Goal: Task Accomplishment & Management: Use online tool/utility

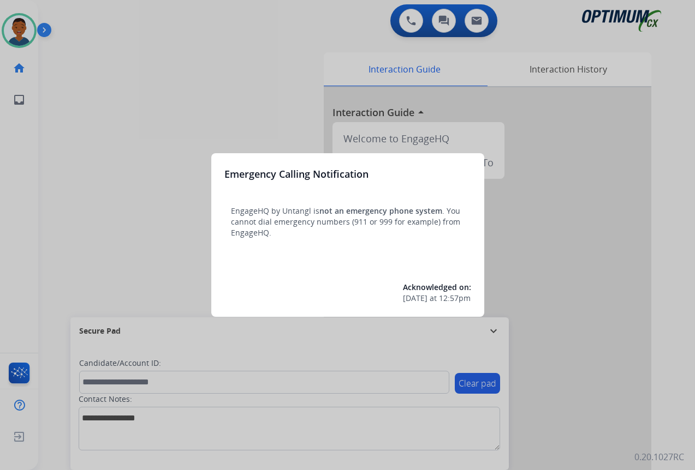
click at [554, 415] on div at bounding box center [347, 235] width 695 height 470
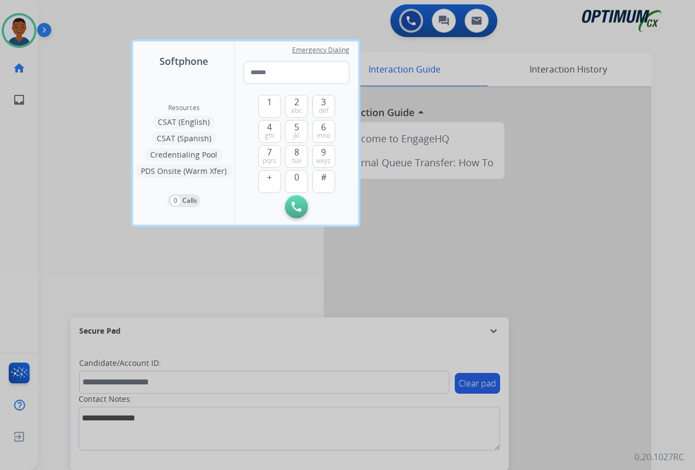
click at [554, 409] on div at bounding box center [347, 235] width 695 height 470
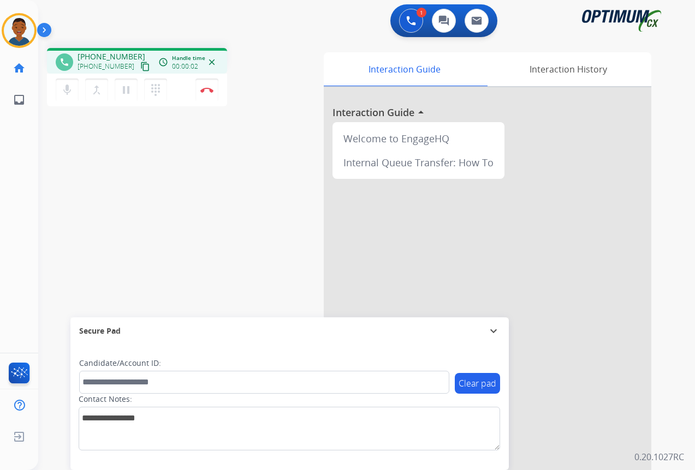
click at [140, 68] on mat-icon "content_copy" at bounding box center [145, 67] width 10 height 10
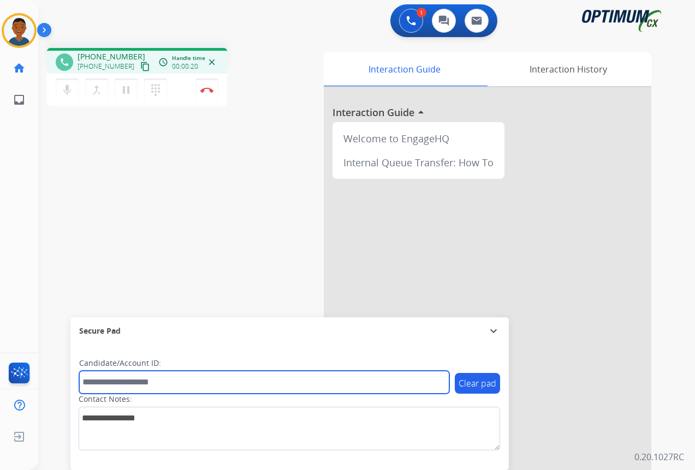
click at [108, 382] on input "text" at bounding box center [264, 382] width 370 height 23
paste input "*******"
type input "*******"
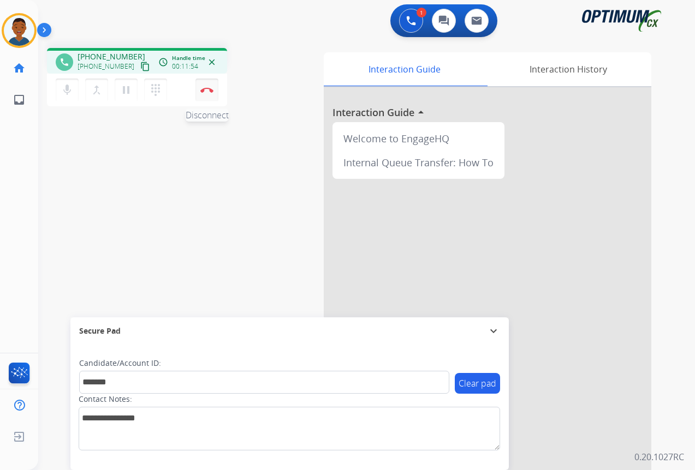
click at [204, 91] on img at bounding box center [206, 89] width 13 height 5
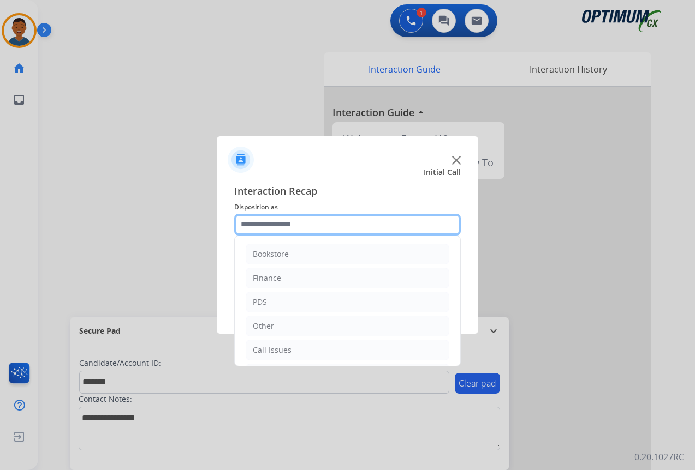
click at [251, 224] on input "text" at bounding box center [347, 225] width 227 height 22
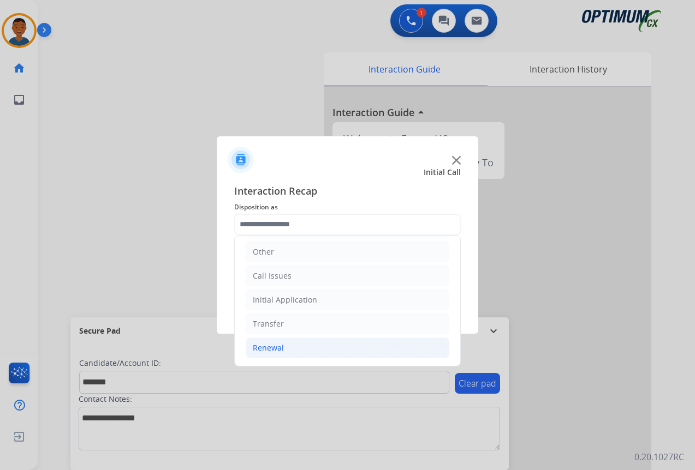
click at [261, 346] on div "Renewal" at bounding box center [268, 348] width 31 height 11
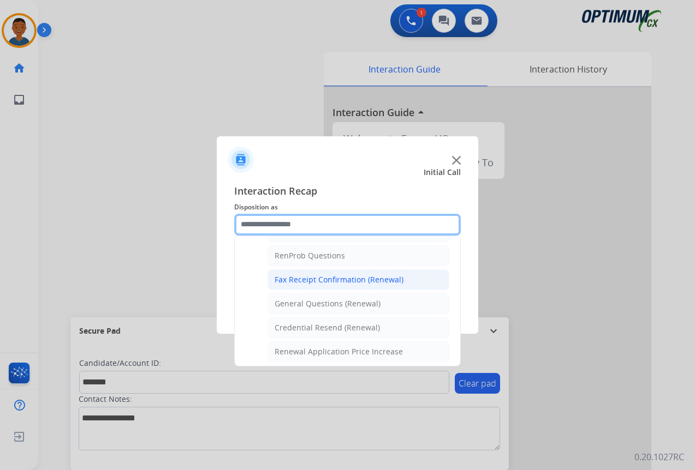
scroll to position [293, 0]
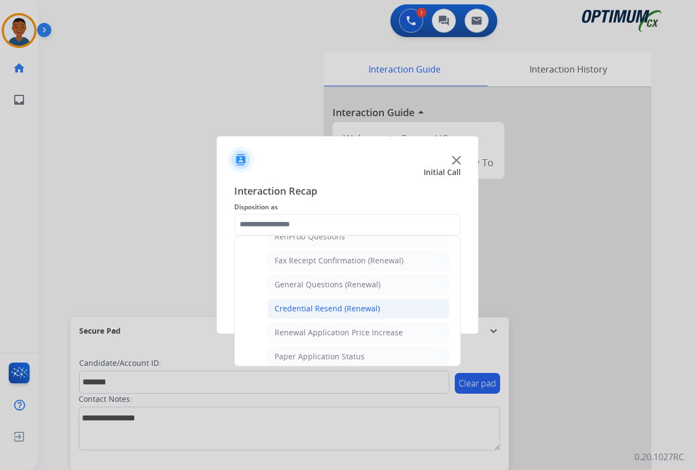
click at [295, 311] on div "Credential Resend (Renewal)" at bounding box center [327, 308] width 105 height 11
type input "**********"
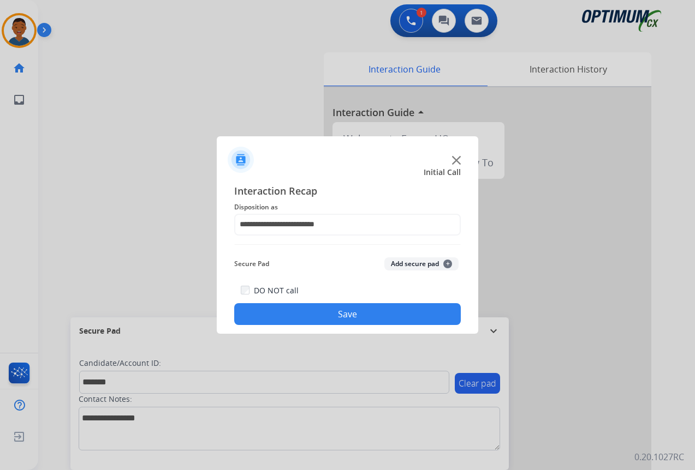
click at [403, 265] on button "Add secure pad +" at bounding box center [421, 264] width 74 height 13
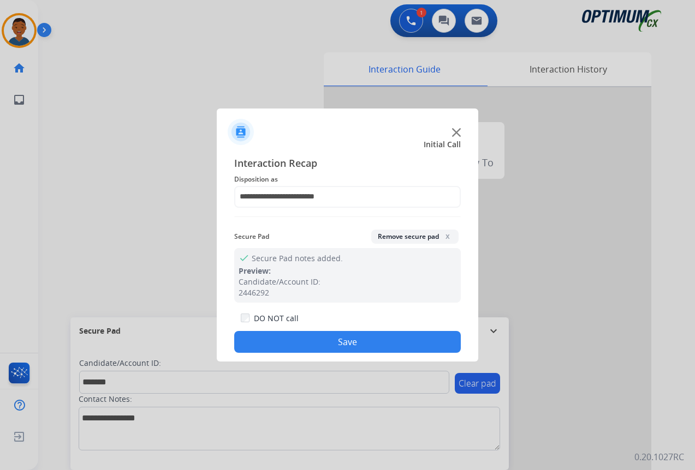
click at [379, 338] on button "Save" at bounding box center [347, 342] width 227 height 22
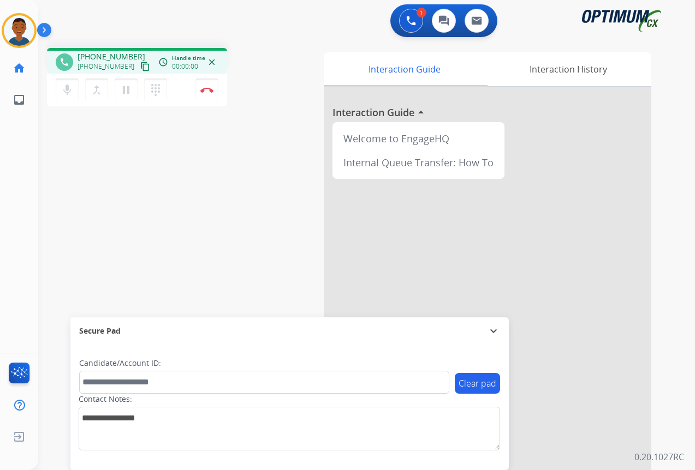
click at [140, 67] on mat-icon "content_copy" at bounding box center [145, 67] width 10 height 10
click at [207, 91] on img at bounding box center [206, 89] width 13 height 5
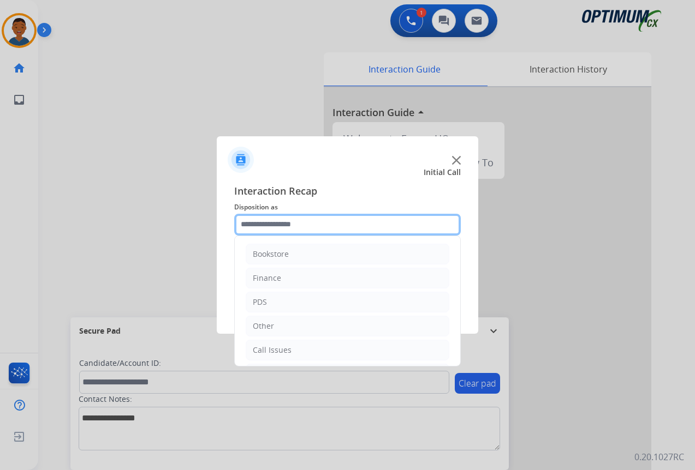
click at [260, 224] on input "text" at bounding box center [347, 225] width 227 height 22
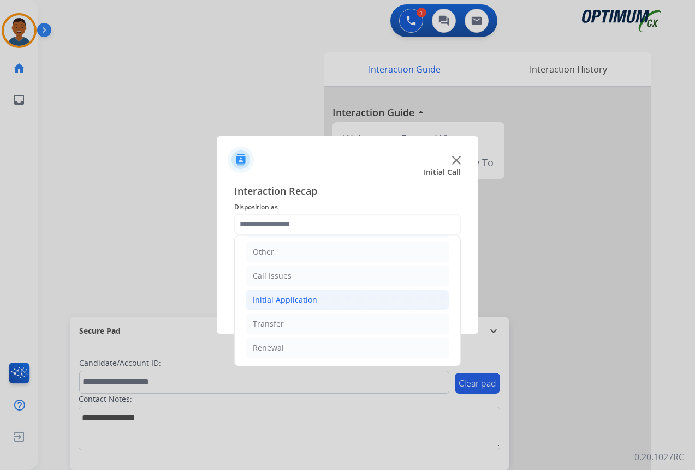
click at [261, 299] on div "Initial Application" at bounding box center [285, 300] width 64 height 11
click at [271, 296] on div "Initial Application" at bounding box center [285, 300] width 64 height 11
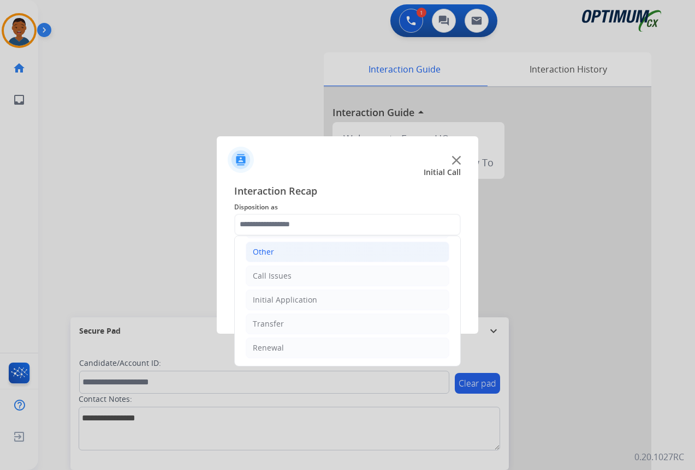
click at [253, 253] on div "Other" at bounding box center [263, 252] width 21 height 11
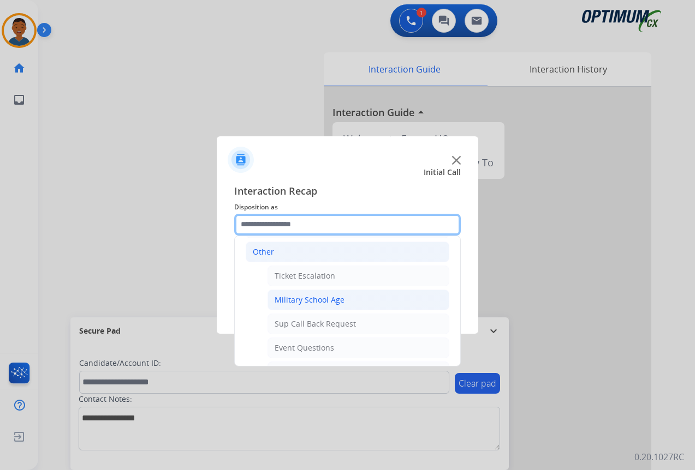
scroll to position [129, 0]
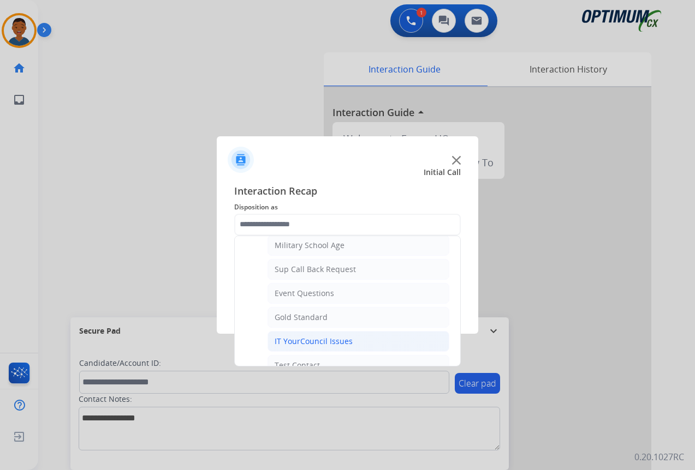
click at [289, 338] on div "IT YourCouncil Issues" at bounding box center [314, 341] width 78 height 11
type input "**********"
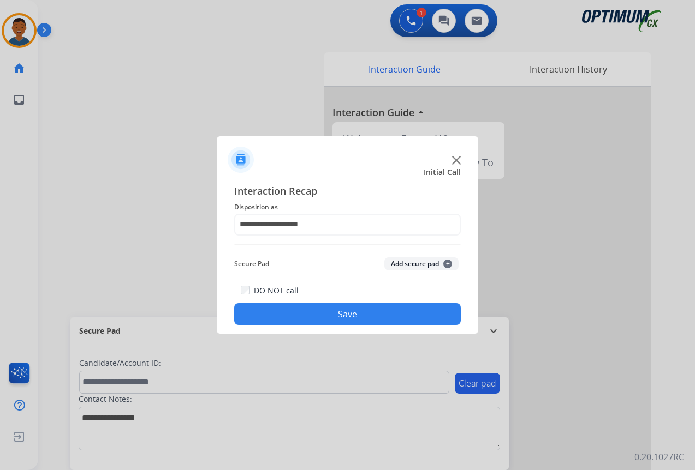
click at [352, 312] on button "Save" at bounding box center [347, 314] width 227 height 22
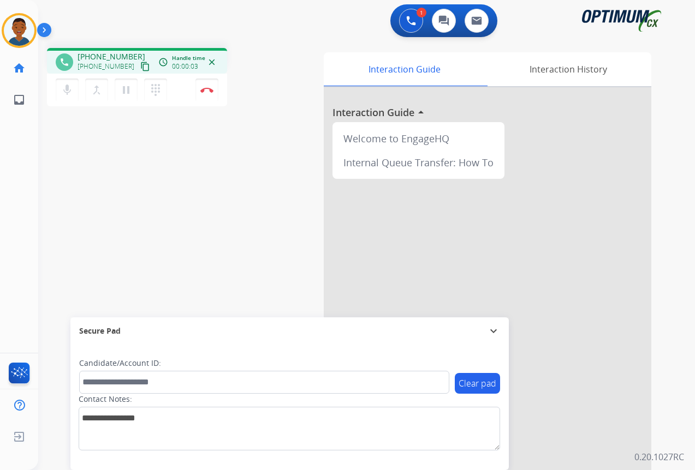
click at [140, 67] on mat-icon "content_copy" at bounding box center [145, 67] width 10 height 10
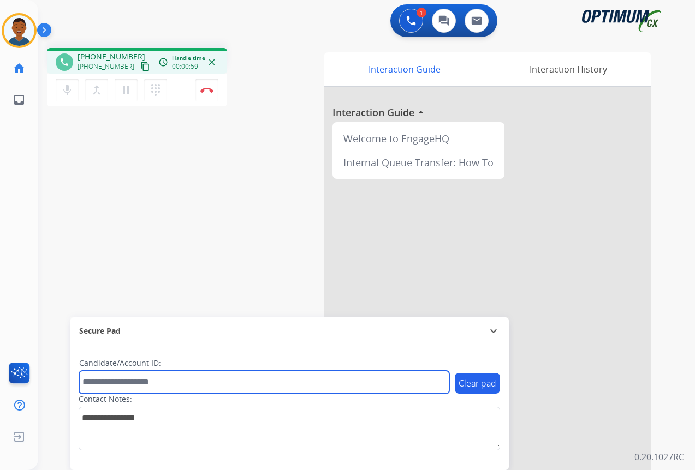
click at [117, 387] on input "text" at bounding box center [264, 382] width 370 height 23
paste input "*******"
type input "*******"
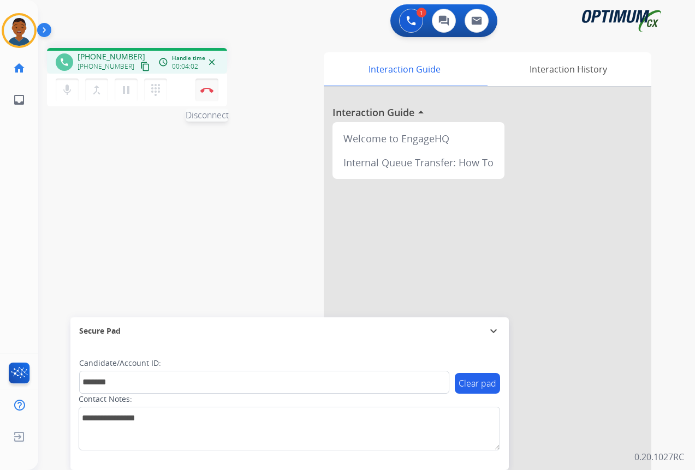
click at [208, 93] on button "Disconnect" at bounding box center [206, 90] width 23 height 23
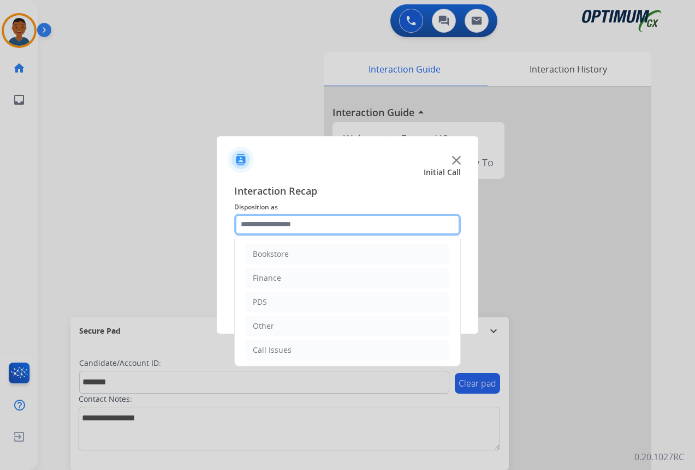
click at [271, 225] on input "text" at bounding box center [347, 225] width 227 height 22
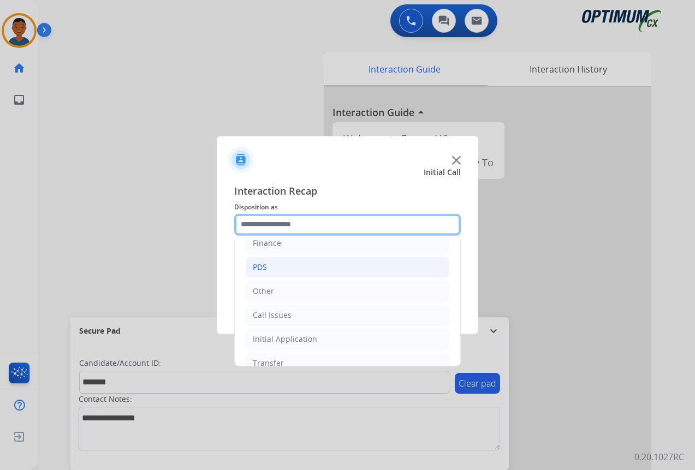
scroll to position [74, 0]
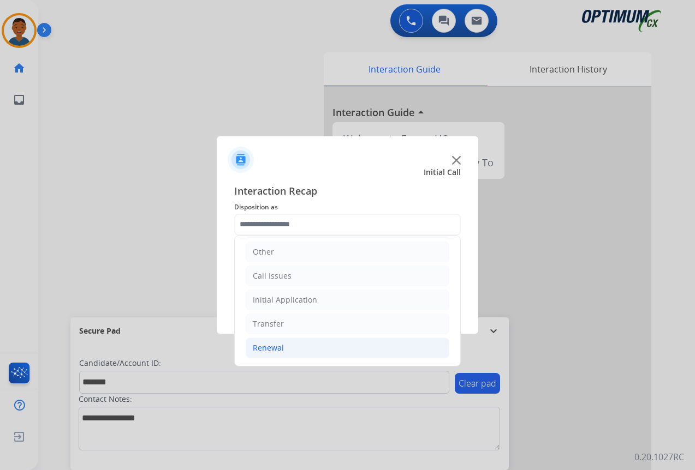
click at [257, 345] on div "Renewal" at bounding box center [268, 348] width 31 height 11
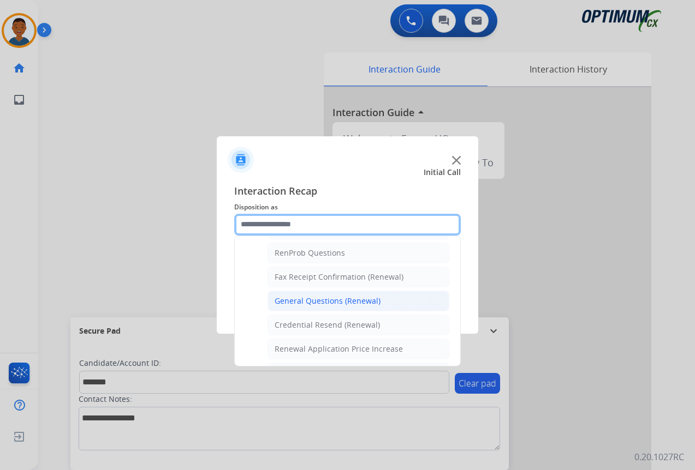
scroll to position [293, 0]
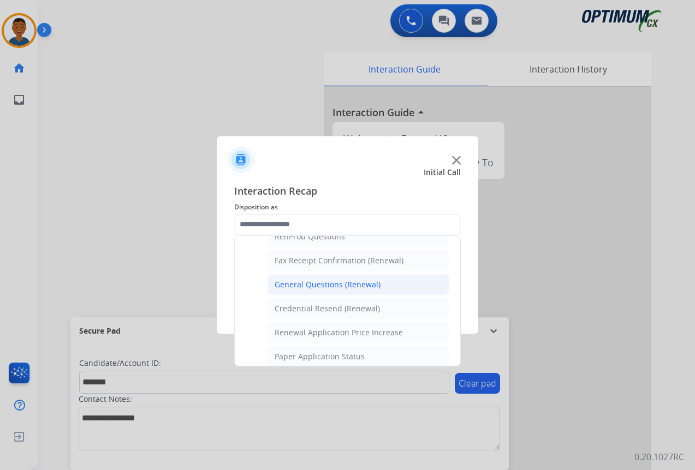
click at [291, 284] on div "General Questions (Renewal)" at bounding box center [328, 284] width 106 height 11
type input "**********"
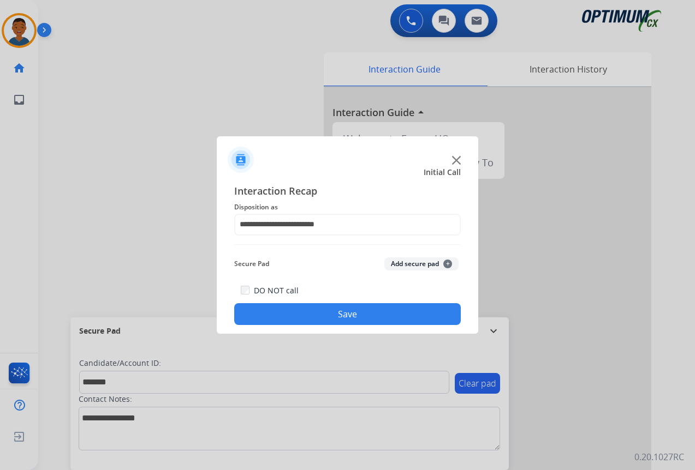
click at [404, 264] on button "Add secure pad +" at bounding box center [421, 264] width 74 height 13
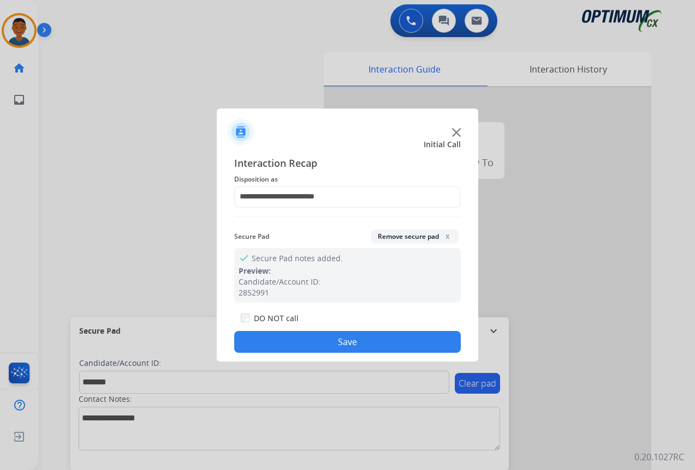
click at [352, 339] on button "Save" at bounding box center [347, 342] width 227 height 22
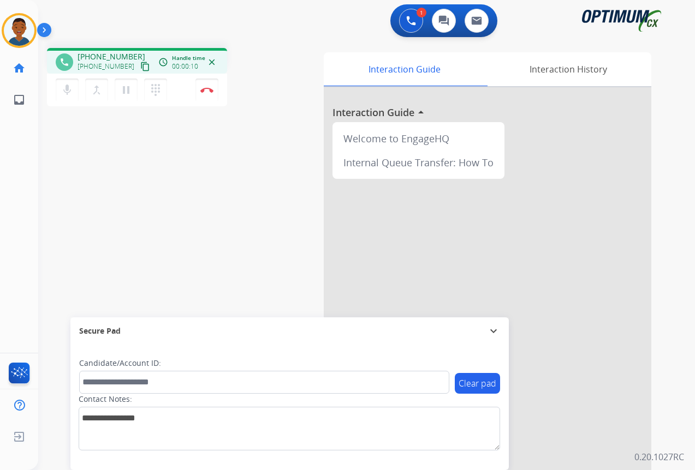
click at [140, 66] on mat-icon "content_copy" at bounding box center [145, 67] width 10 height 10
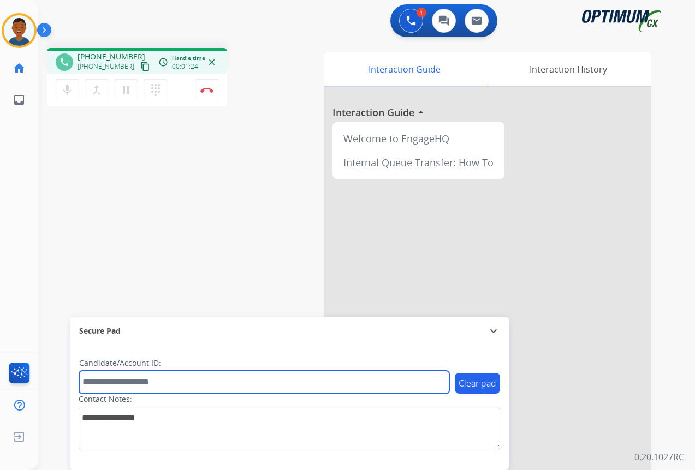
click at [138, 386] on input "text" at bounding box center [264, 382] width 370 height 23
paste input "*******"
type input "*******"
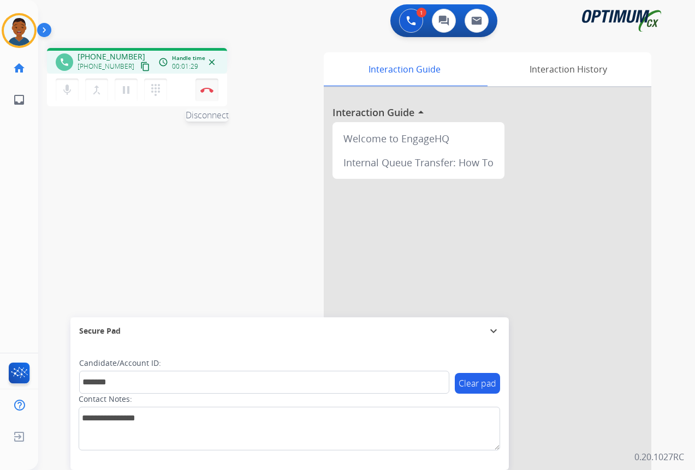
click at [206, 93] on button "Disconnect" at bounding box center [206, 90] width 23 height 23
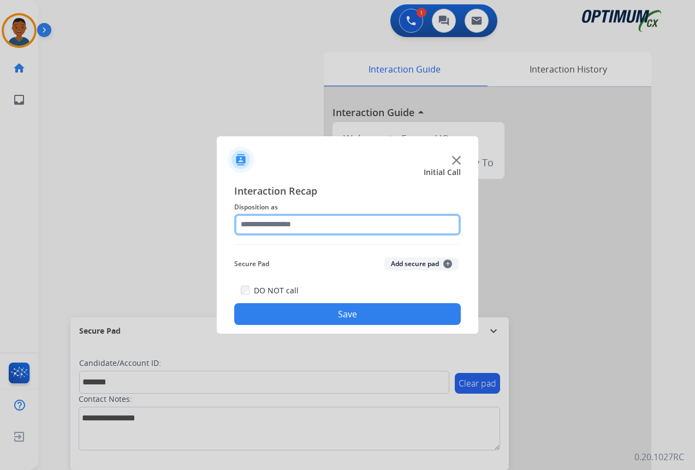
click at [269, 225] on input "text" at bounding box center [347, 225] width 227 height 22
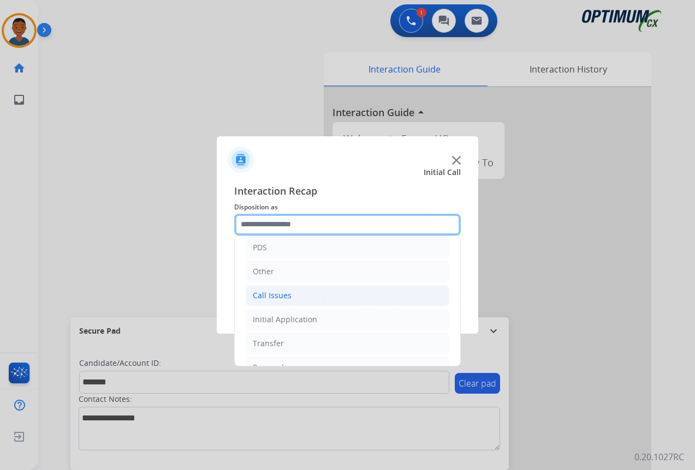
scroll to position [74, 0]
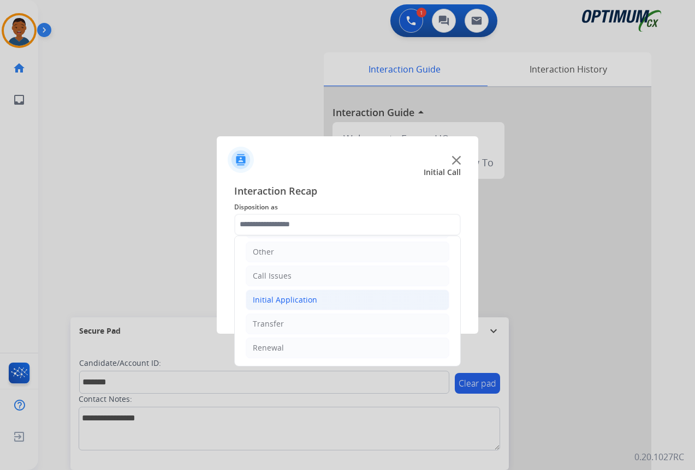
click at [265, 297] on div "Initial Application" at bounding box center [285, 300] width 64 height 11
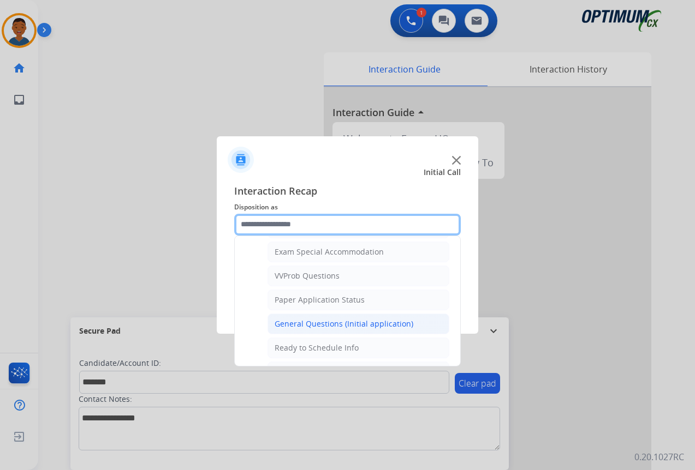
scroll to position [620, 0]
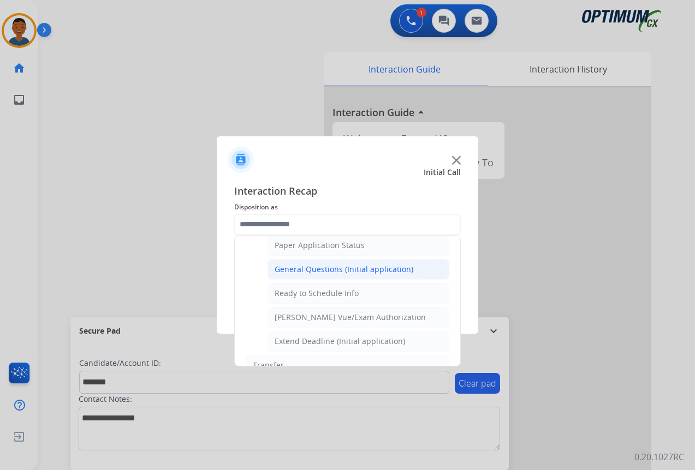
click at [294, 272] on div "General Questions (Initial application)" at bounding box center [344, 269] width 139 height 11
type input "**********"
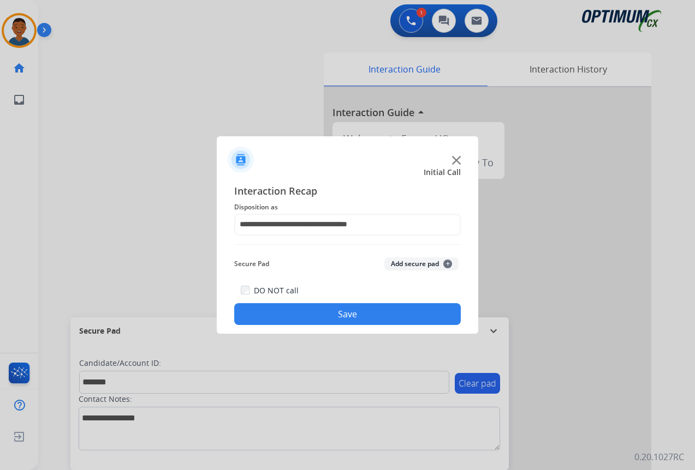
click at [401, 263] on button "Add secure pad +" at bounding box center [421, 264] width 74 height 13
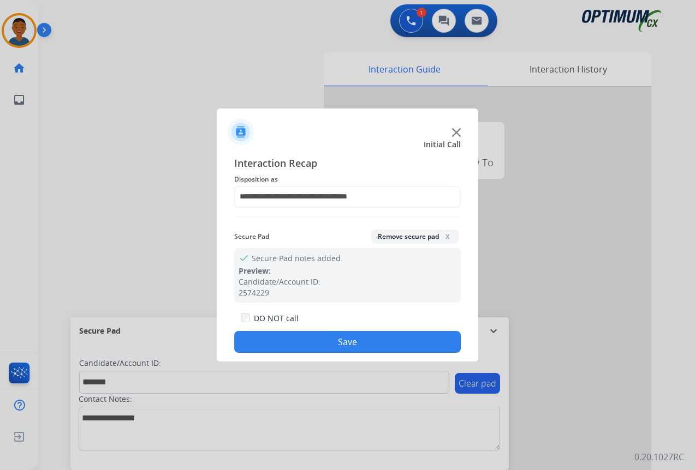
click at [353, 339] on button "Save" at bounding box center [347, 342] width 227 height 22
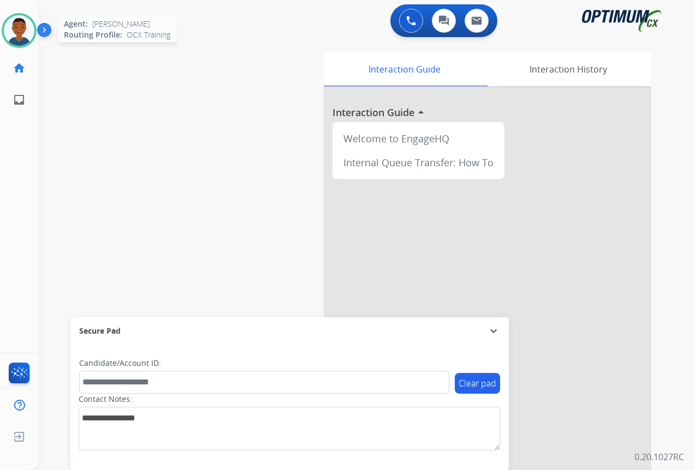
click at [25, 35] on img at bounding box center [19, 30] width 31 height 31
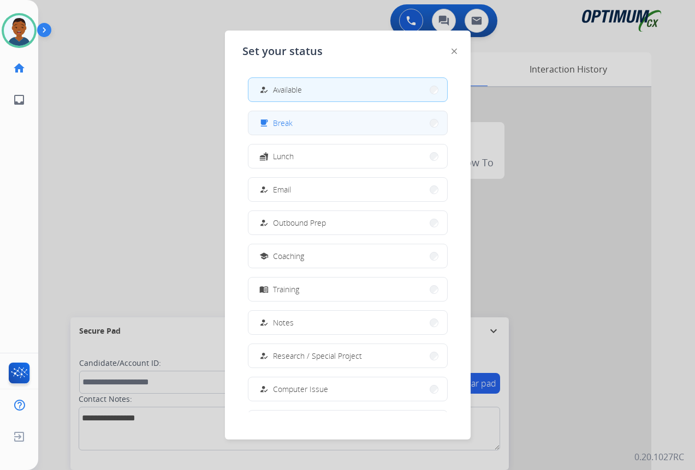
click at [292, 125] on span "Break" at bounding box center [283, 122] width 20 height 11
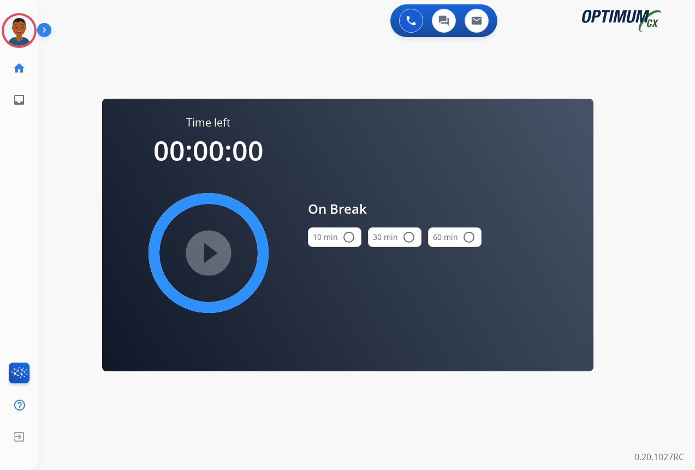
click at [347, 238] on mat-icon "radio_button_unchecked" at bounding box center [348, 237] width 13 height 13
click at [205, 252] on mat-icon "play_circle_filled" at bounding box center [208, 253] width 13 height 13
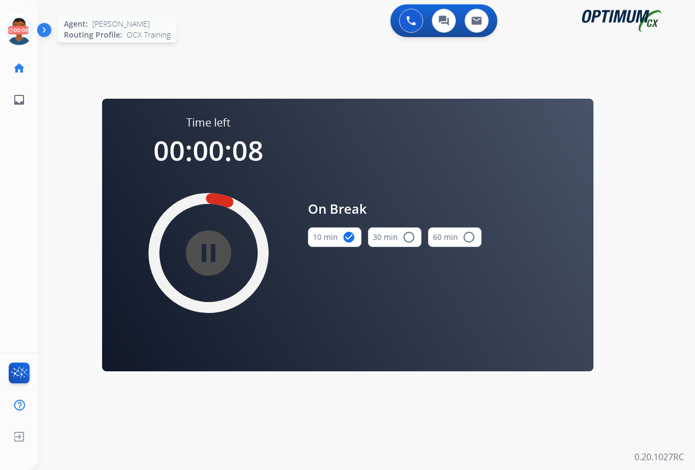
click at [23, 29] on icon at bounding box center [19, 30] width 35 height 35
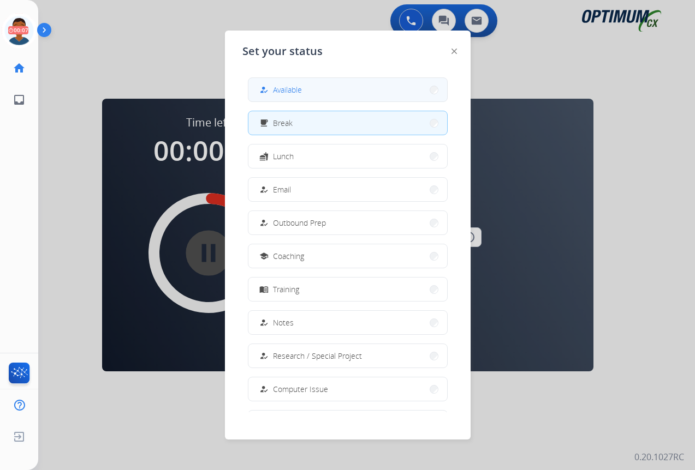
click at [281, 87] on span "Available" at bounding box center [287, 89] width 29 height 11
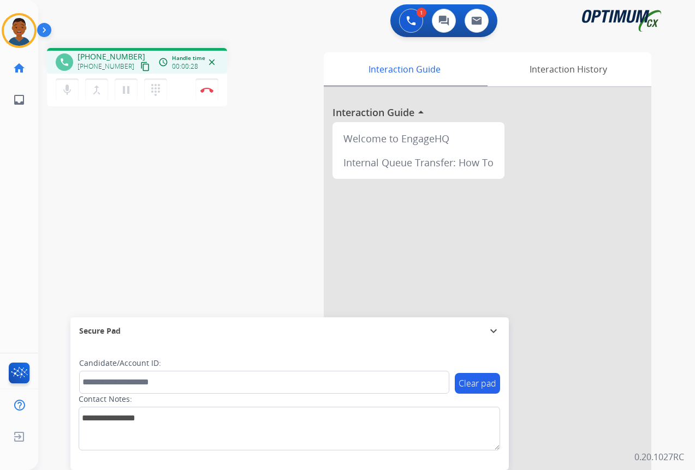
click at [140, 67] on mat-icon "content_copy" at bounding box center [145, 67] width 10 height 10
click at [157, 88] on mat-icon "dialpad" at bounding box center [155, 90] width 13 height 13
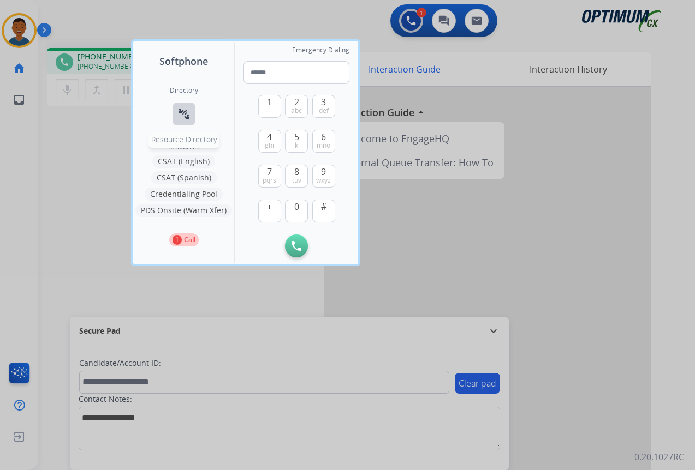
click at [185, 112] on mat-icon "connect_without_contact" at bounding box center [183, 114] width 13 height 13
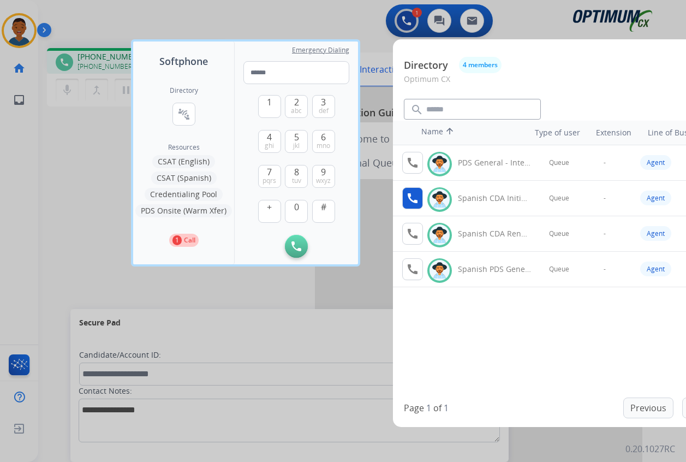
click at [413, 199] on mat-icon "call" at bounding box center [412, 198] width 13 height 13
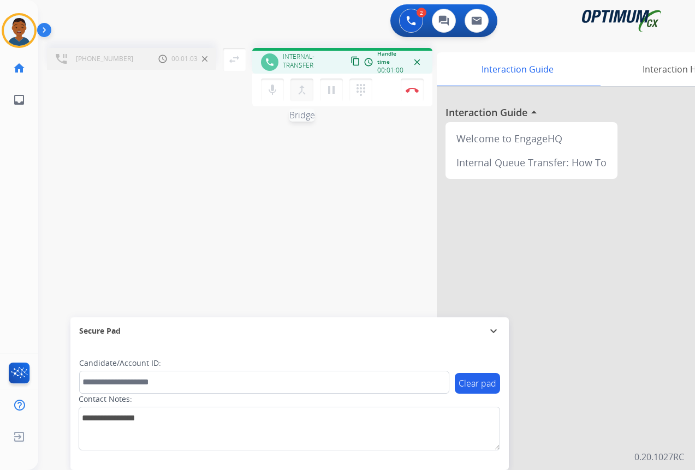
click at [304, 89] on mat-icon "merge_type" at bounding box center [301, 90] width 13 height 13
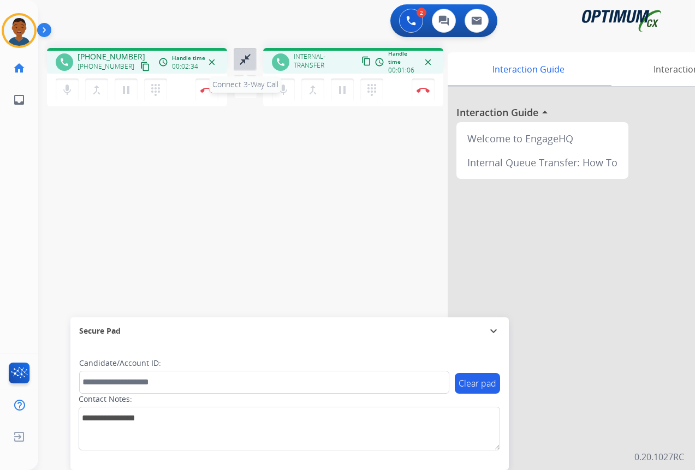
click at [245, 58] on mat-icon "close_fullscreen" at bounding box center [245, 59] width 13 height 13
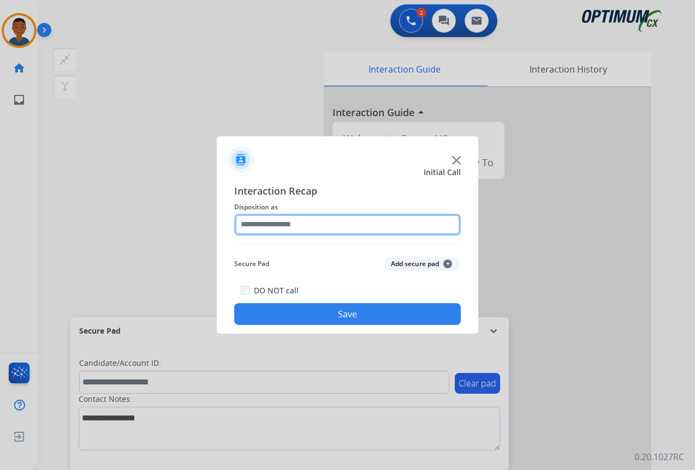
click at [266, 225] on input "text" at bounding box center [347, 225] width 227 height 22
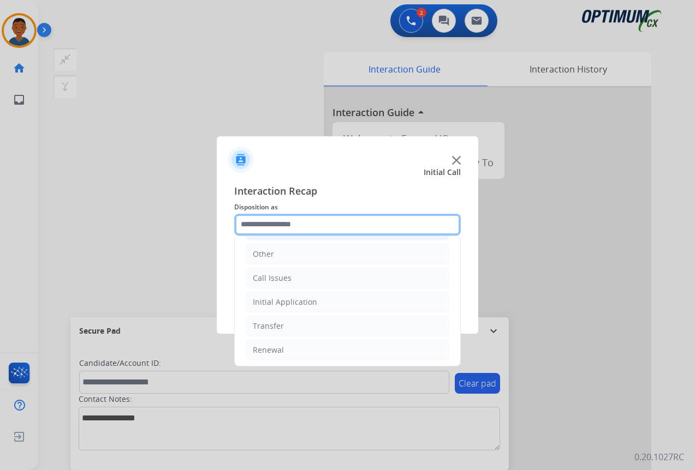
scroll to position [74, 0]
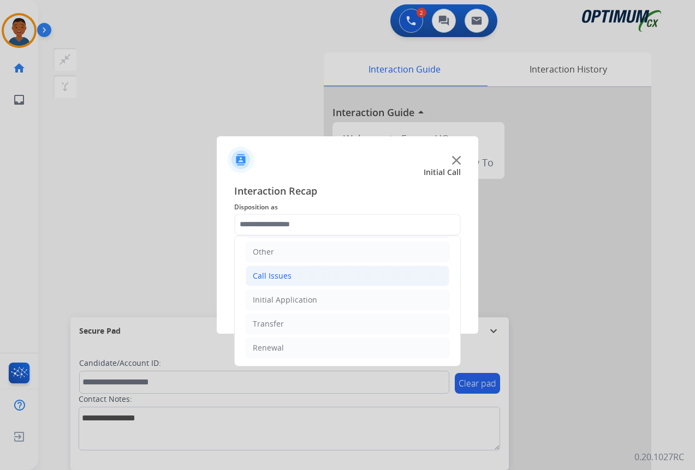
click at [263, 273] on div "Call Issues" at bounding box center [272, 276] width 39 height 11
click at [321, 323] on div "Wrong Number/Wrong Department" at bounding box center [340, 324] width 130 height 11
type input "**********"
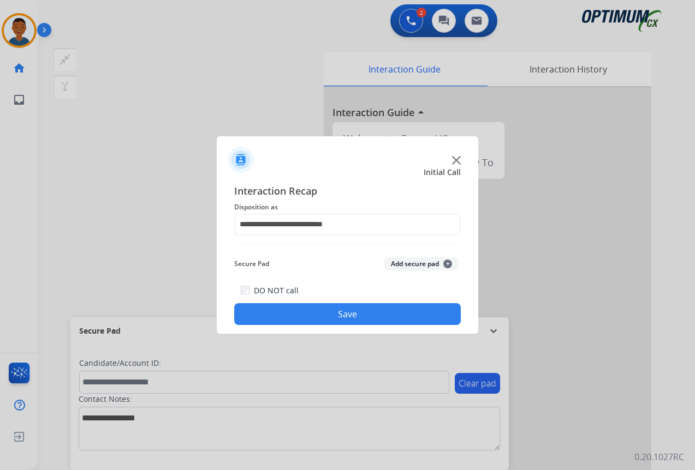
click at [329, 309] on button "Save" at bounding box center [347, 314] width 227 height 22
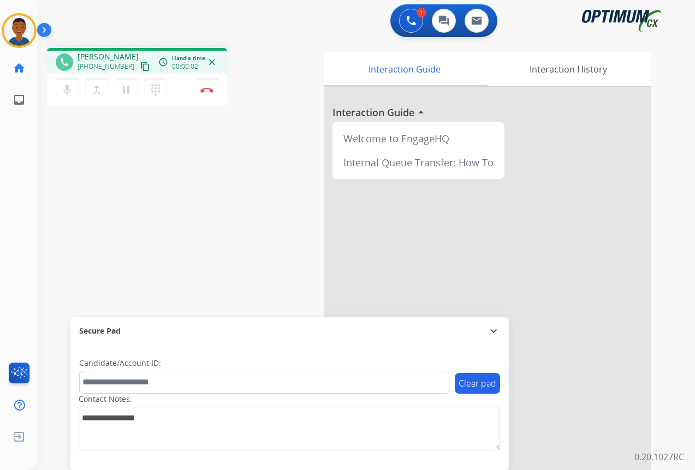
click at [140, 66] on mat-icon "content_copy" at bounding box center [145, 67] width 10 height 10
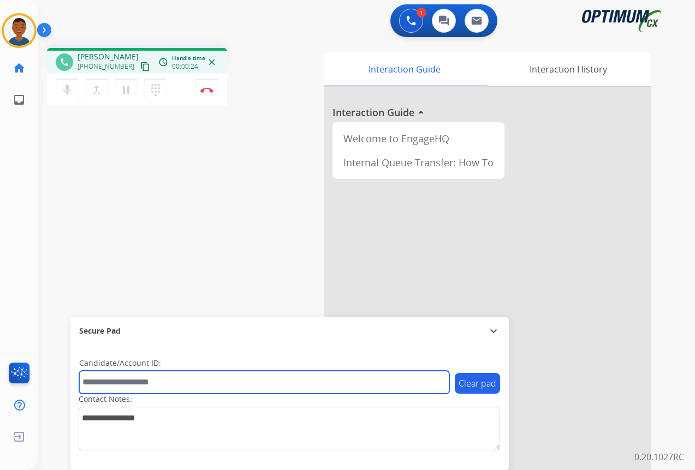
click at [142, 385] on input "text" at bounding box center [264, 382] width 370 height 23
paste input "*******"
type input "*******"
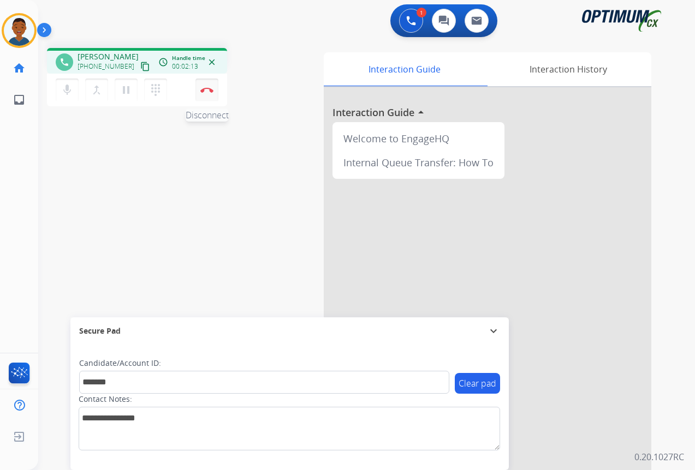
click at [207, 93] on button "Disconnect" at bounding box center [206, 90] width 23 height 23
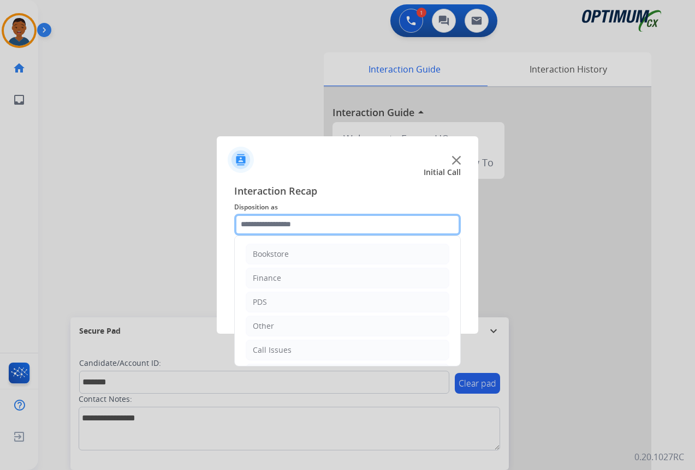
click at [285, 221] on input "text" at bounding box center [347, 225] width 227 height 22
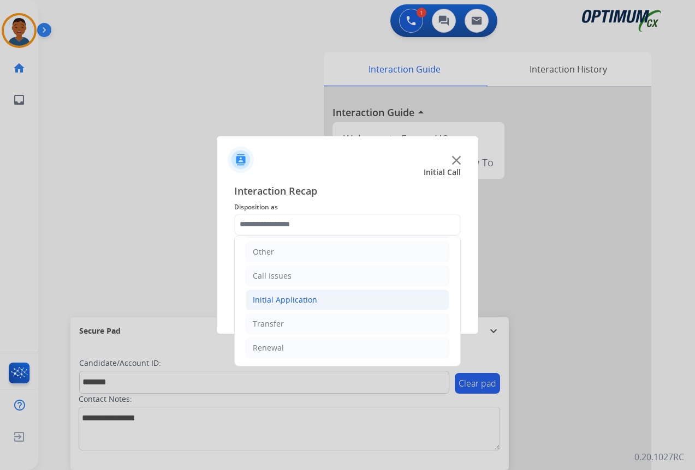
click at [272, 301] on div "Initial Application" at bounding box center [285, 300] width 64 height 11
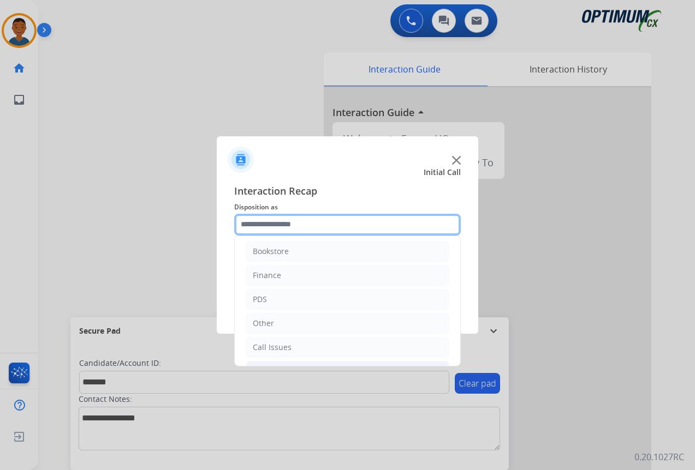
scroll to position [0, 0]
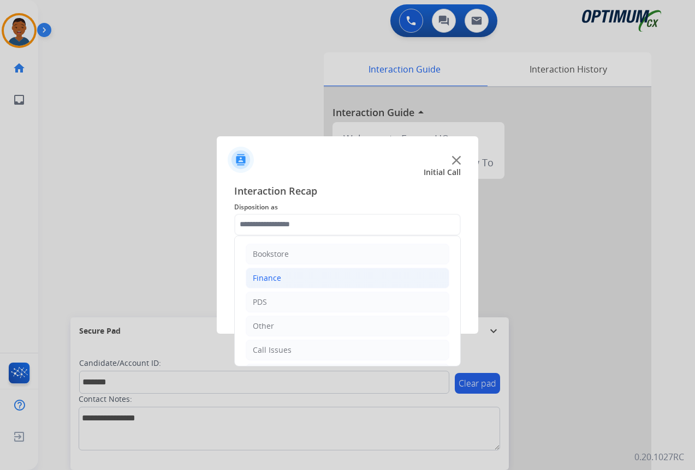
click at [269, 279] on div "Finance" at bounding box center [267, 278] width 28 height 11
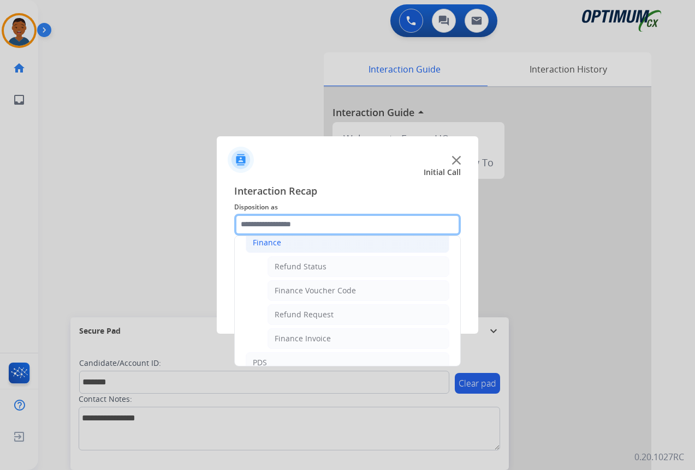
scroll to position [55, 0]
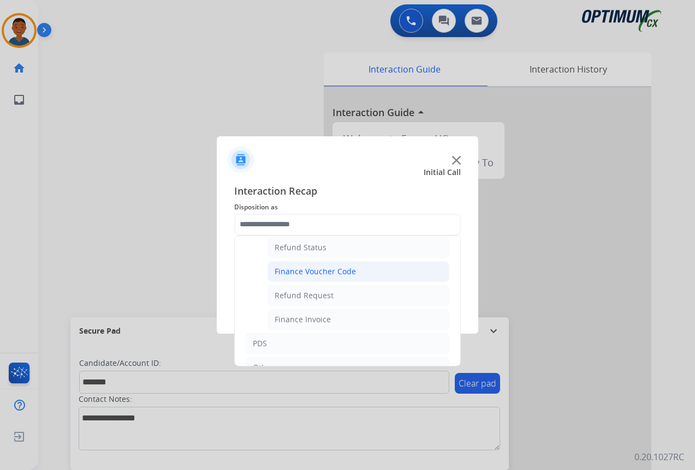
click at [284, 273] on div "Finance Voucher Code" at bounding box center [315, 271] width 81 height 11
type input "**********"
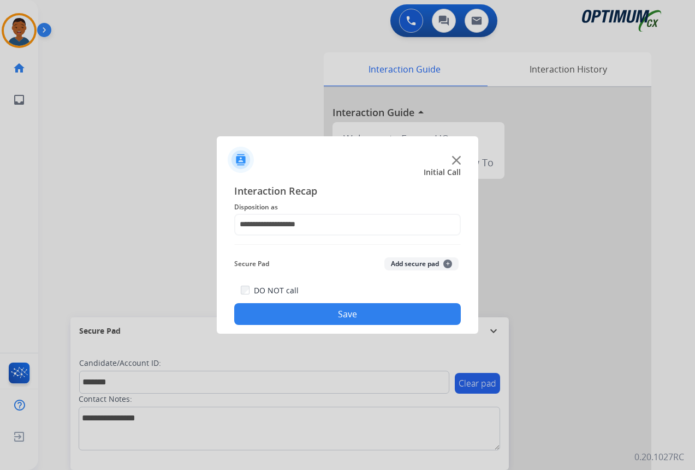
click at [403, 263] on button "Add secure pad +" at bounding box center [421, 264] width 74 height 13
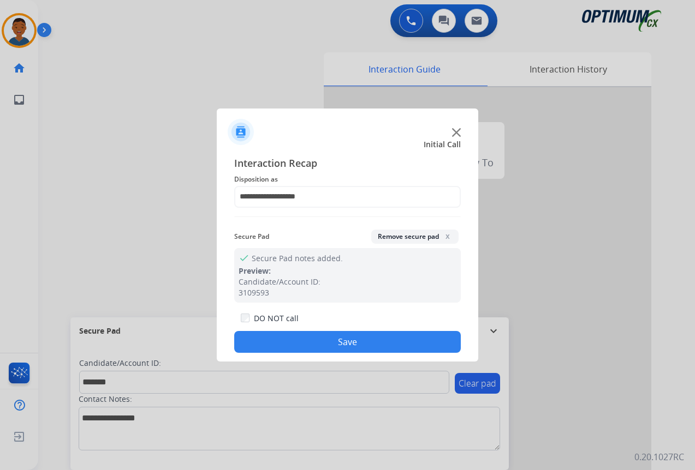
click at [373, 340] on button "Save" at bounding box center [347, 342] width 227 height 22
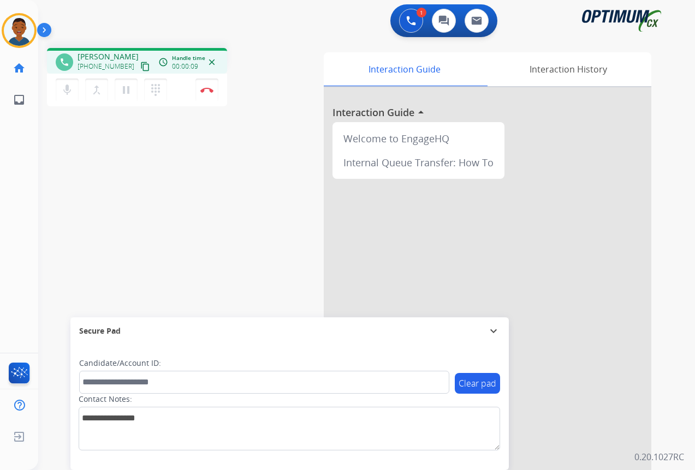
click at [140, 69] on mat-icon "content_copy" at bounding box center [145, 67] width 10 height 10
click at [155, 90] on mat-icon "dialpad" at bounding box center [155, 90] width 13 height 13
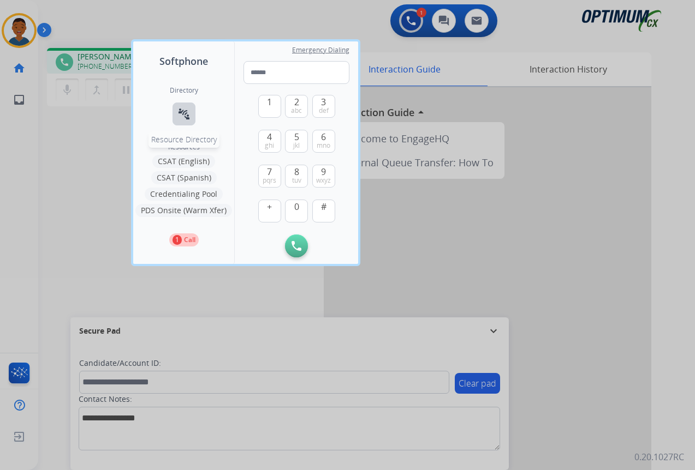
click at [183, 114] on mat-icon "connect_without_contact" at bounding box center [183, 114] width 13 height 13
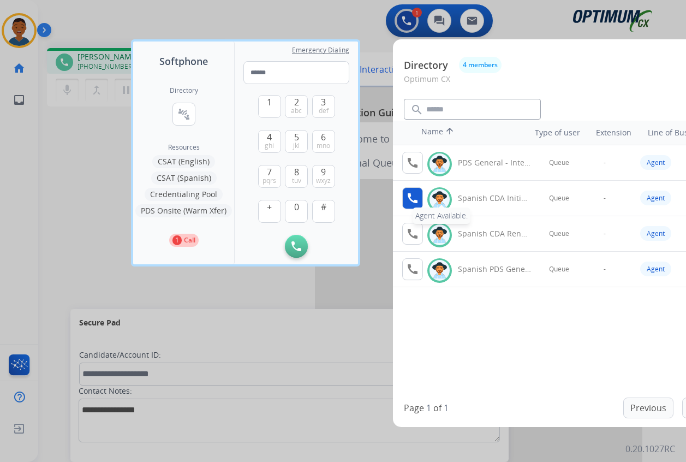
click at [414, 200] on mat-icon "call" at bounding box center [412, 198] width 13 height 13
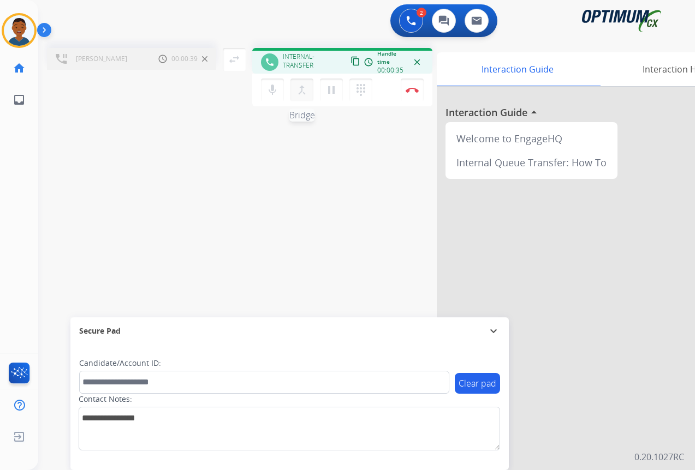
click at [305, 90] on mat-icon "merge_type" at bounding box center [301, 90] width 13 height 13
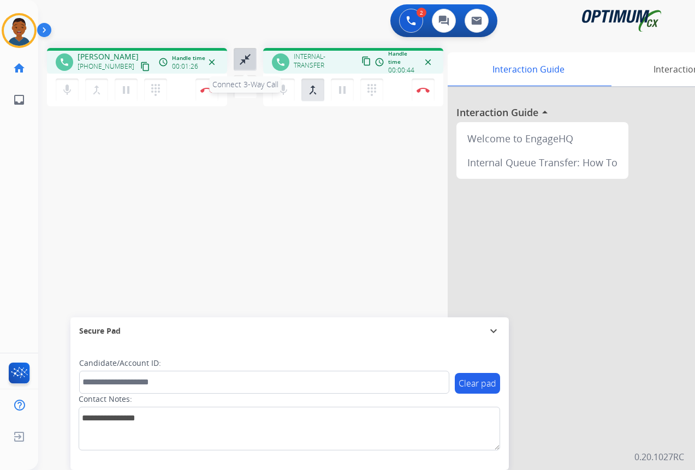
click at [242, 62] on mat-icon "close_fullscreen" at bounding box center [245, 59] width 13 height 13
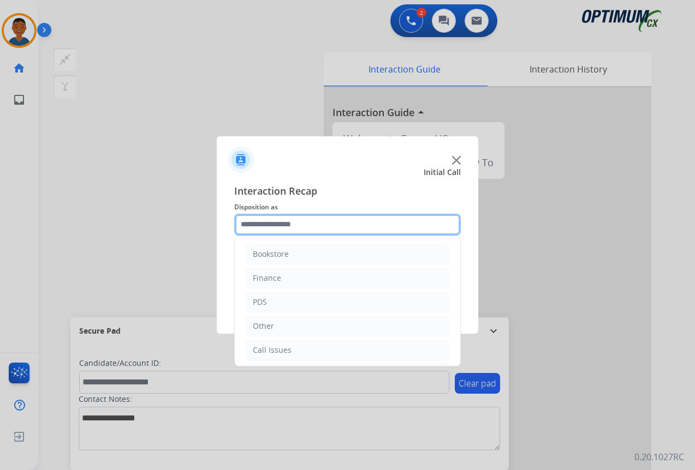
click at [263, 224] on input "text" at bounding box center [347, 225] width 227 height 22
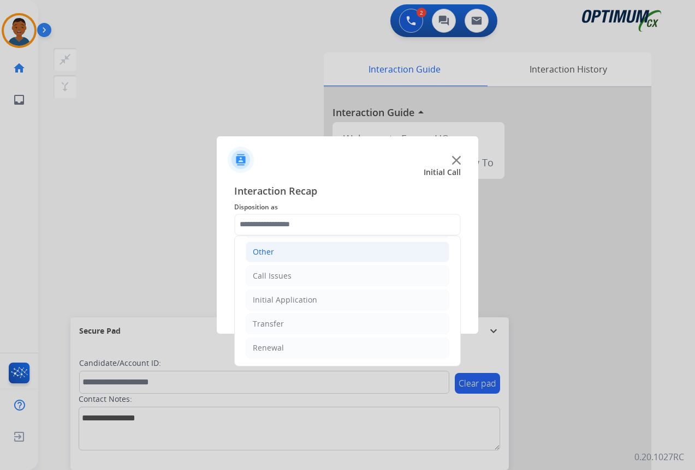
click at [257, 254] on div "Other" at bounding box center [263, 252] width 21 height 11
click at [259, 254] on div "Other" at bounding box center [263, 252] width 21 height 11
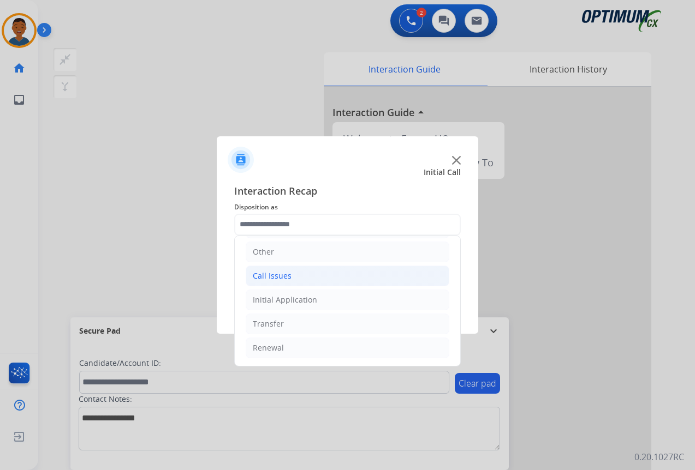
click at [260, 277] on div "Call Issues" at bounding box center [272, 276] width 39 height 11
click at [306, 323] on div "Wrong Number/Wrong Department" at bounding box center [340, 324] width 130 height 11
type input "**********"
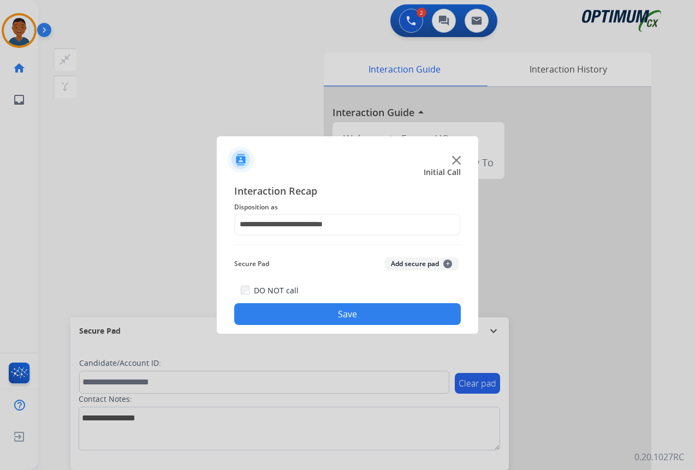
click at [327, 317] on button "Save" at bounding box center [347, 314] width 227 height 22
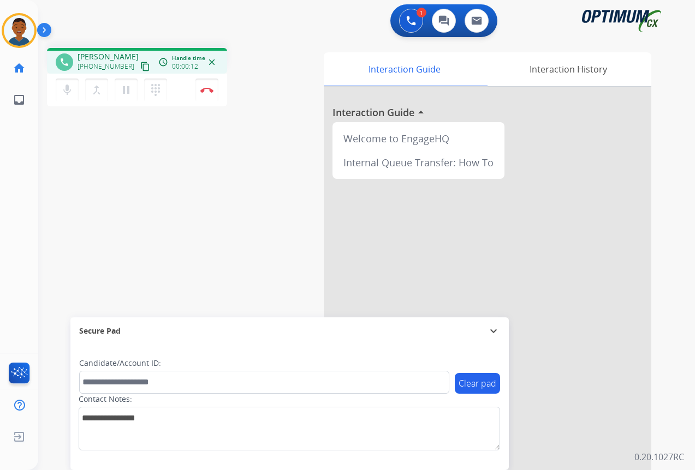
click at [140, 66] on mat-icon "content_copy" at bounding box center [145, 67] width 10 height 10
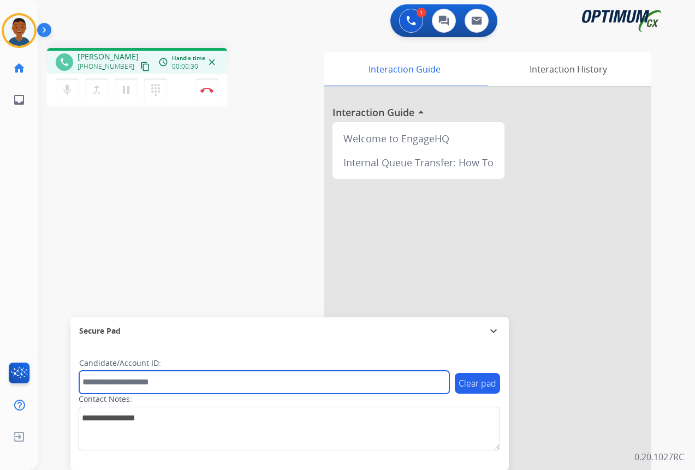
click at [130, 379] on input "text" at bounding box center [264, 382] width 370 height 23
paste input "*******"
type input "*******"
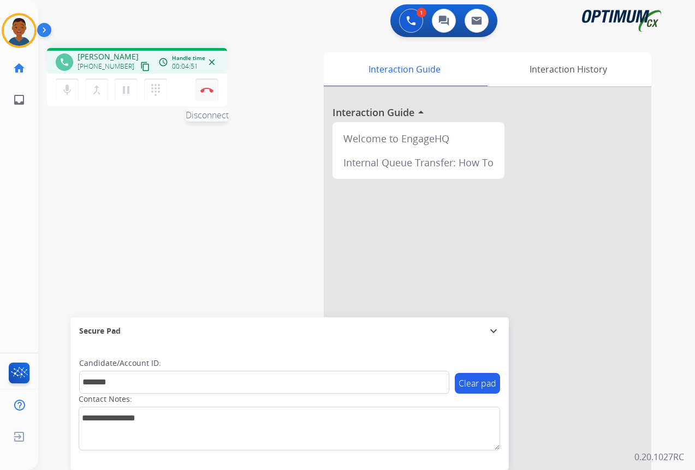
click at [208, 93] on button "Disconnect" at bounding box center [206, 90] width 23 height 23
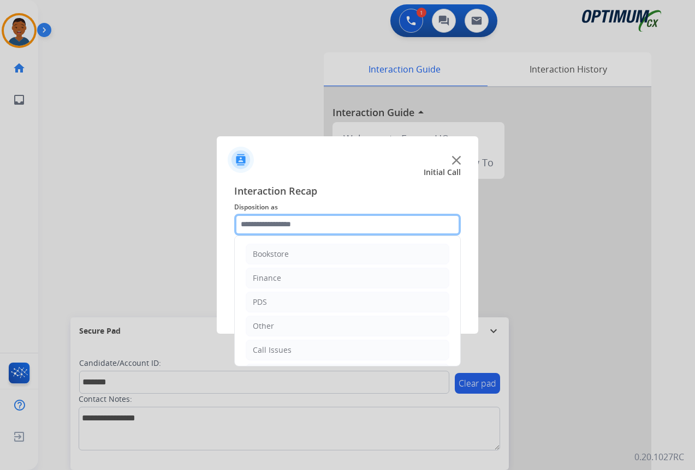
click at [264, 223] on input "text" at bounding box center [347, 225] width 227 height 22
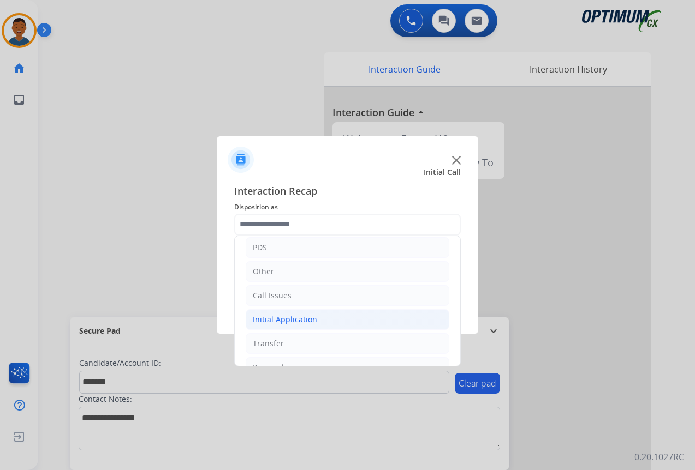
click at [271, 320] on div "Initial Application" at bounding box center [285, 319] width 64 height 11
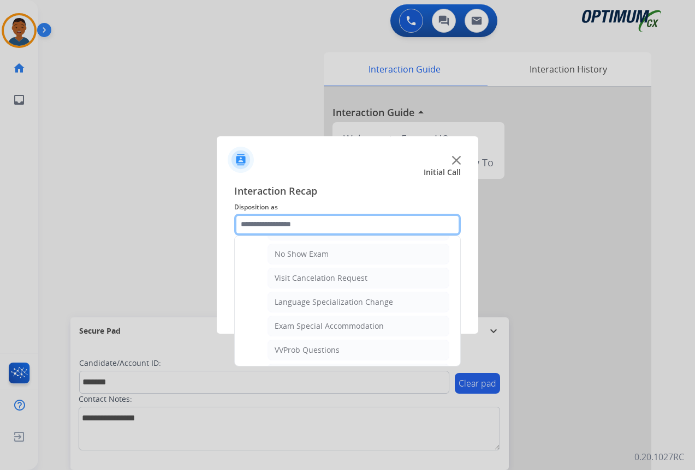
scroll to position [546, 0]
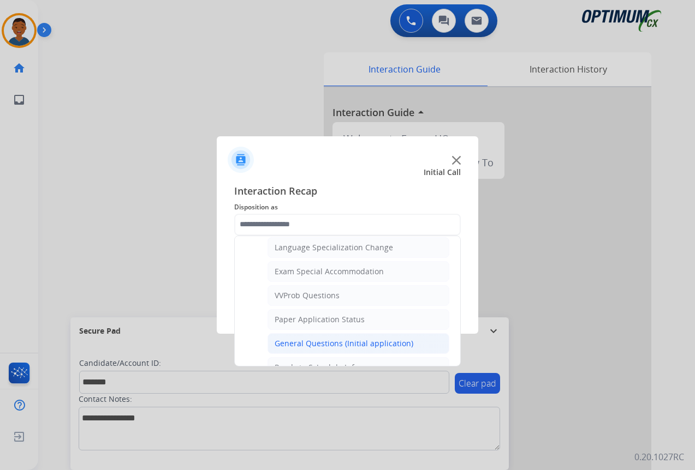
click at [307, 340] on div "General Questions (Initial application)" at bounding box center [344, 343] width 139 height 11
type input "**********"
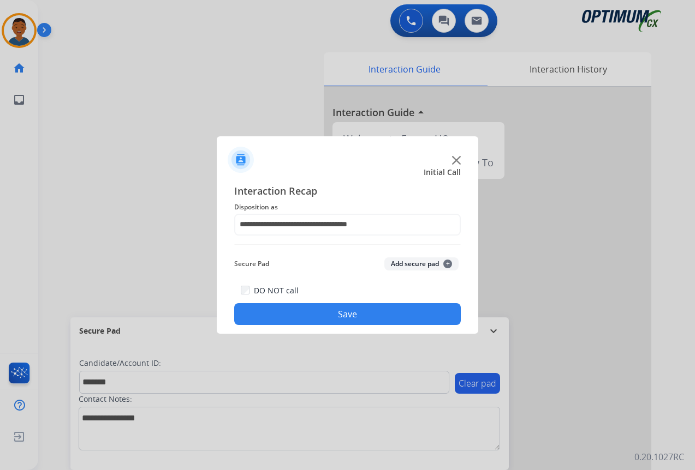
click at [399, 264] on button "Add secure pad +" at bounding box center [421, 264] width 74 height 13
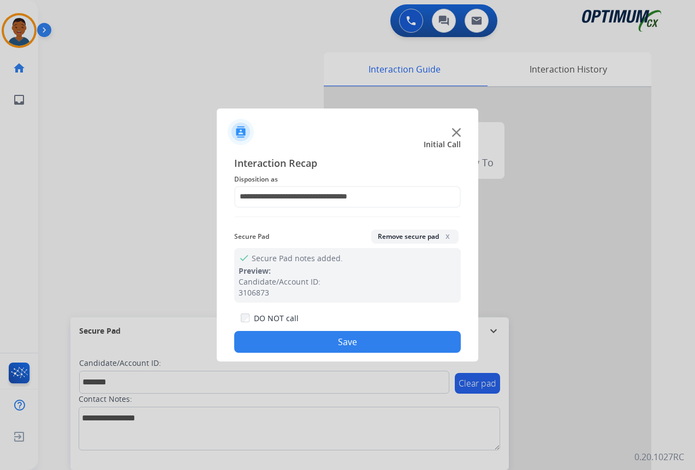
click at [366, 346] on button "Save" at bounding box center [347, 342] width 227 height 22
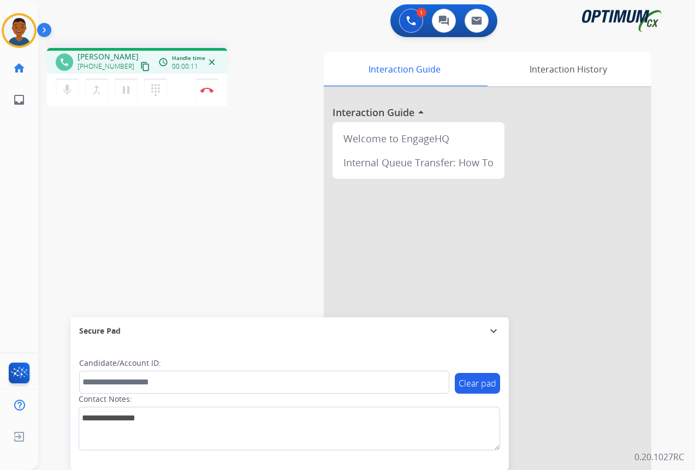
click at [140, 67] on mat-icon "content_copy" at bounding box center [145, 67] width 10 height 10
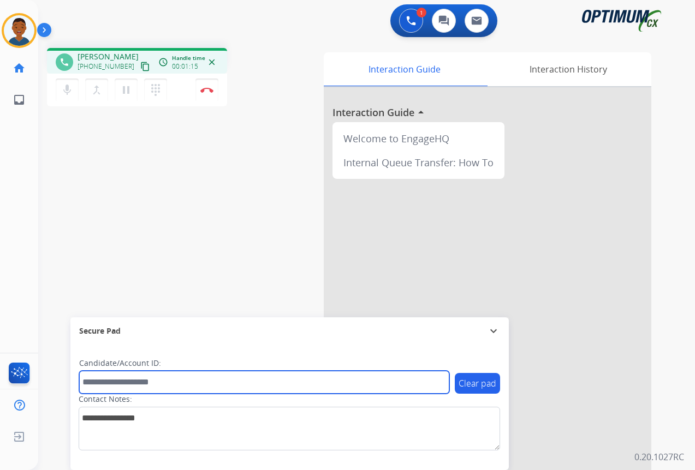
click at [105, 385] on input "text" at bounding box center [264, 382] width 370 height 23
paste input "*******"
type input "*******"
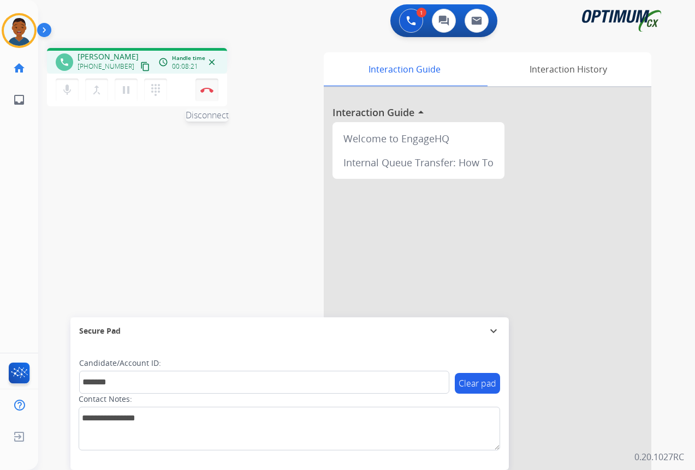
click at [206, 94] on button "Disconnect" at bounding box center [206, 90] width 23 height 23
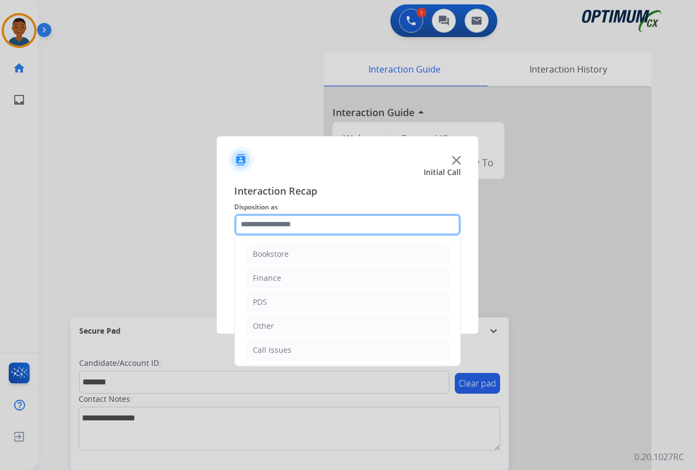
click at [272, 225] on input "text" at bounding box center [347, 225] width 227 height 22
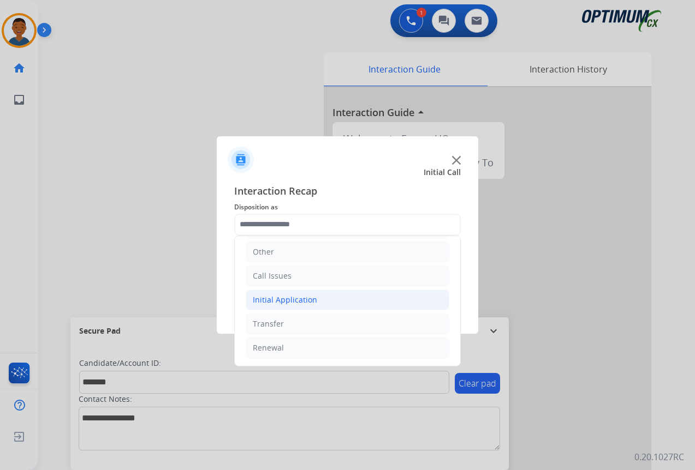
click at [266, 300] on div "Initial Application" at bounding box center [285, 300] width 64 height 11
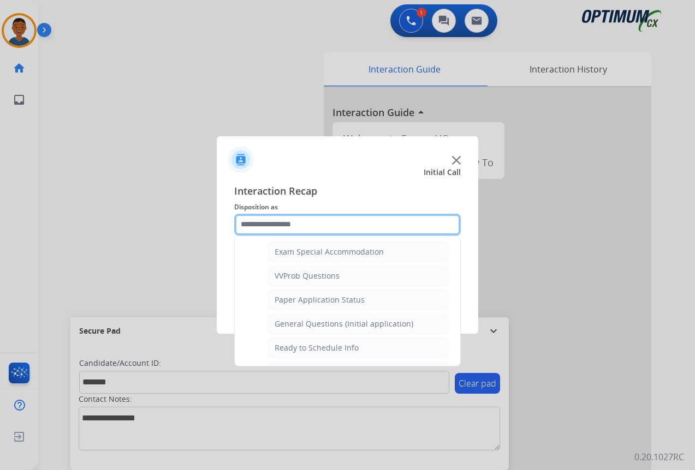
scroll to position [620, 0]
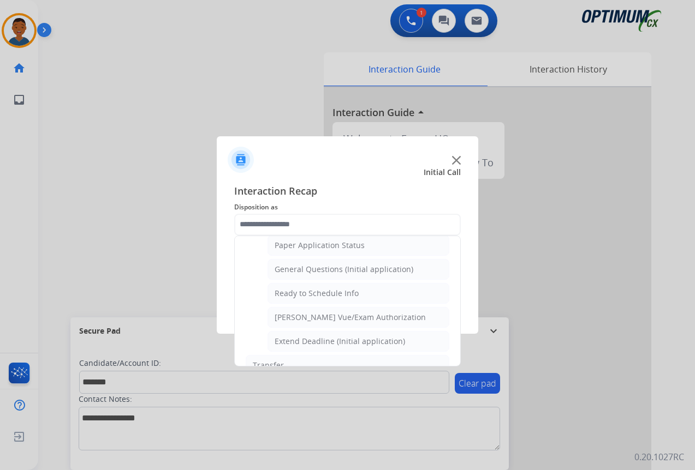
click at [305, 270] on div "General Questions (Initial application)" at bounding box center [344, 269] width 139 height 11
type input "**********"
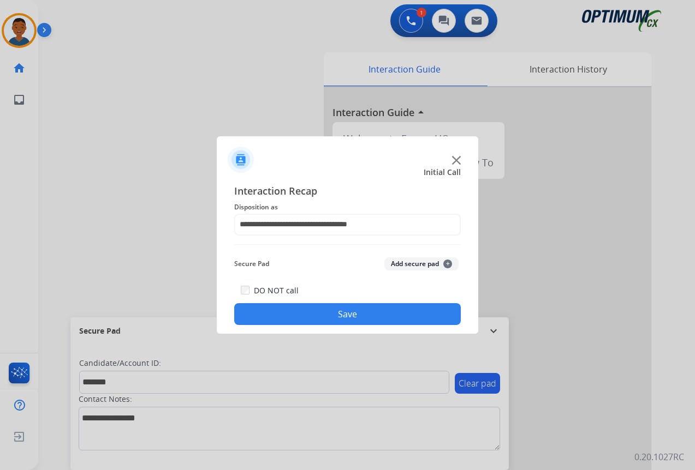
click at [412, 261] on button "Add secure pad +" at bounding box center [421, 264] width 74 height 13
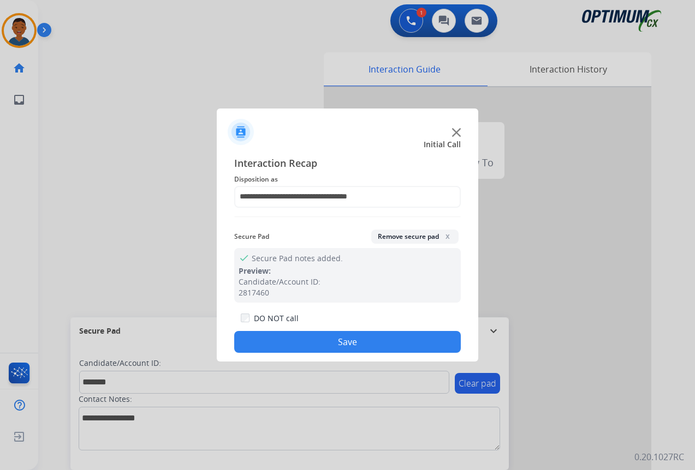
click at [375, 336] on button "Save" at bounding box center [347, 342] width 227 height 22
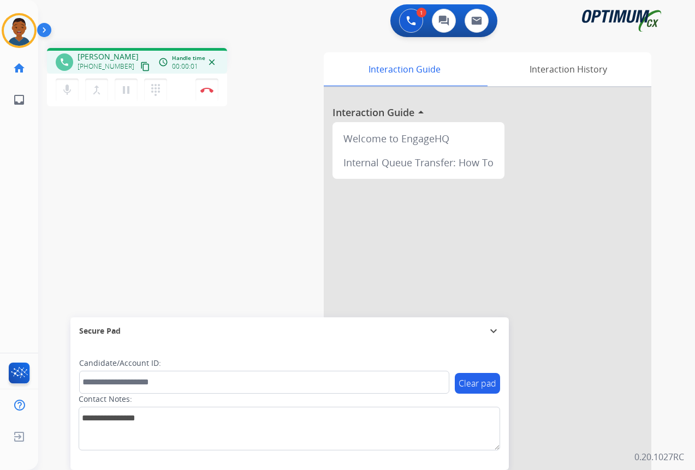
click at [140, 68] on mat-icon "content_copy" at bounding box center [145, 67] width 10 height 10
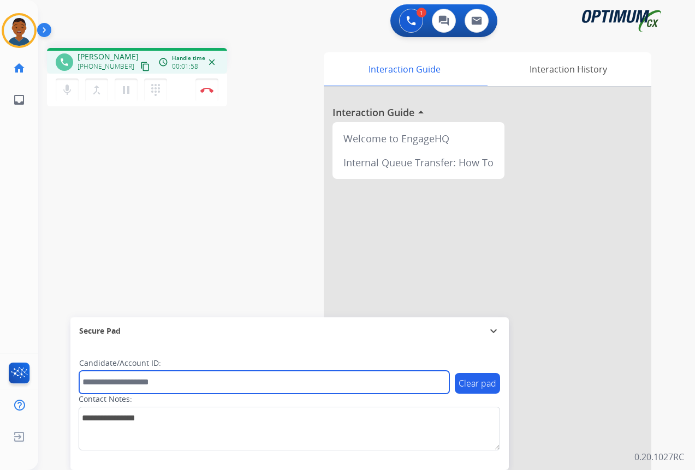
click at [116, 382] on input "text" at bounding box center [264, 382] width 370 height 23
paste input "*******"
type input "*******"
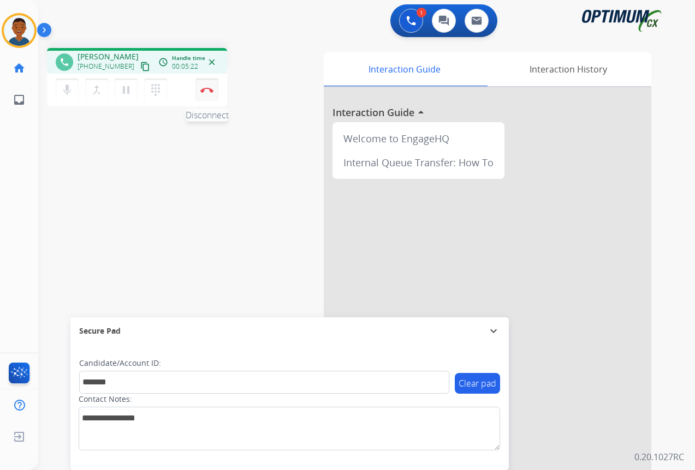
click at [206, 91] on img at bounding box center [206, 89] width 13 height 5
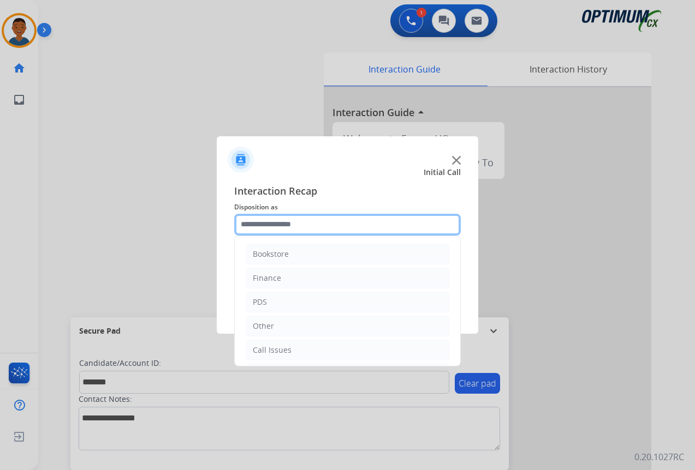
click at [247, 224] on input "text" at bounding box center [347, 225] width 227 height 22
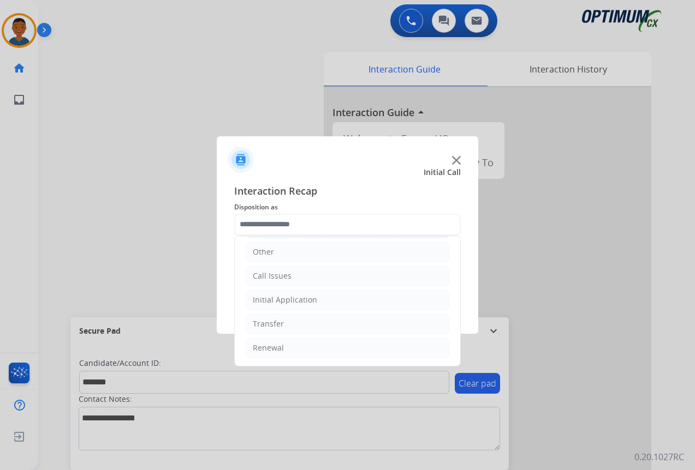
click at [274, 297] on div "Initial Application" at bounding box center [285, 300] width 64 height 11
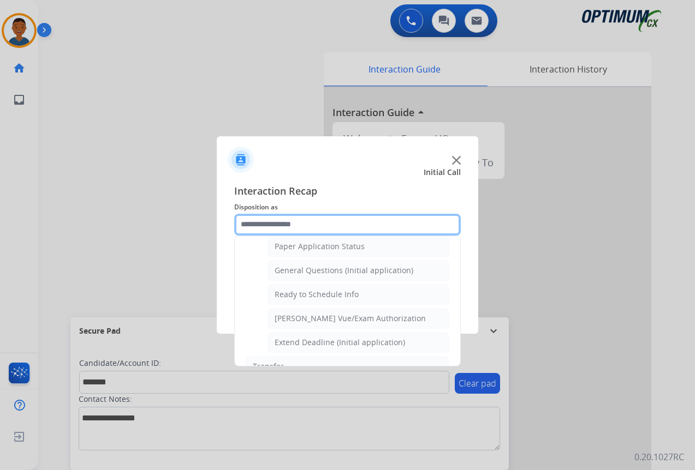
scroll to position [620, 0]
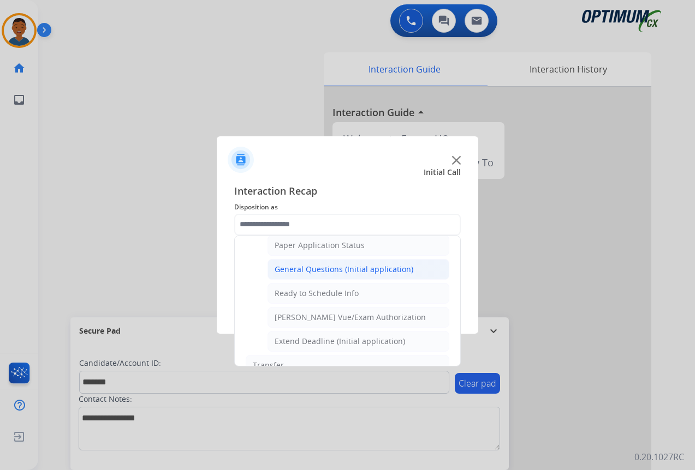
click at [288, 270] on div "General Questions (Initial application)" at bounding box center [344, 269] width 139 height 11
type input "**********"
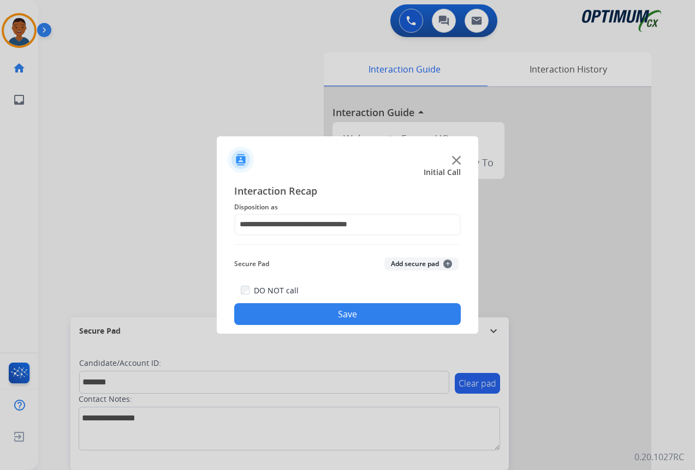
click at [424, 260] on button "Add secure pad +" at bounding box center [421, 264] width 74 height 13
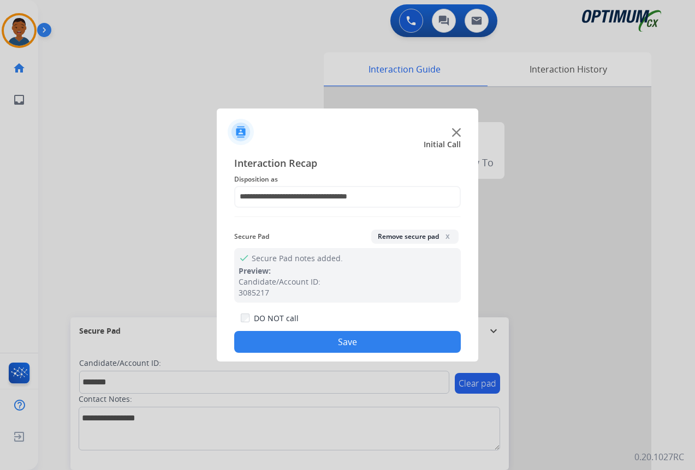
click at [376, 338] on button "Save" at bounding box center [347, 342] width 227 height 22
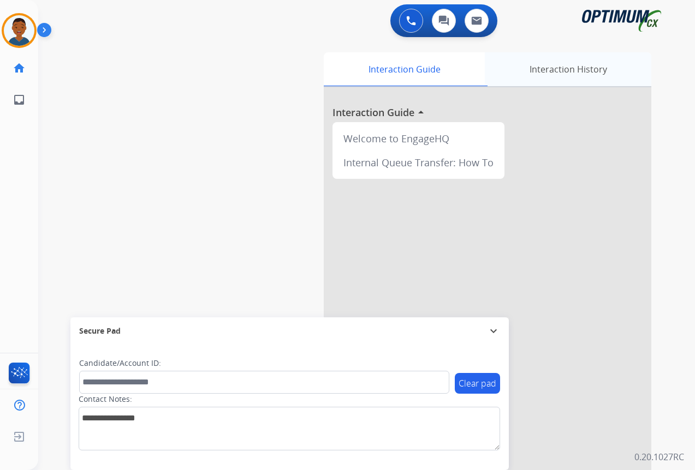
click at [567, 76] on div "Interaction History" at bounding box center [568, 69] width 166 height 34
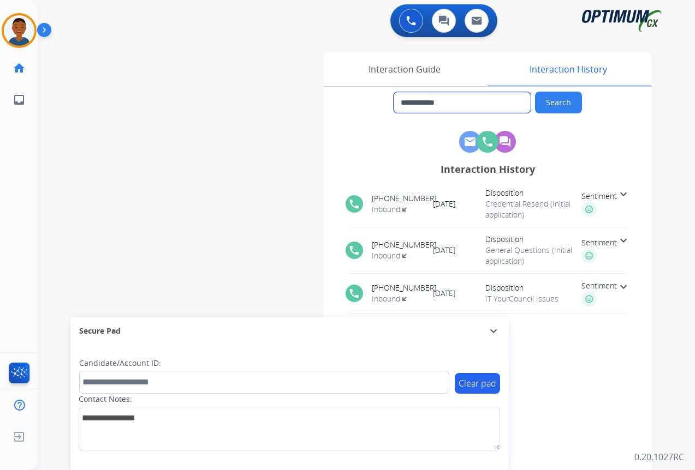
drag, startPoint x: 456, startPoint y: 100, endPoint x: 407, endPoint y: 101, distance: 48.6
click at [407, 101] on input "**********" at bounding box center [462, 102] width 137 height 21
click at [425, 69] on div "Interaction Guide" at bounding box center [404, 69] width 161 height 34
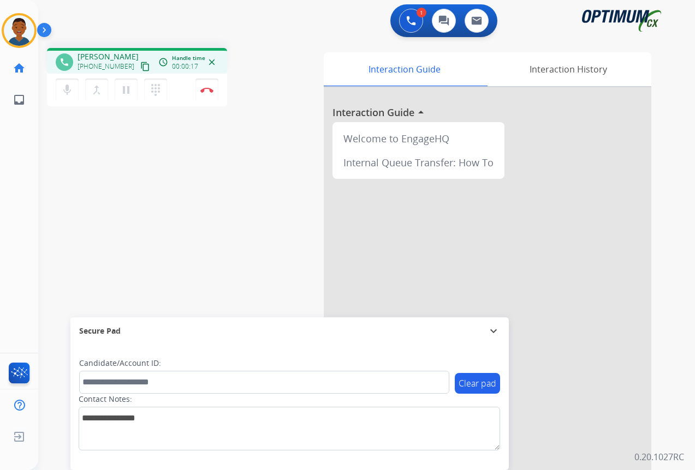
click at [140, 68] on mat-icon "content_copy" at bounding box center [145, 67] width 10 height 10
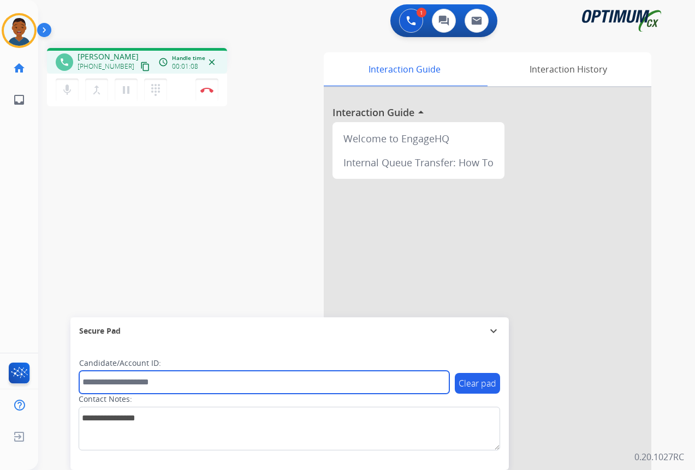
click at [121, 382] on input "text" at bounding box center [264, 382] width 370 height 23
paste input "*******"
type input "*******"
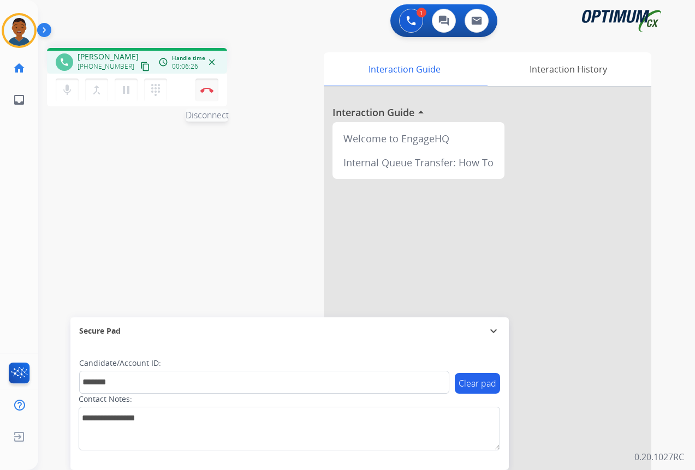
click at [209, 92] on img at bounding box center [206, 89] width 13 height 5
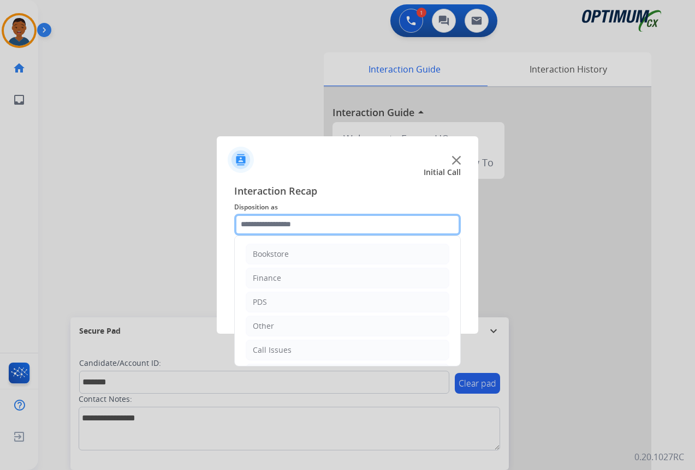
click at [246, 222] on input "text" at bounding box center [347, 225] width 227 height 22
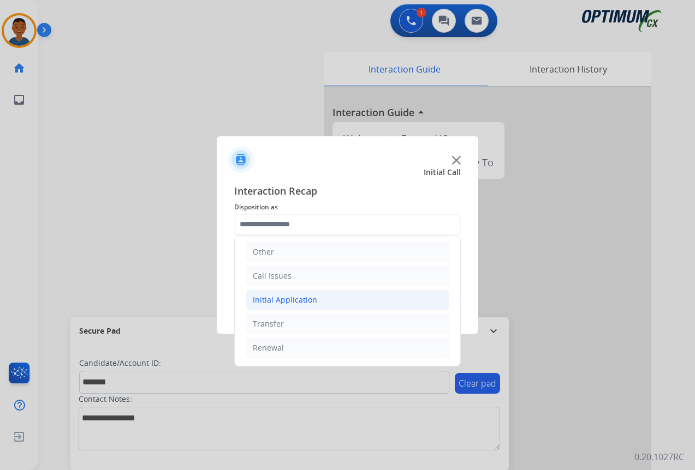
click at [272, 301] on div "Initial Application" at bounding box center [285, 300] width 64 height 11
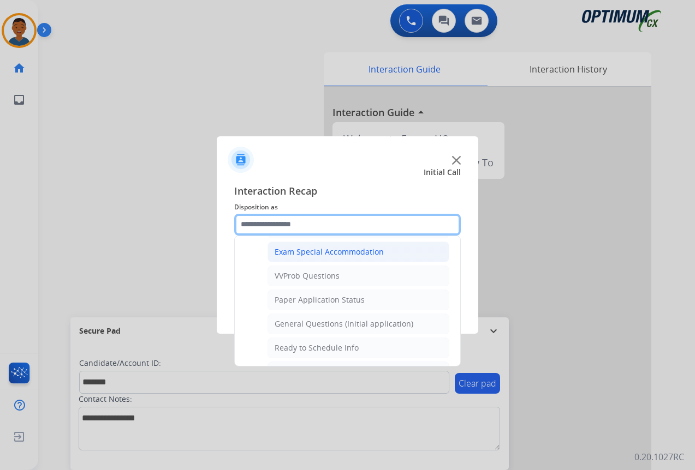
scroll to position [620, 0]
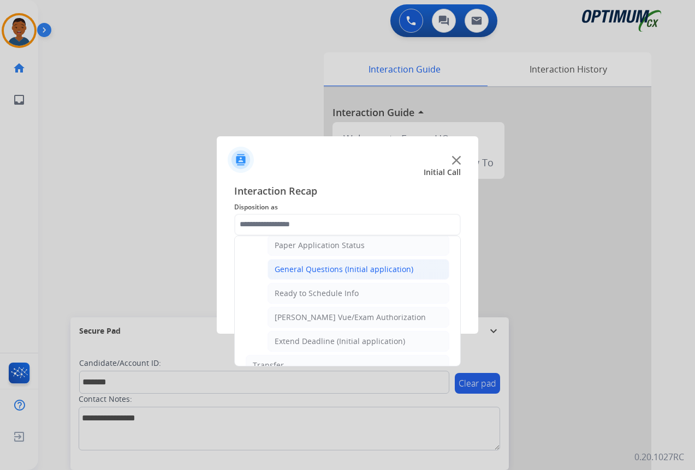
click at [288, 267] on div "General Questions (Initial application)" at bounding box center [344, 269] width 139 height 11
type input "**********"
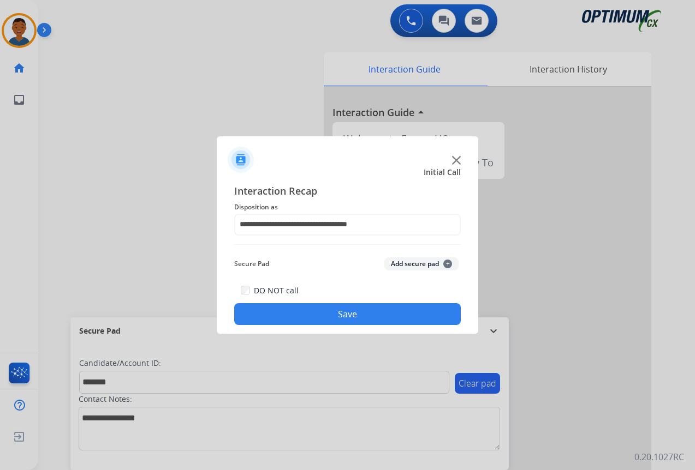
click at [398, 266] on button "Add secure pad +" at bounding box center [421, 264] width 74 height 13
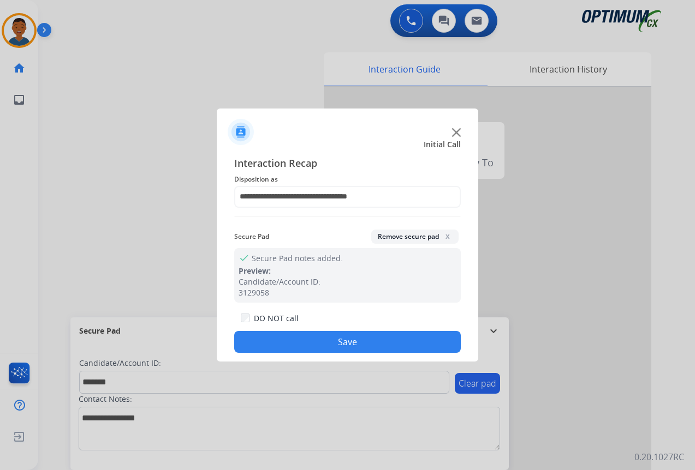
click at [377, 340] on button "Save" at bounding box center [347, 342] width 227 height 22
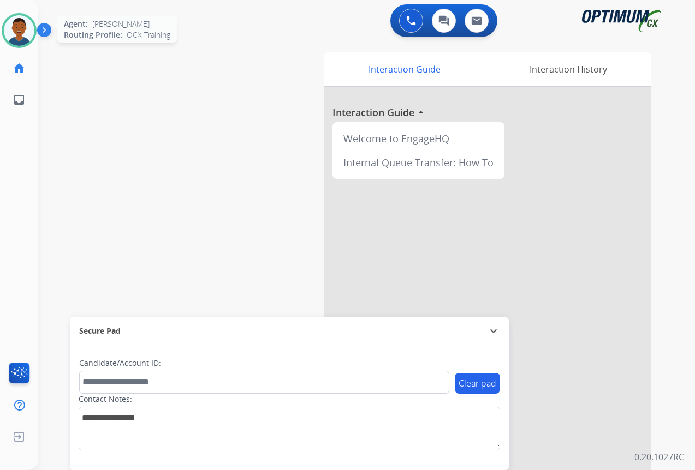
click at [16, 27] on img at bounding box center [19, 30] width 31 height 31
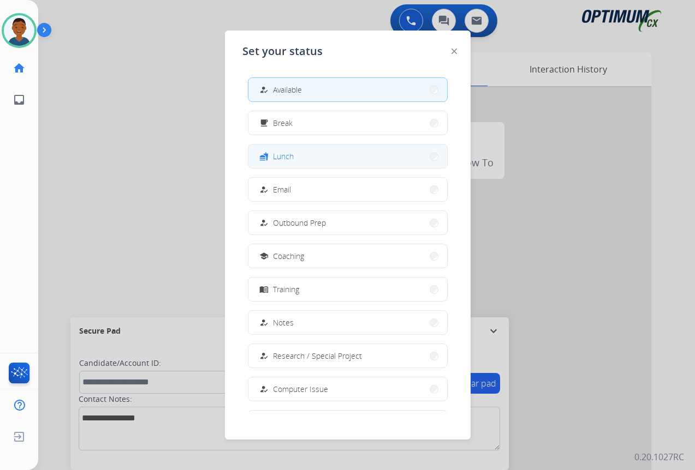
click at [293, 155] on span "Lunch" at bounding box center [283, 156] width 21 height 11
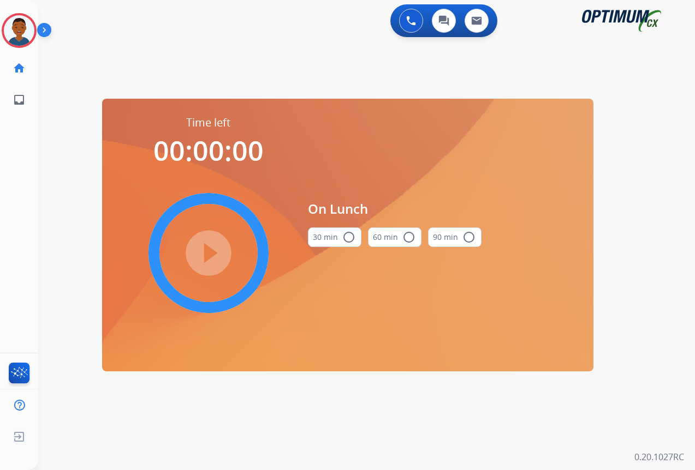
drag, startPoint x: 347, startPoint y: 239, endPoint x: 314, endPoint y: 237, distance: 32.2
click at [347, 239] on mat-icon "radio_button_unchecked" at bounding box center [348, 237] width 13 height 13
click at [211, 252] on mat-icon "play_circle_filled" at bounding box center [208, 253] width 13 height 13
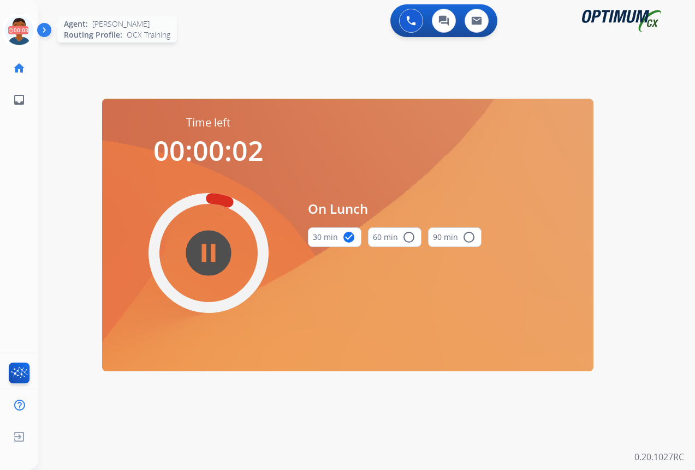
click at [22, 31] on icon at bounding box center [19, 30] width 35 height 35
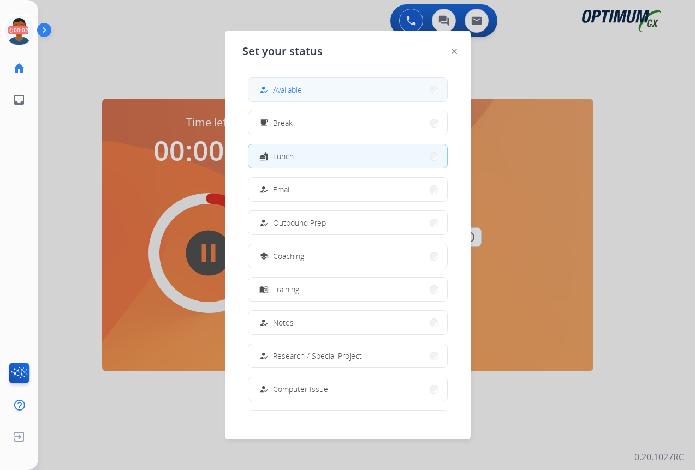
click at [291, 94] on span "Available" at bounding box center [287, 89] width 29 height 11
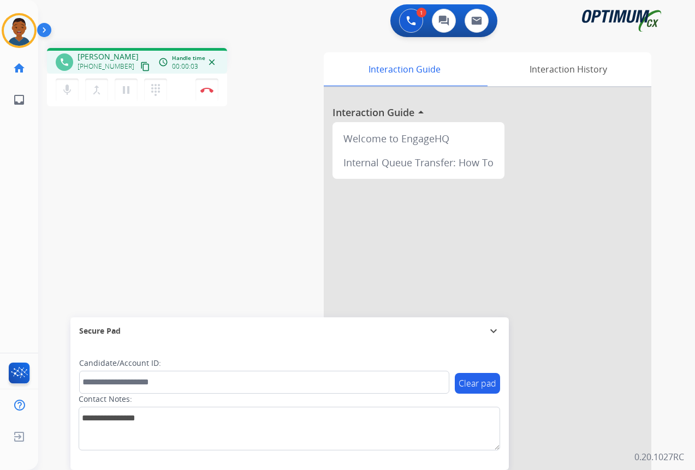
click at [140, 67] on mat-icon "content_copy" at bounding box center [145, 67] width 10 height 10
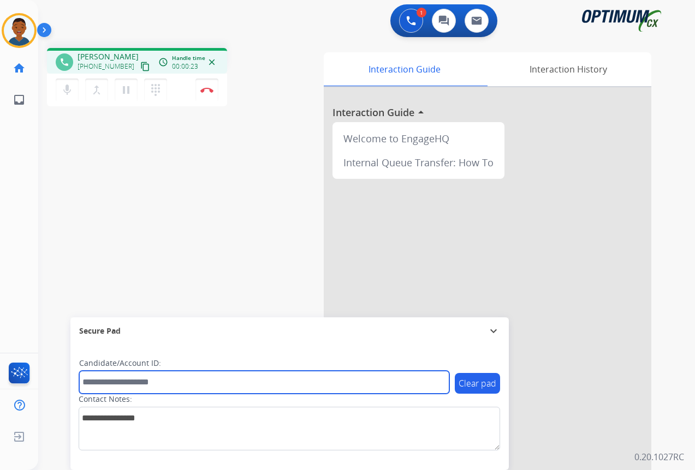
click at [129, 377] on input "text" at bounding box center [264, 382] width 370 height 23
paste input "*******"
type input "*******"
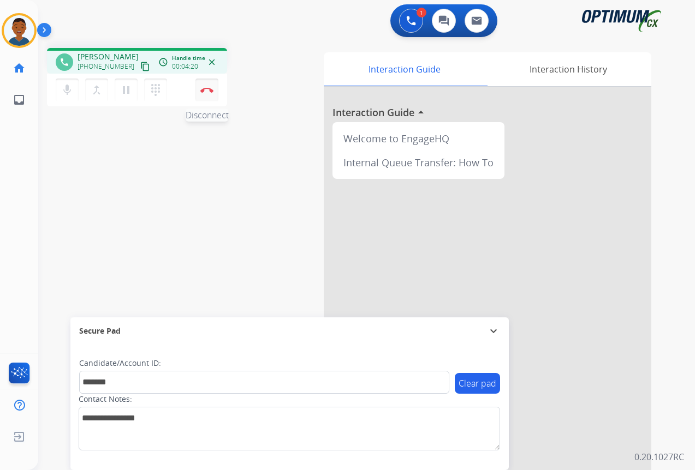
click at [208, 94] on button "Disconnect" at bounding box center [206, 90] width 23 height 23
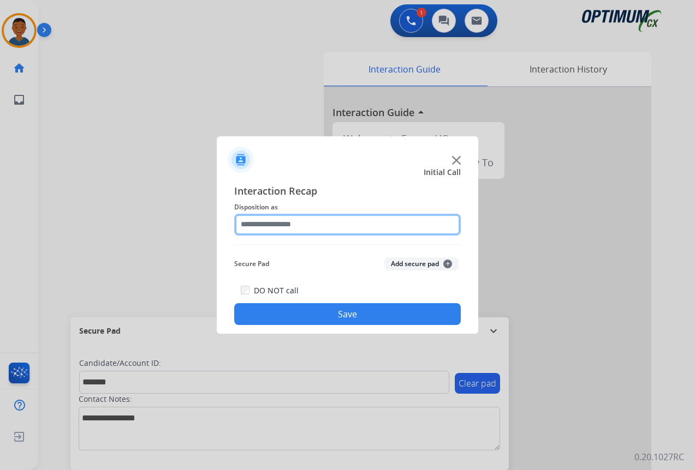
click at [279, 222] on input "text" at bounding box center [347, 225] width 227 height 22
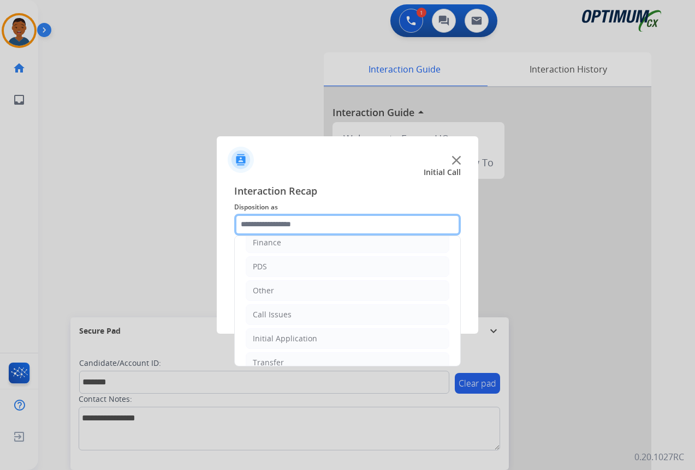
scroll to position [74, 0]
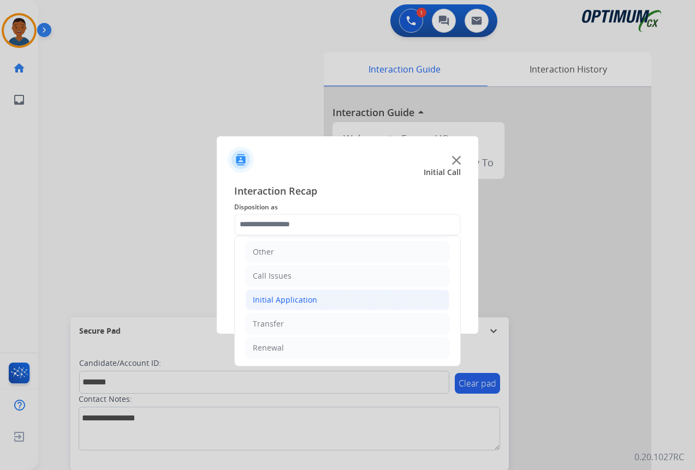
click at [273, 297] on div "Initial Application" at bounding box center [285, 300] width 64 height 11
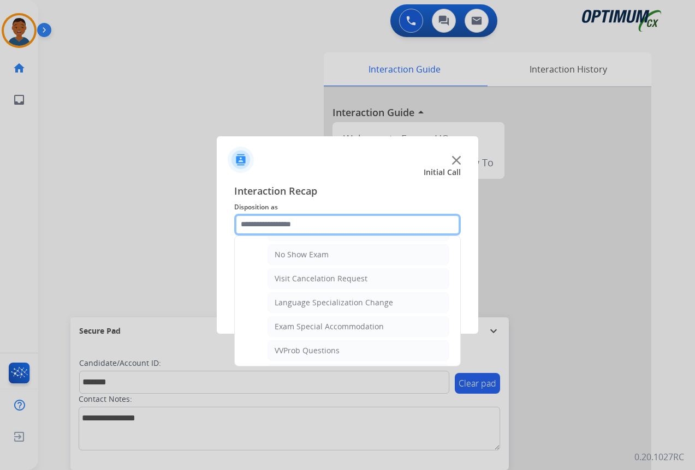
scroll to position [565, 0]
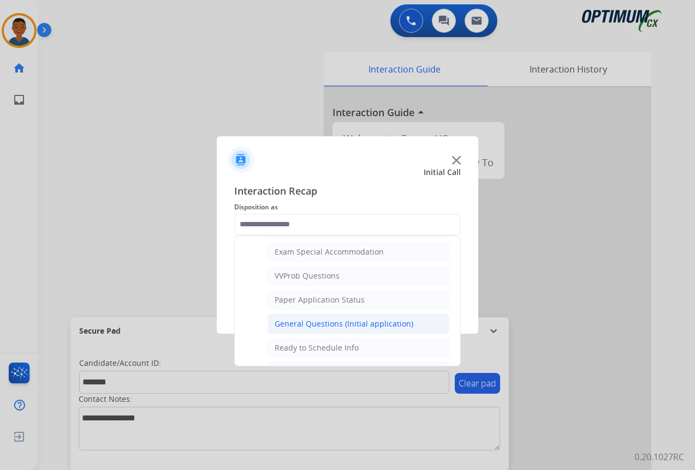
click at [291, 323] on div "General Questions (Initial application)" at bounding box center [344, 324] width 139 height 11
type input "**********"
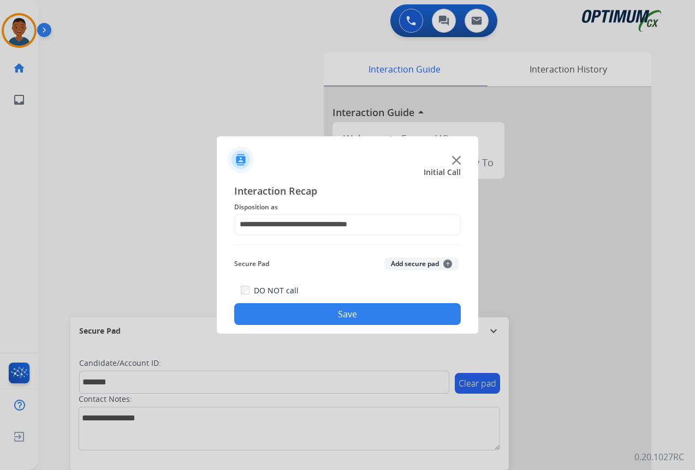
click at [403, 265] on button "Add secure pad +" at bounding box center [421, 264] width 74 height 13
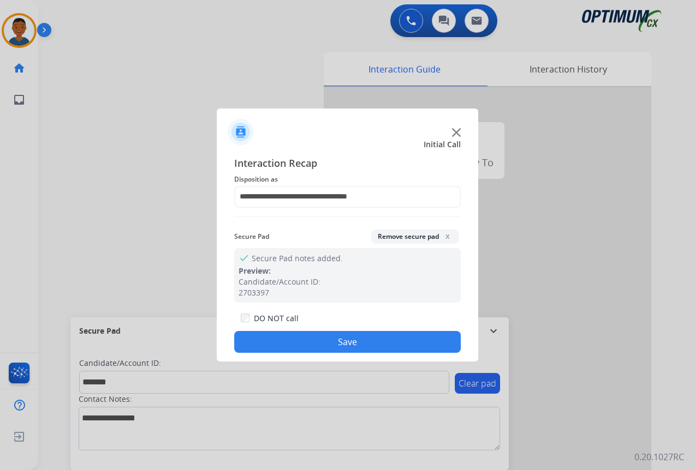
click at [371, 338] on button "Save" at bounding box center [347, 342] width 227 height 22
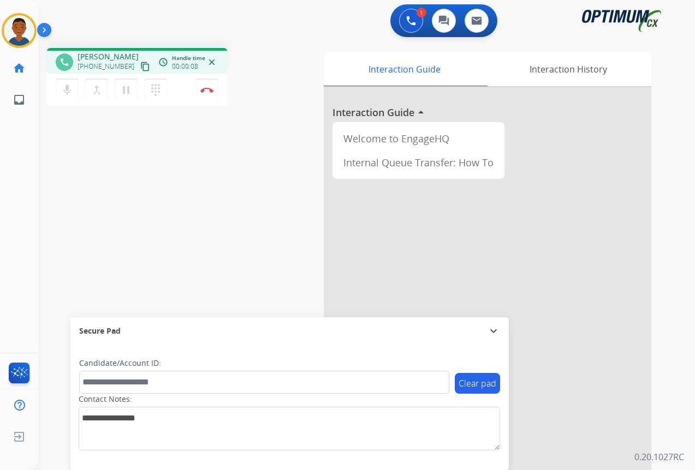
click at [140, 68] on mat-icon "content_copy" at bounding box center [145, 67] width 10 height 10
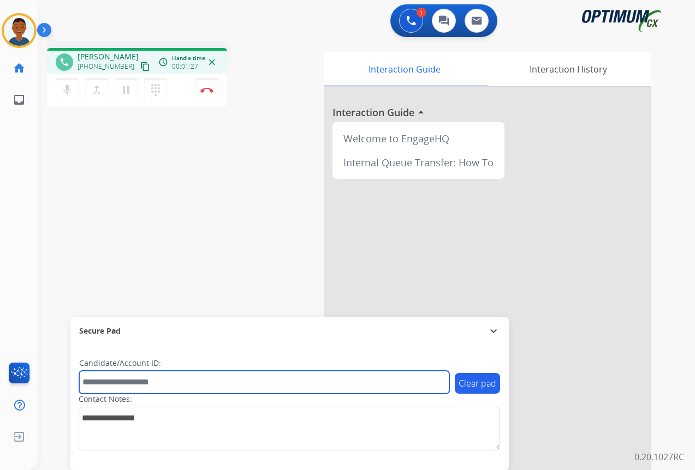
click at [122, 384] on input "text" at bounding box center [264, 382] width 370 height 23
paste input "*******"
type input "*******"
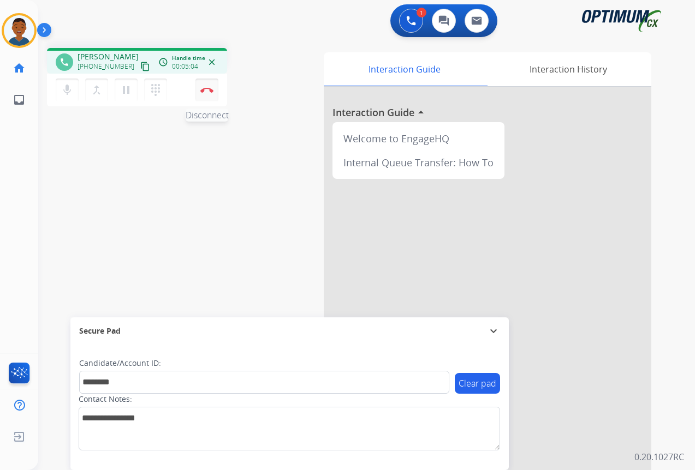
click at [210, 93] on button "Disconnect" at bounding box center [206, 90] width 23 height 23
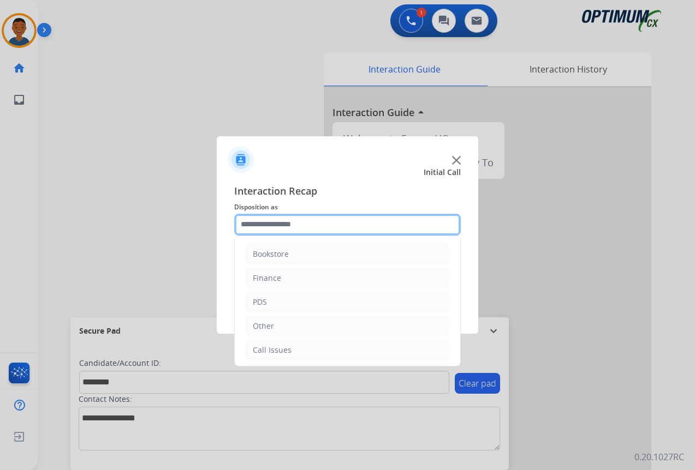
click at [260, 225] on input "text" at bounding box center [347, 225] width 227 height 22
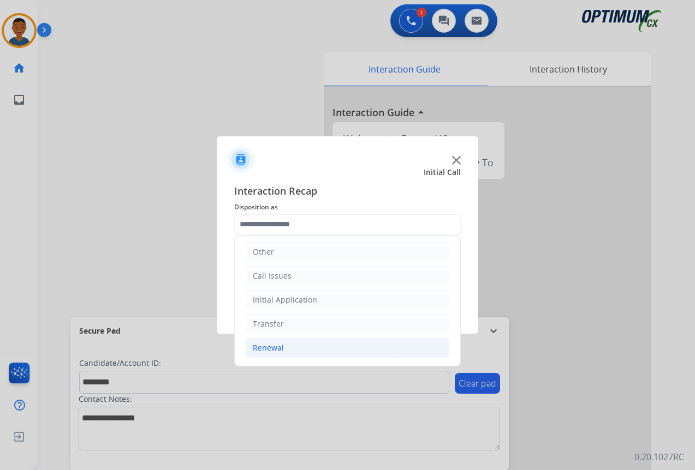
click at [271, 348] on div "Renewal" at bounding box center [268, 348] width 31 height 11
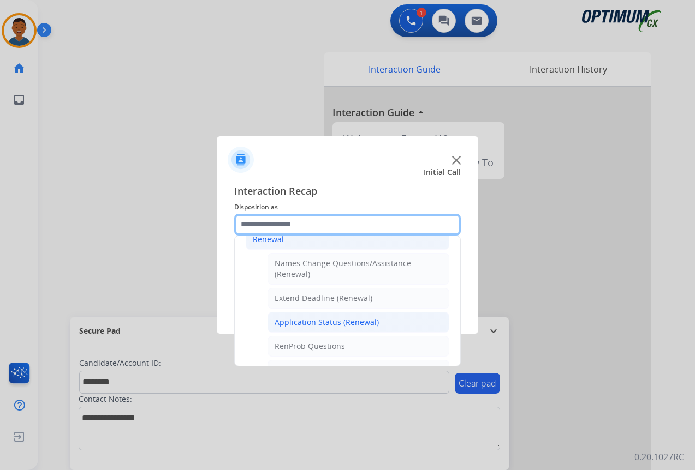
scroll to position [183, 0]
click at [311, 318] on div "Application Status (Renewal)" at bounding box center [327, 322] width 104 height 11
type input "**********"
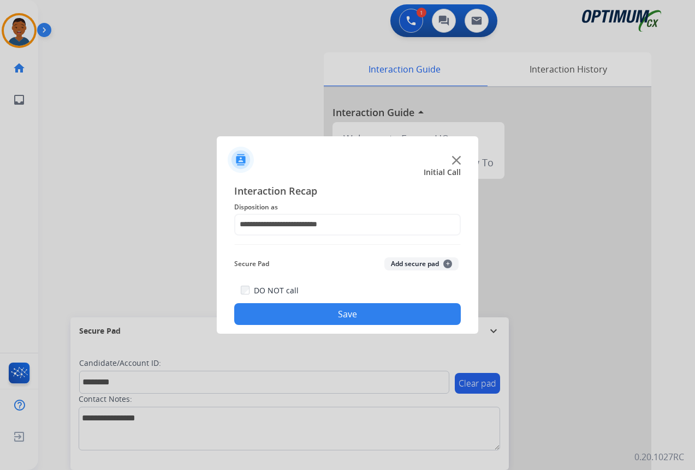
click at [392, 264] on button "Add secure pad +" at bounding box center [421, 264] width 74 height 13
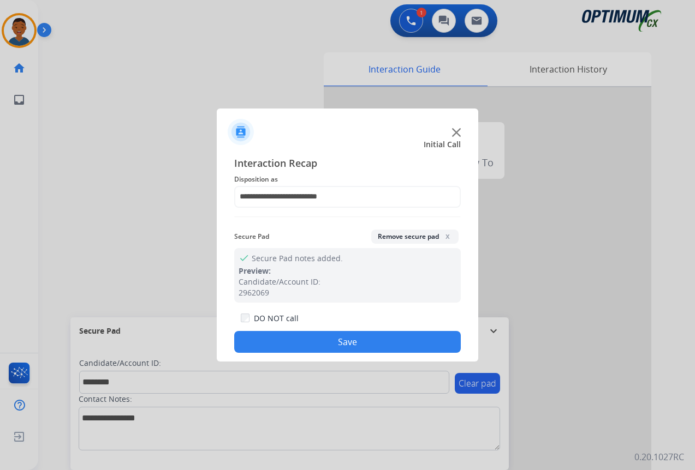
click at [367, 337] on button "Save" at bounding box center [347, 342] width 227 height 22
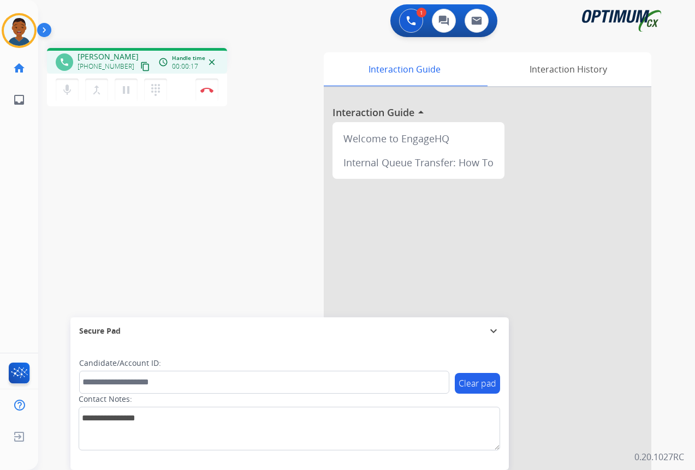
click at [140, 69] on mat-icon "content_copy" at bounding box center [145, 67] width 10 height 10
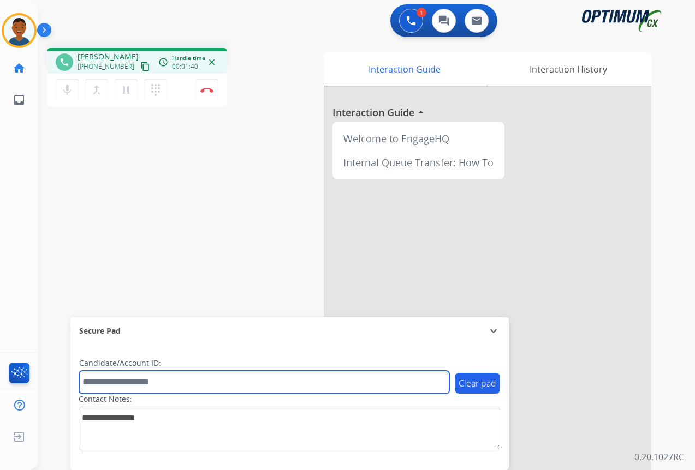
click at [114, 372] on input "text" at bounding box center [264, 382] width 370 height 23
paste input "*******"
type input "*******"
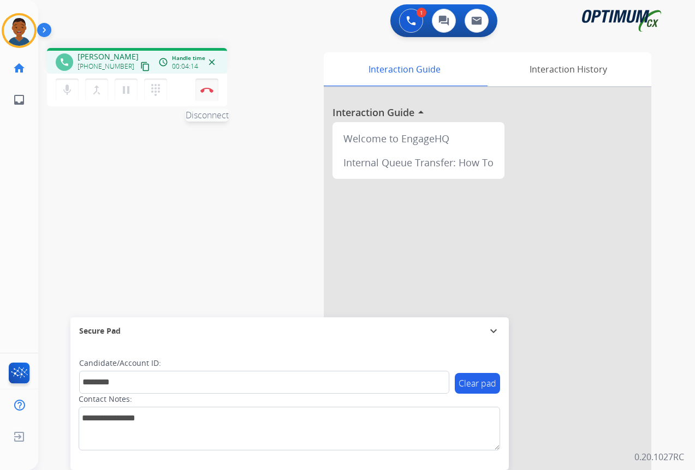
click at [210, 91] on img at bounding box center [206, 89] width 13 height 5
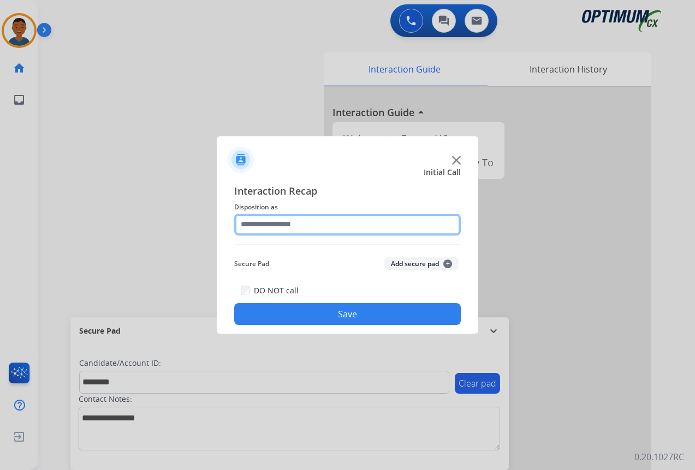
click at [281, 224] on input "text" at bounding box center [347, 225] width 227 height 22
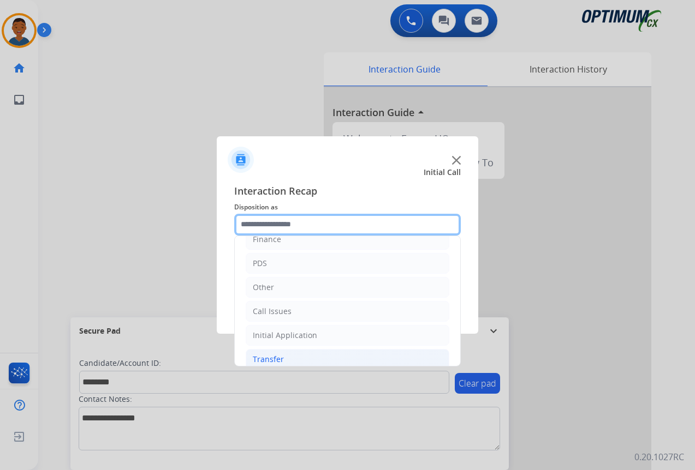
scroll to position [20, 0]
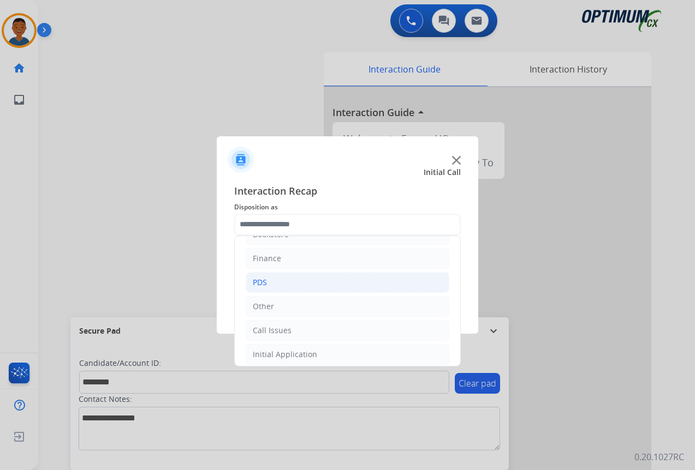
click at [255, 281] on div "PDS" at bounding box center [260, 282] width 14 height 11
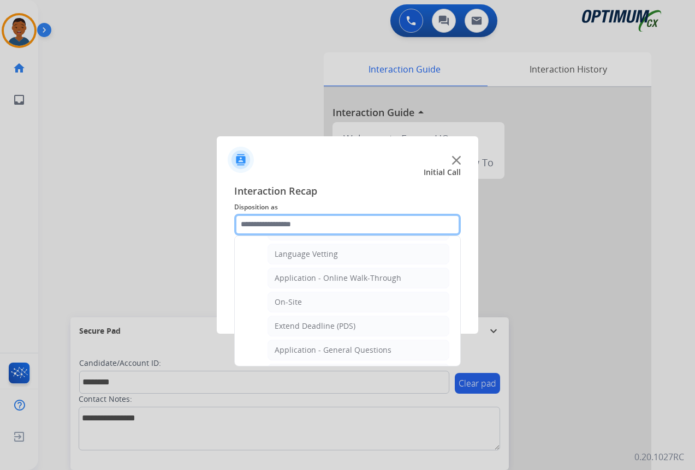
scroll to position [293, 0]
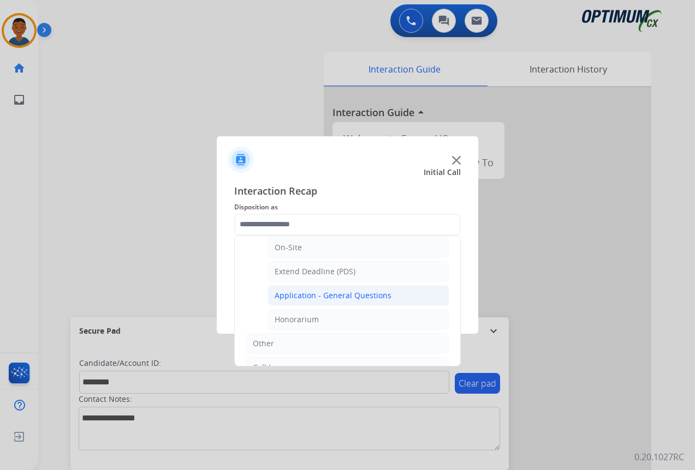
click at [291, 297] on div "Application - General Questions" at bounding box center [333, 295] width 117 height 11
type input "**********"
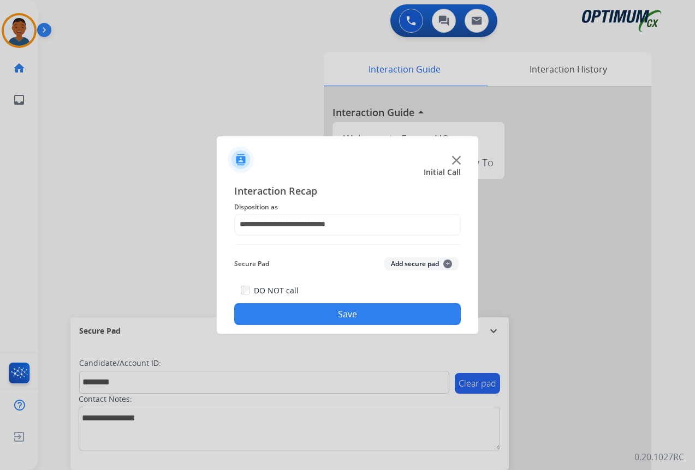
click at [406, 267] on button "Add secure pad +" at bounding box center [421, 264] width 74 height 13
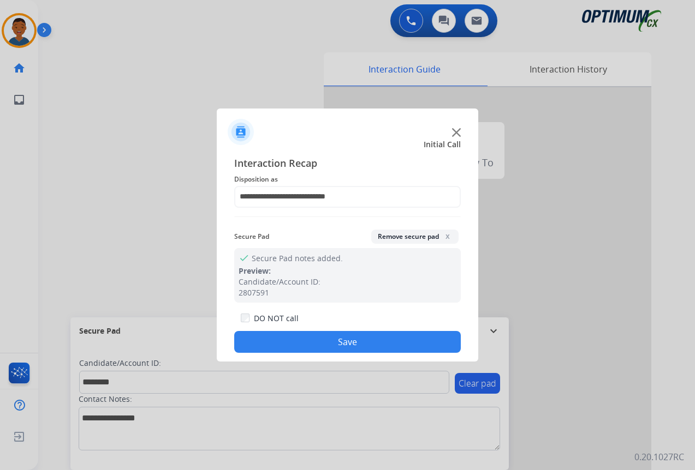
click at [383, 346] on button "Save" at bounding box center [347, 342] width 227 height 22
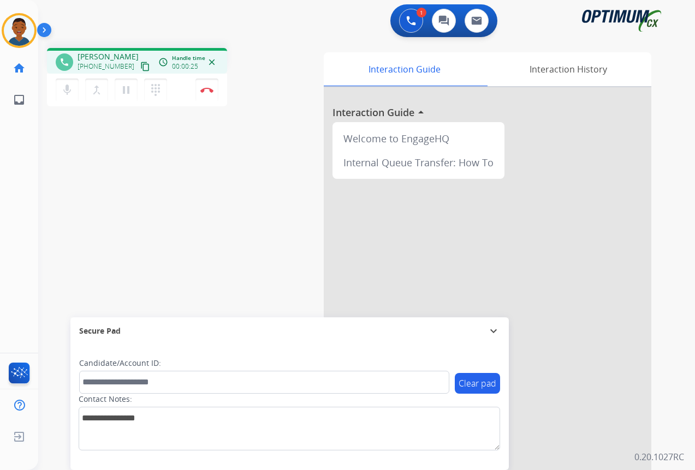
click at [140, 66] on mat-icon "content_copy" at bounding box center [145, 67] width 10 height 10
click at [207, 90] on img at bounding box center [206, 89] width 13 height 5
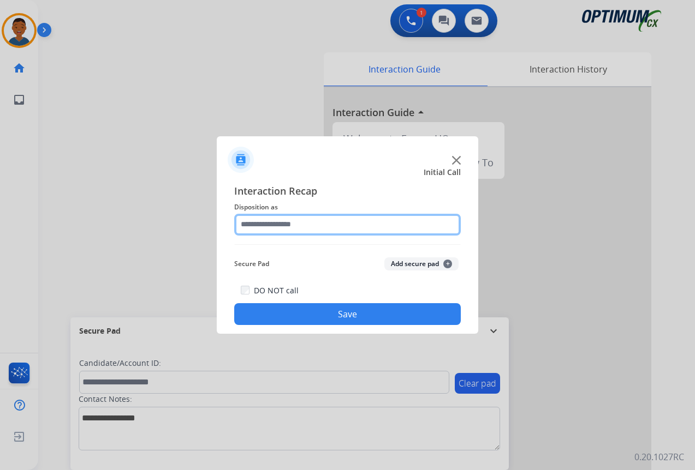
click at [251, 229] on input "text" at bounding box center [347, 225] width 227 height 22
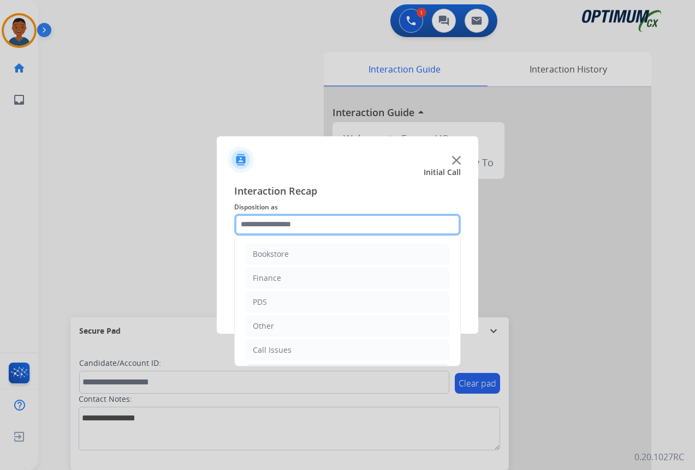
scroll to position [74, 0]
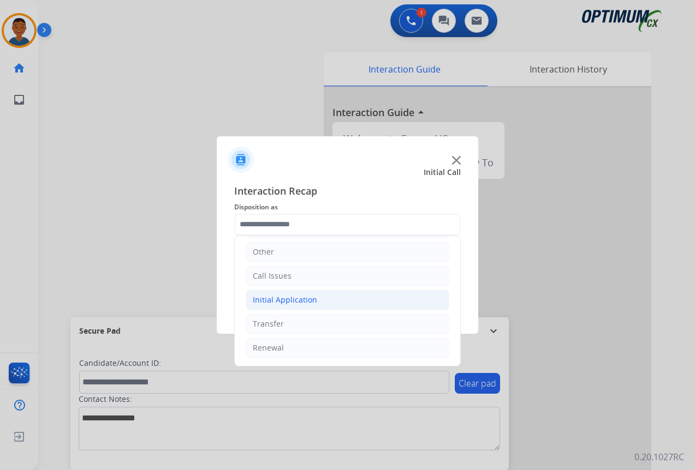
click at [269, 298] on div "Initial Application" at bounding box center [285, 300] width 64 height 11
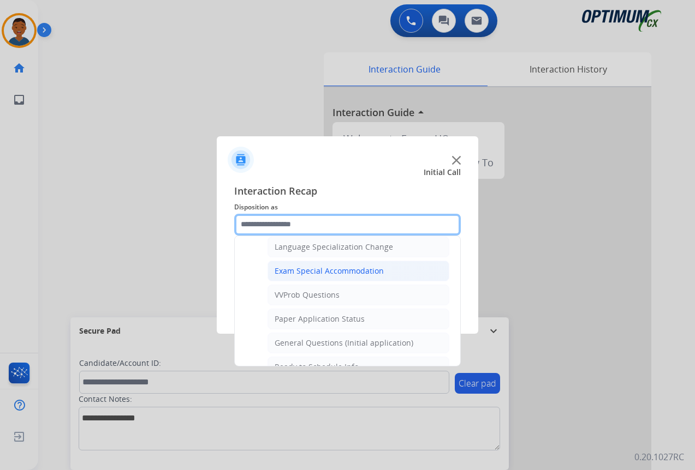
scroll to position [565, 0]
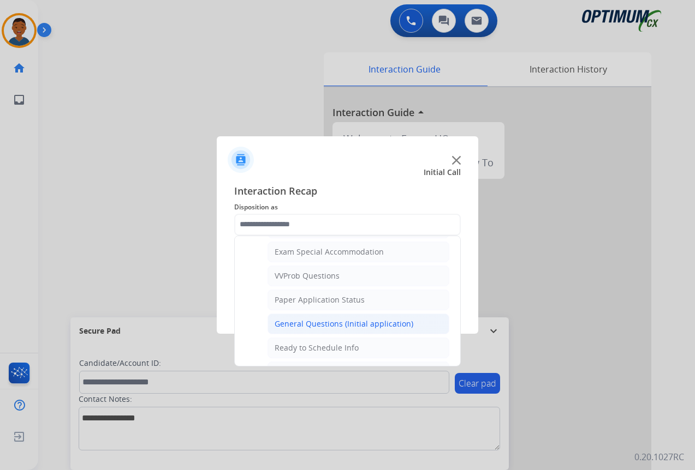
click at [293, 323] on div "General Questions (Initial application)" at bounding box center [344, 324] width 139 height 11
type input "**********"
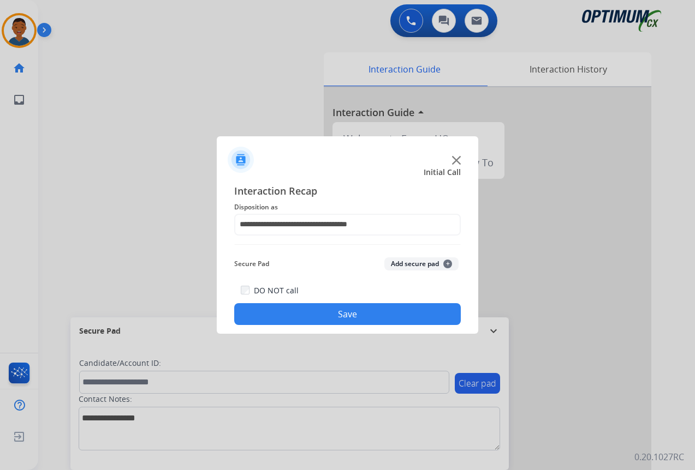
click at [291, 313] on button "Save" at bounding box center [347, 314] width 227 height 22
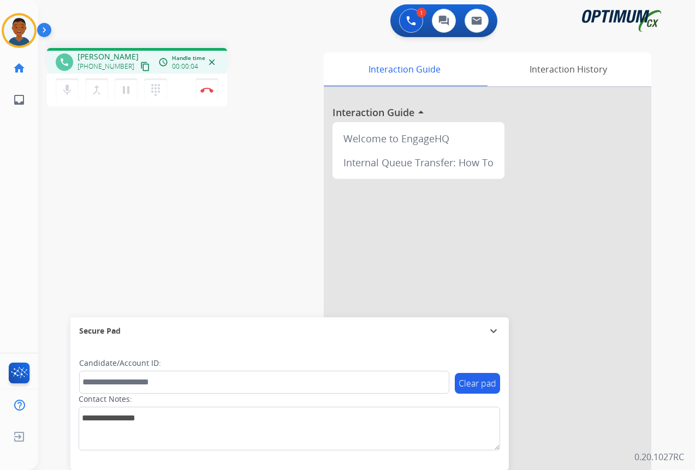
click at [140, 68] on mat-icon "content_copy" at bounding box center [145, 67] width 10 height 10
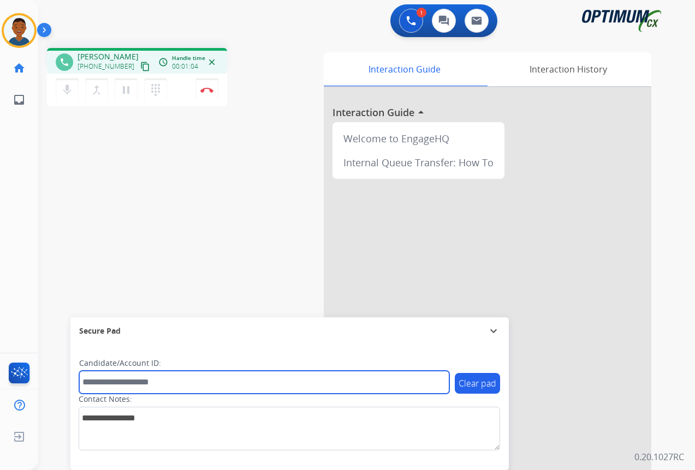
click at [91, 379] on input "text" at bounding box center [264, 382] width 370 height 23
paste input "*********"
type input "*********"
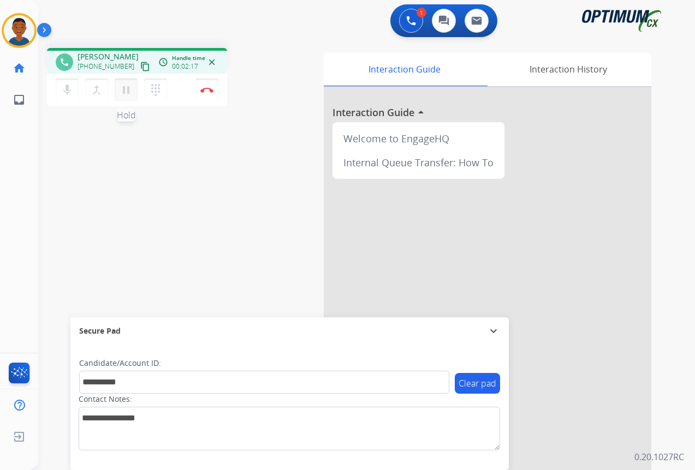
click at [127, 91] on mat-icon "pause" at bounding box center [126, 90] width 13 height 13
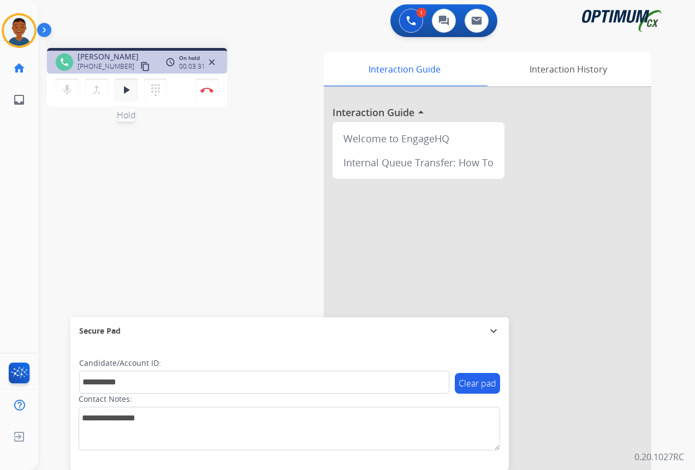
click at [130, 95] on mat-icon "play_arrow" at bounding box center [126, 90] width 13 height 13
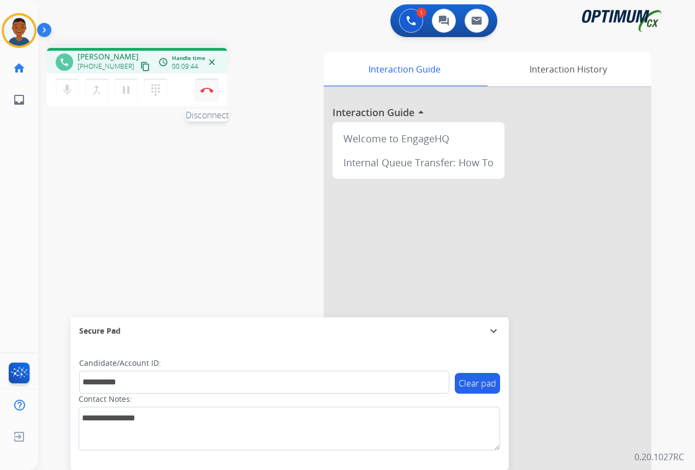
click at [209, 93] on button "Disconnect" at bounding box center [206, 90] width 23 height 23
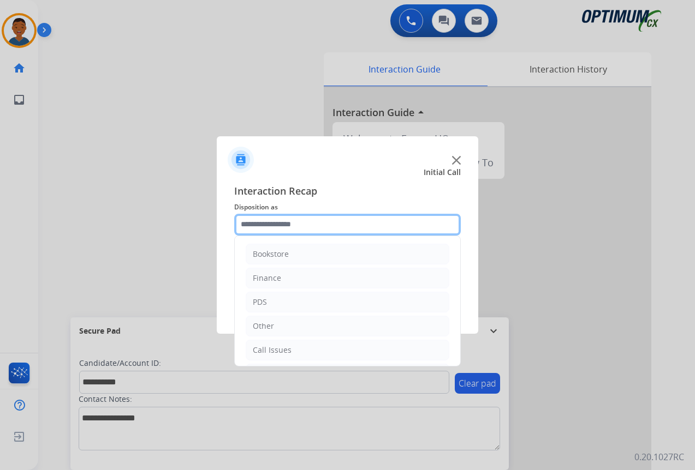
click at [258, 223] on input "text" at bounding box center [347, 225] width 227 height 22
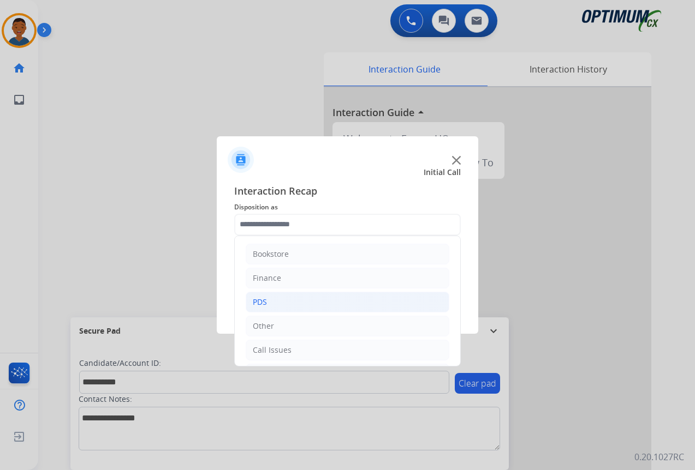
click at [270, 305] on li "PDS" at bounding box center [348, 302] width 204 height 21
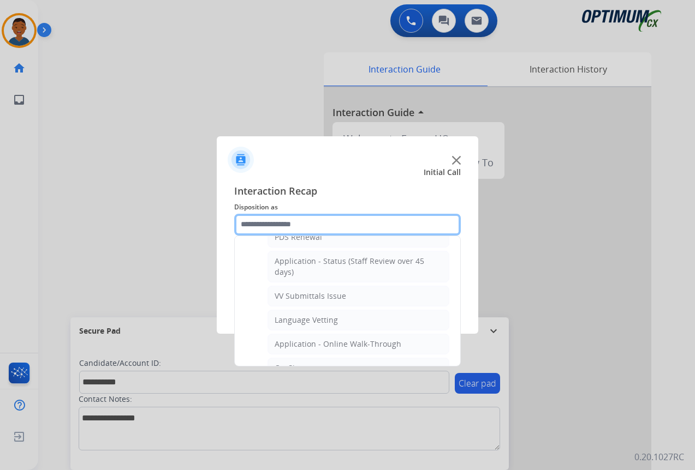
scroll to position [218, 0]
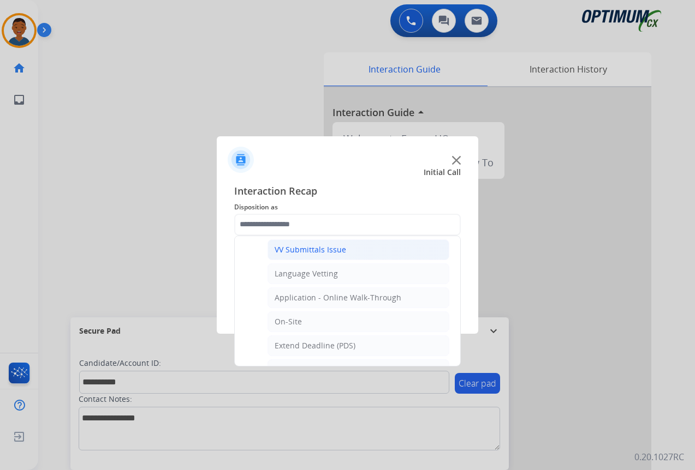
click at [307, 247] on div "VV Submittals Issue" at bounding box center [311, 250] width 72 height 11
type input "**********"
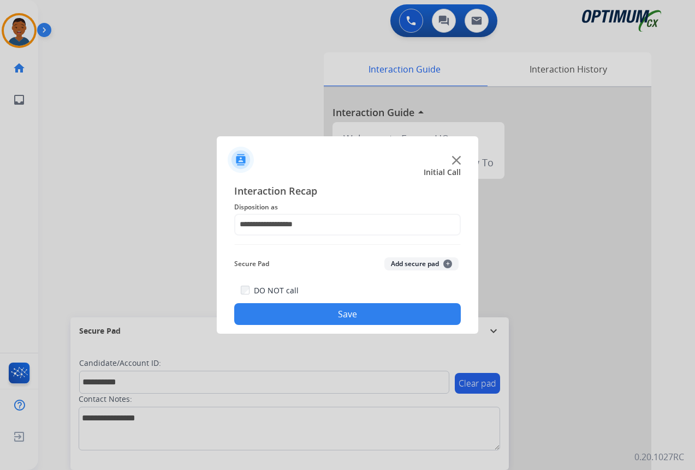
click at [408, 265] on button "Add secure pad +" at bounding box center [421, 264] width 74 height 13
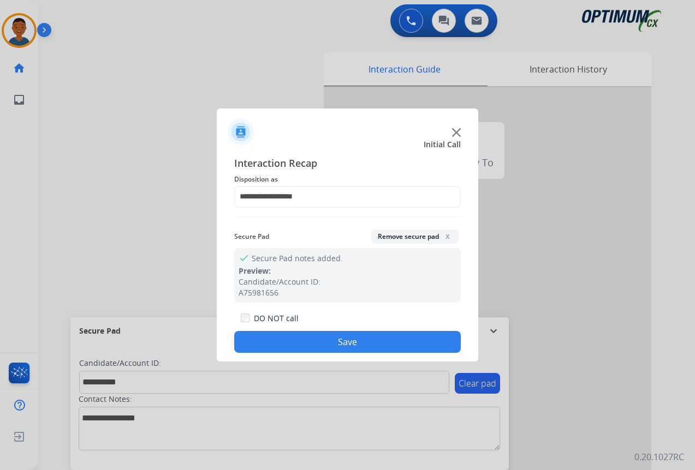
click at [385, 339] on button "Save" at bounding box center [347, 342] width 227 height 22
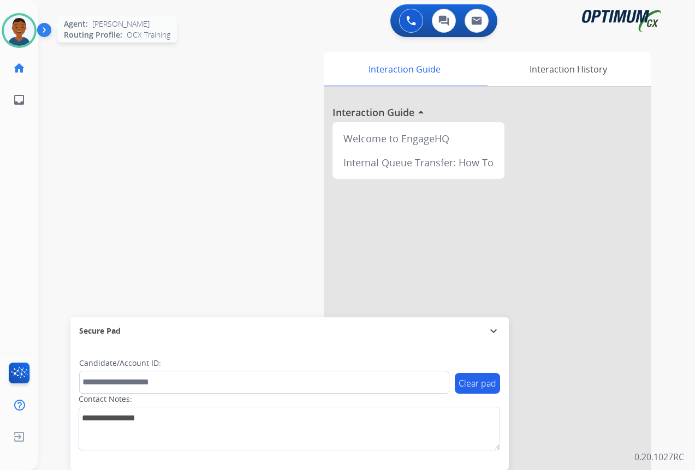
click at [22, 40] on img at bounding box center [19, 30] width 31 height 31
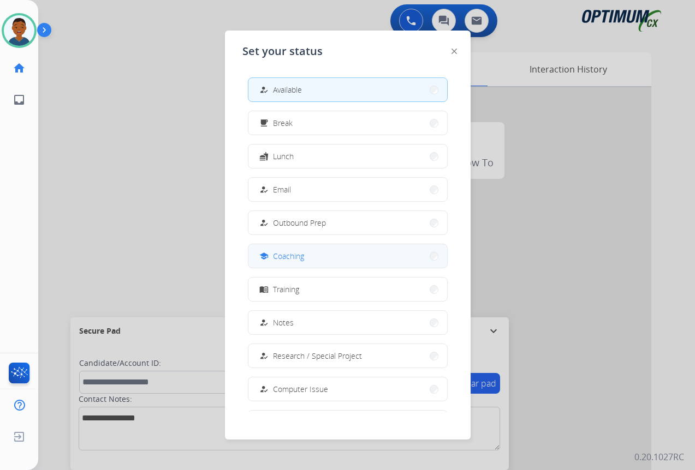
click at [284, 258] on span "Coaching" at bounding box center [288, 256] width 31 height 11
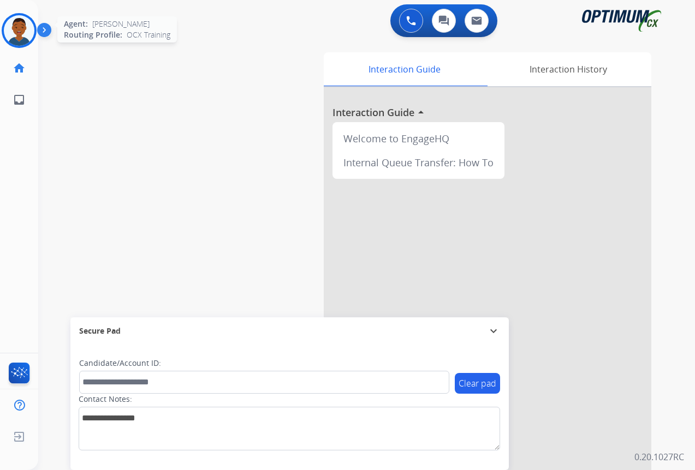
click at [23, 35] on img at bounding box center [19, 30] width 31 height 31
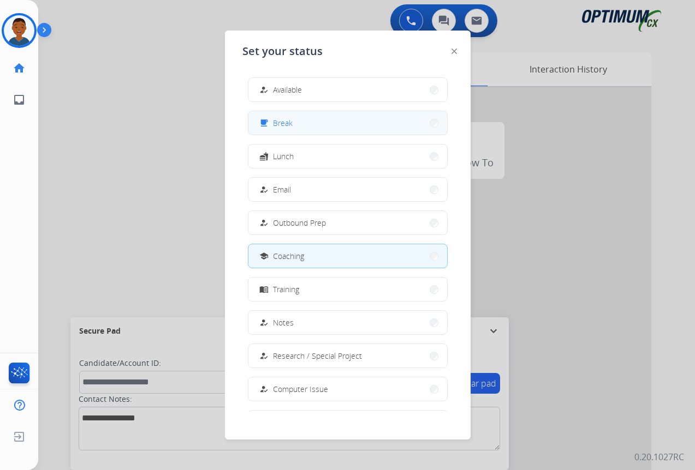
click at [294, 128] on button "free_breakfast Break" at bounding box center [347, 122] width 199 height 23
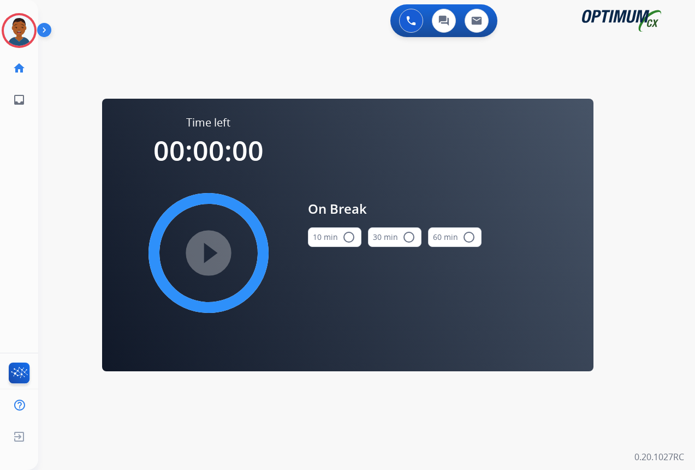
click at [346, 236] on mat-icon "radio_button_unchecked" at bounding box center [348, 237] width 13 height 13
click at [205, 253] on mat-icon "play_circle_filled" at bounding box center [208, 253] width 13 height 13
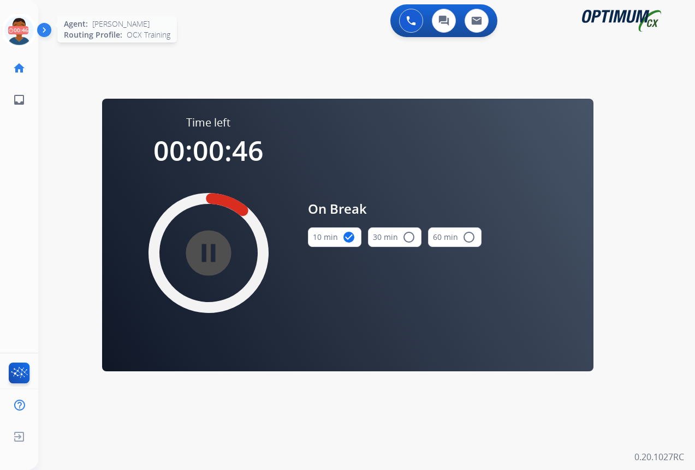
click at [15, 33] on icon at bounding box center [19, 30] width 35 height 35
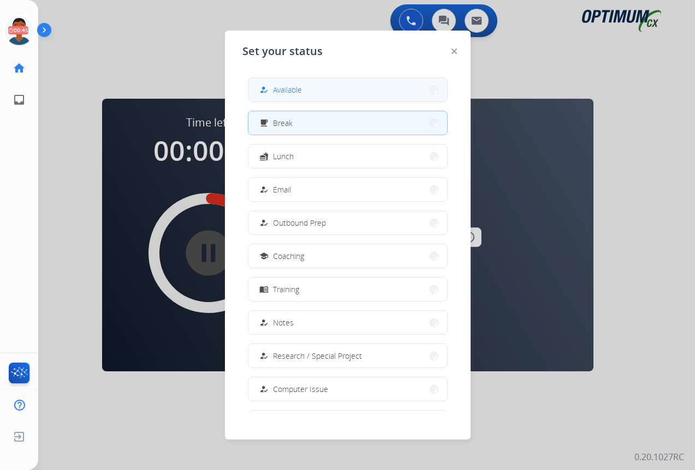
click at [283, 91] on span "Available" at bounding box center [287, 89] width 29 height 11
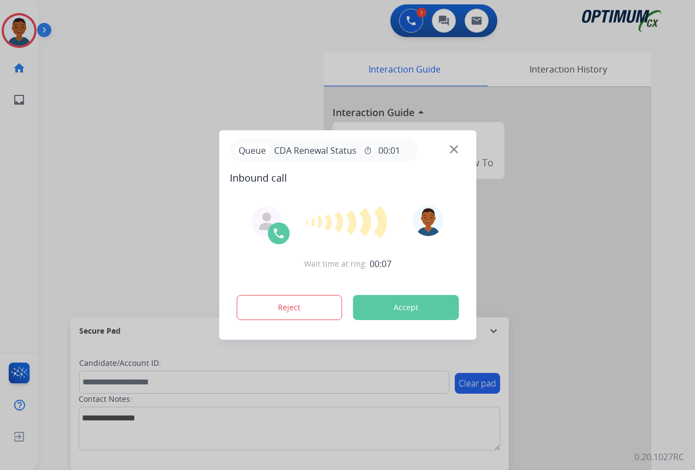
click at [132, 105] on div at bounding box center [347, 235] width 695 height 470
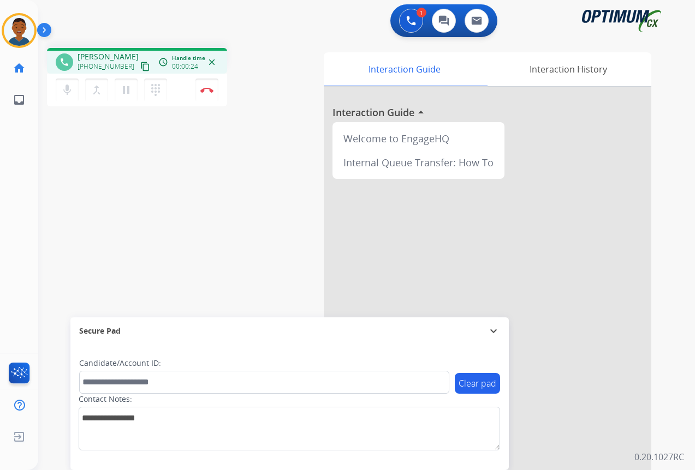
click at [140, 65] on mat-icon "content_copy" at bounding box center [145, 67] width 10 height 10
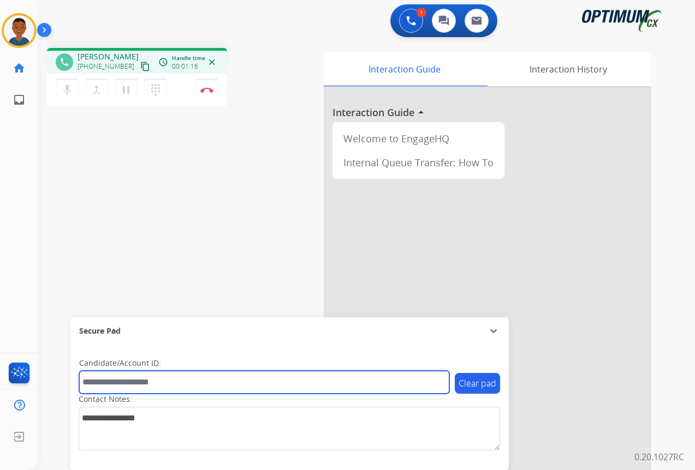
click at [127, 377] on input "text" at bounding box center [264, 382] width 370 height 23
paste input "*******"
type input "*******"
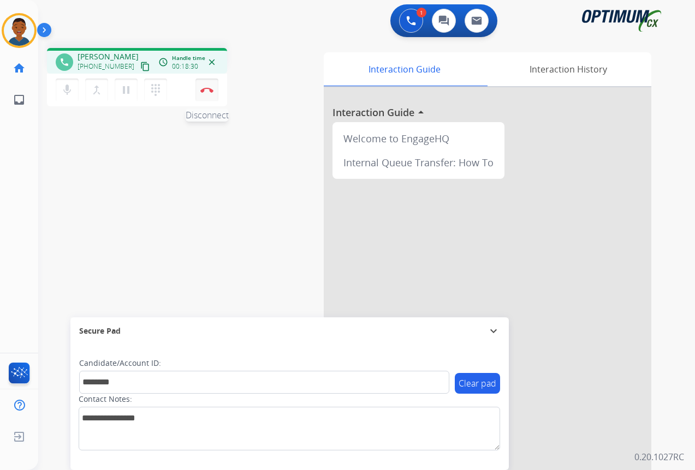
click at [208, 90] on img at bounding box center [206, 89] width 13 height 5
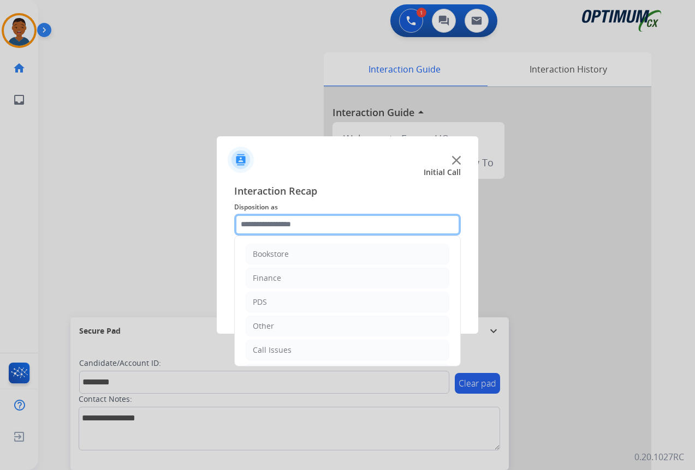
click at [256, 225] on input "text" at bounding box center [347, 225] width 227 height 22
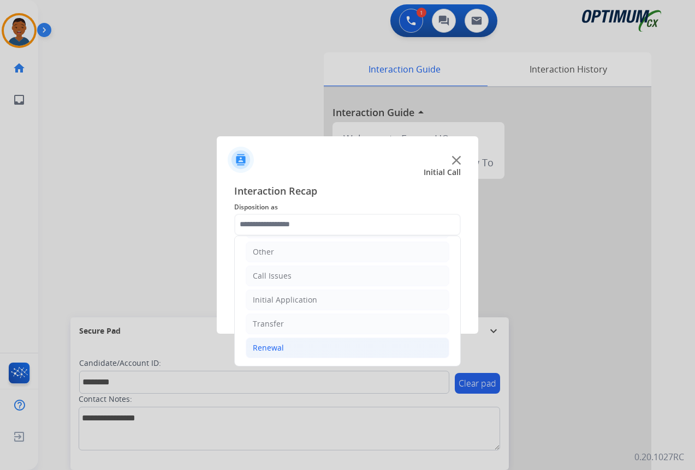
click at [267, 347] on div "Renewal" at bounding box center [268, 348] width 31 height 11
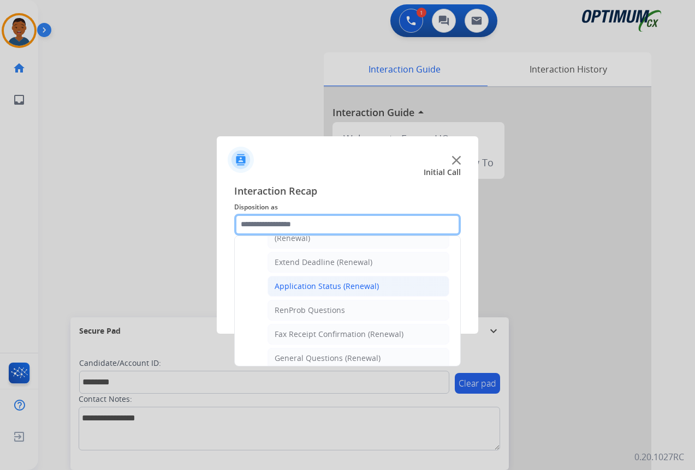
scroll to position [238, 0]
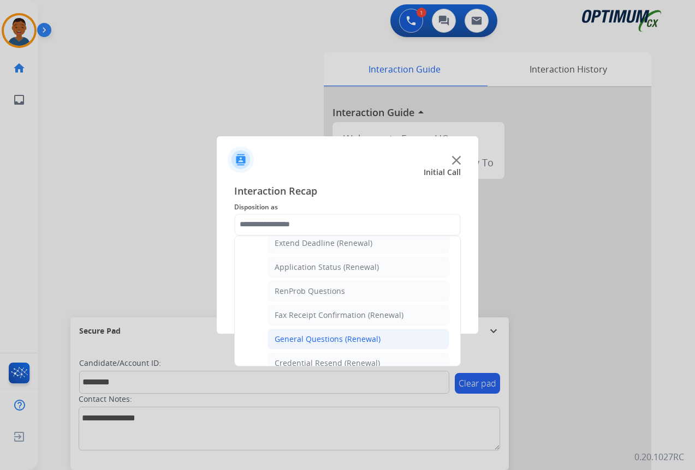
click at [306, 341] on div "General Questions (Renewal)" at bounding box center [328, 339] width 106 height 11
type input "**********"
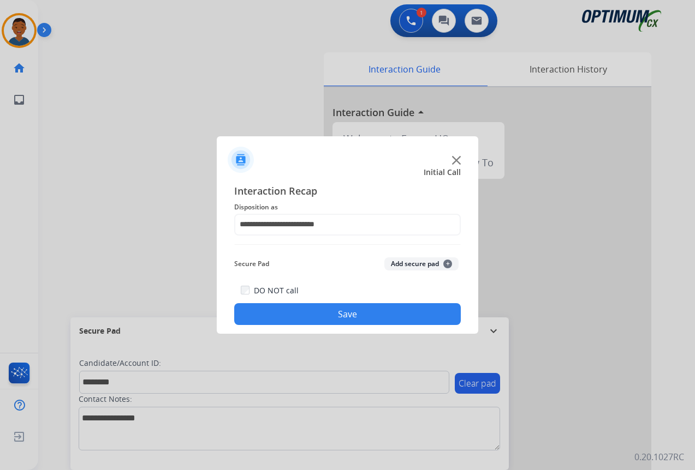
click at [403, 264] on button "Add secure pad +" at bounding box center [421, 264] width 74 height 13
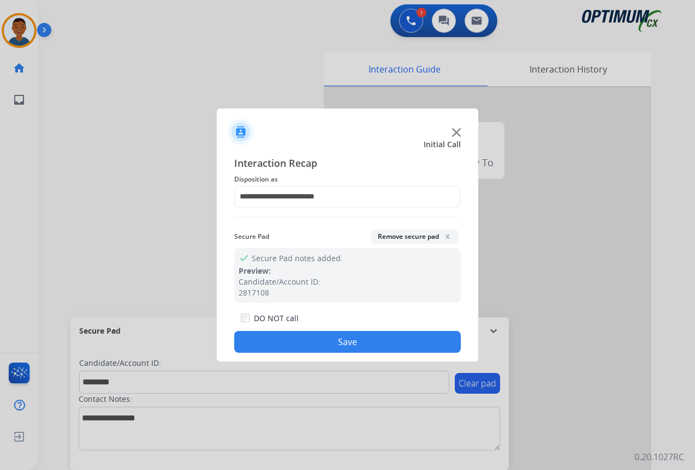
click at [372, 338] on button "Save" at bounding box center [347, 342] width 227 height 22
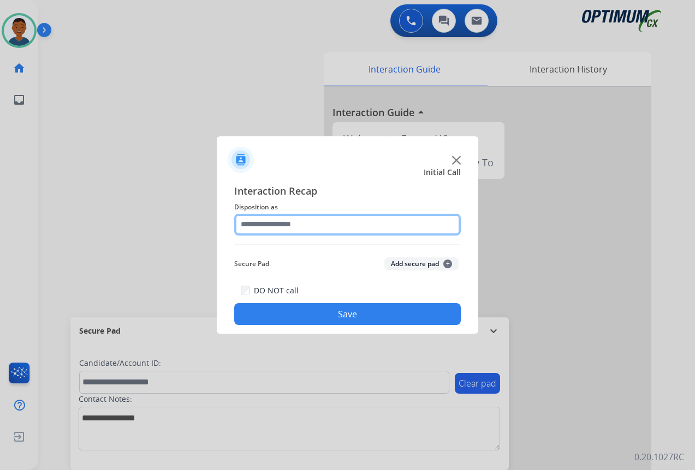
click at [250, 222] on input "text" at bounding box center [347, 225] width 227 height 22
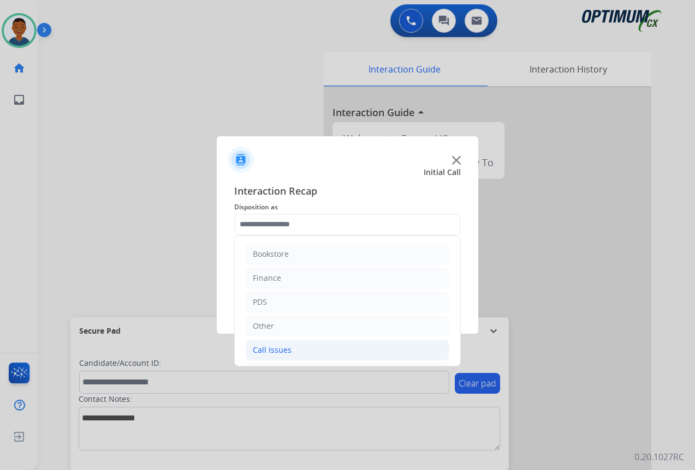
click at [264, 349] on div "Call Issues" at bounding box center [272, 350] width 39 height 11
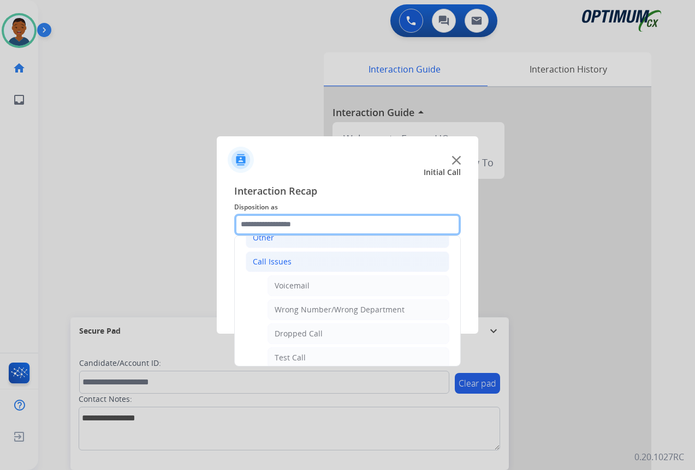
scroll to position [109, 0]
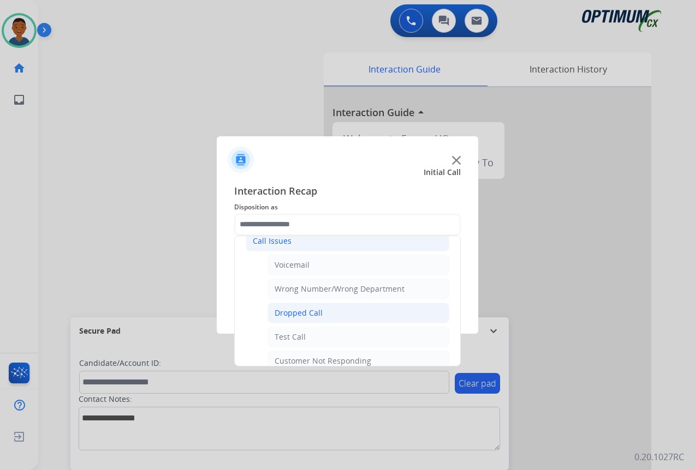
click at [300, 313] on div "Dropped Call" at bounding box center [299, 313] width 48 height 11
type input "**********"
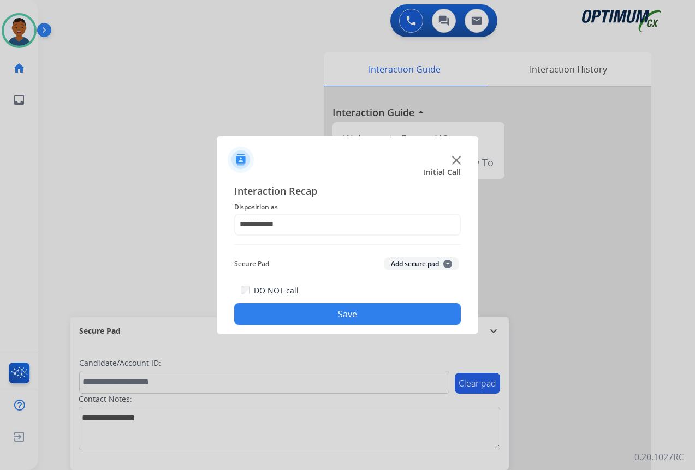
click at [320, 313] on button "Save" at bounding box center [347, 314] width 227 height 22
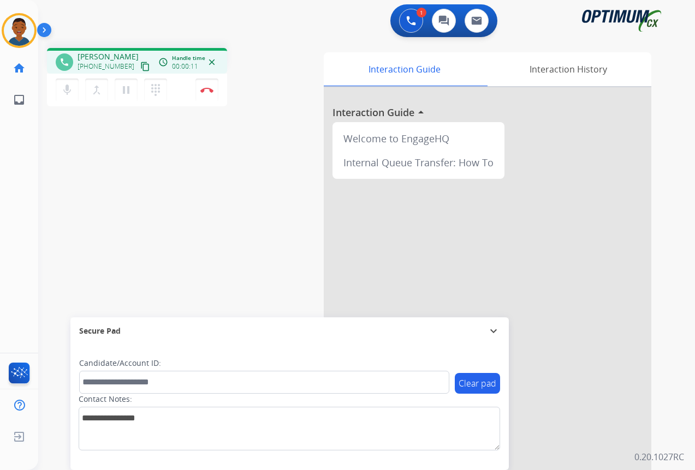
click at [140, 67] on mat-icon "content_copy" at bounding box center [145, 67] width 10 height 10
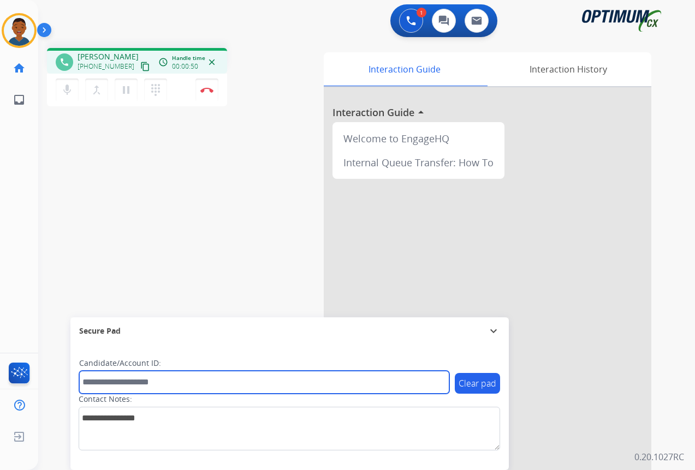
click at [117, 382] on input "text" at bounding box center [264, 382] width 370 height 23
paste input "*******"
type input "*******"
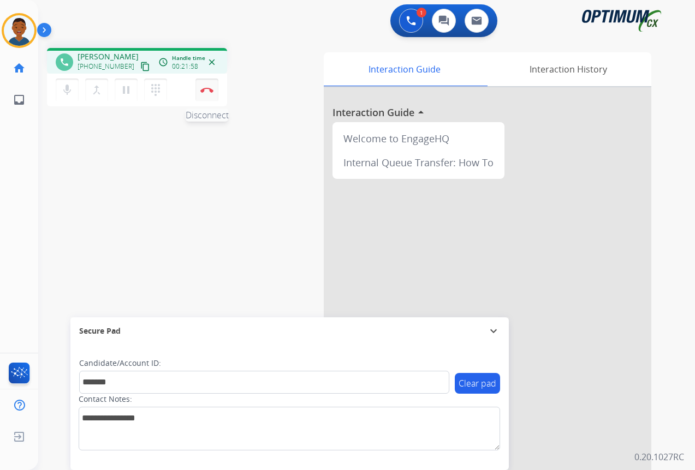
click at [211, 94] on button "Disconnect" at bounding box center [206, 90] width 23 height 23
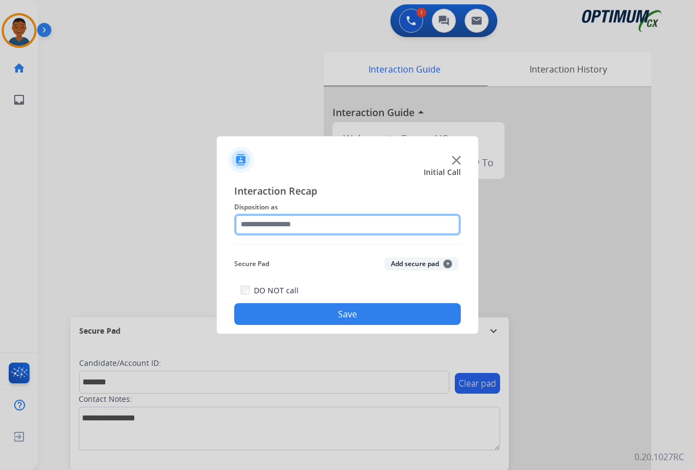
click at [249, 224] on input "text" at bounding box center [347, 225] width 227 height 22
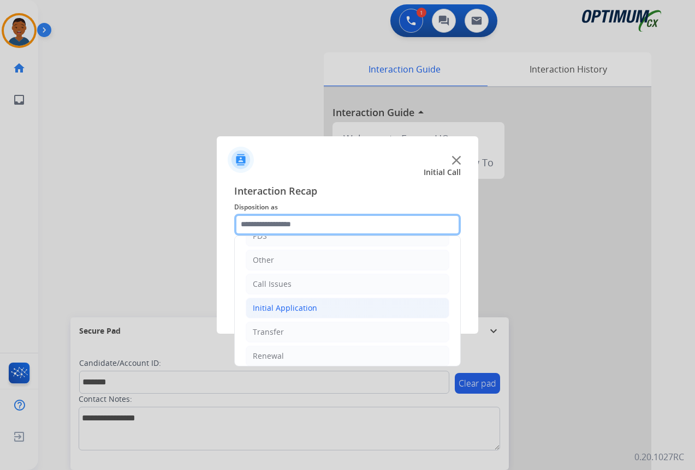
scroll to position [74, 0]
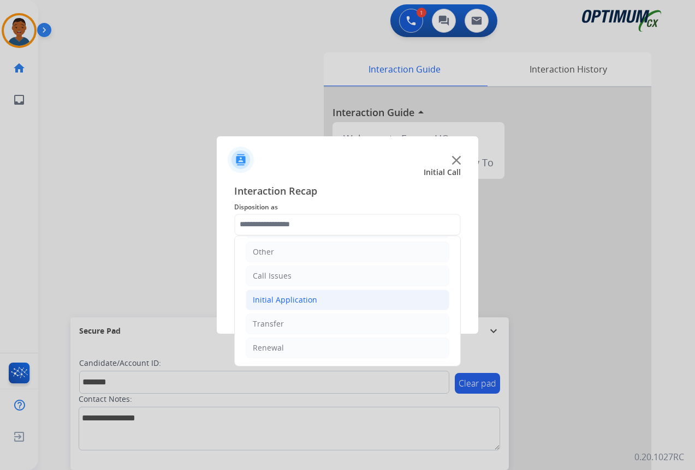
click at [280, 300] on div "Initial Application" at bounding box center [285, 300] width 64 height 11
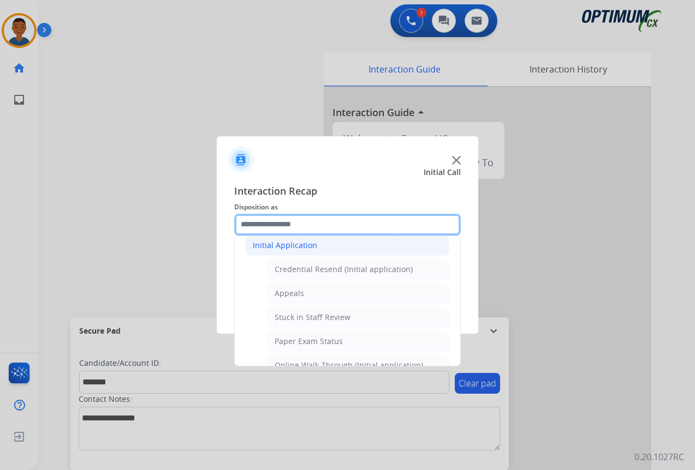
scroll to position [183, 0]
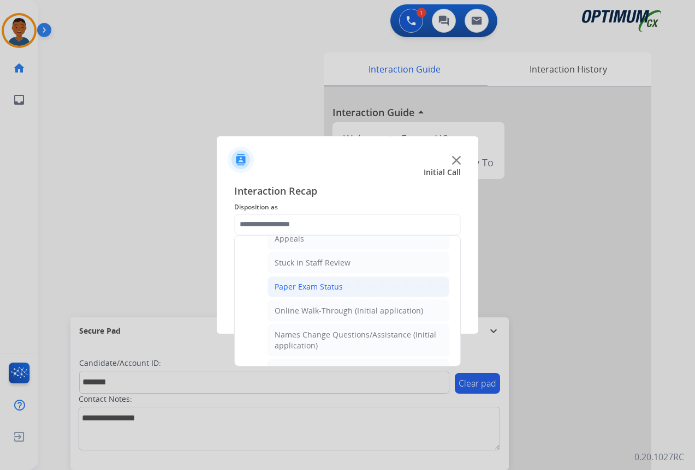
click at [284, 287] on div "Paper Exam Status" at bounding box center [309, 287] width 68 height 11
type input "**********"
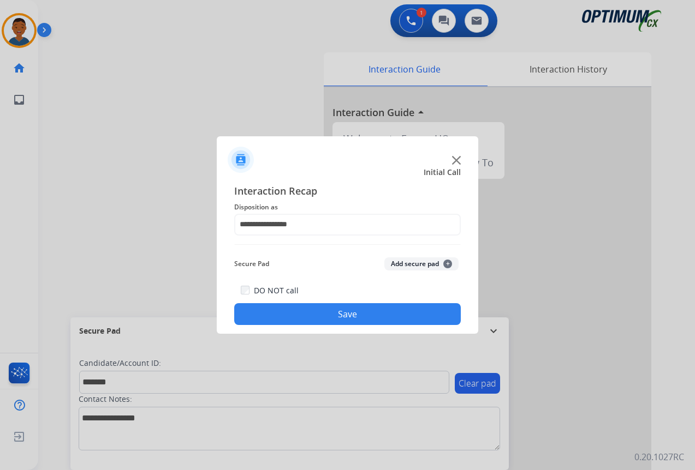
click at [401, 264] on button "Add secure pad +" at bounding box center [421, 264] width 74 height 13
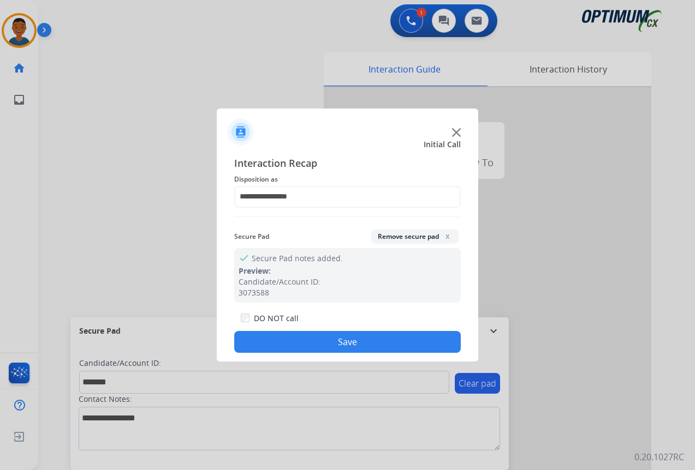
click at [373, 338] on button "Save" at bounding box center [347, 342] width 227 height 22
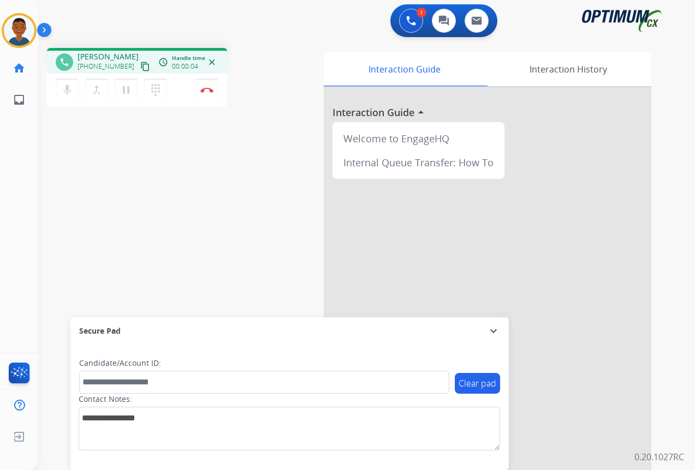
click at [140, 63] on mat-icon "content_copy" at bounding box center [145, 67] width 10 height 10
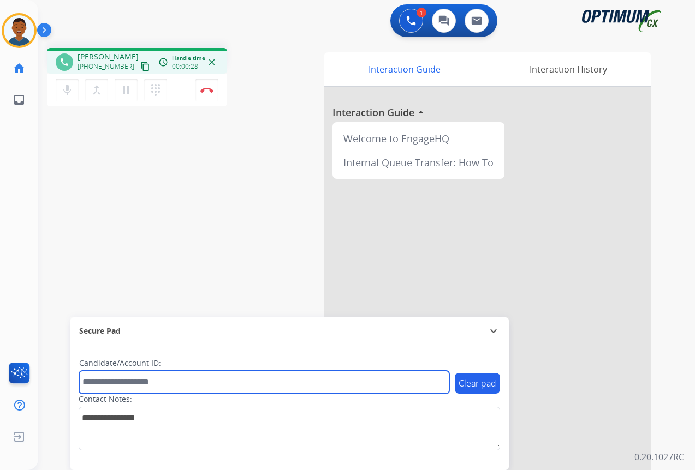
click at [121, 379] on input "text" at bounding box center [264, 382] width 370 height 23
paste input "*******"
type input "*******"
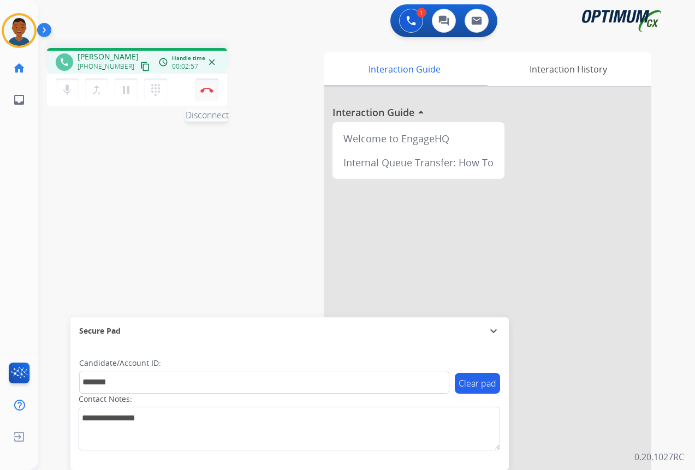
click at [207, 95] on button "Disconnect" at bounding box center [206, 90] width 23 height 23
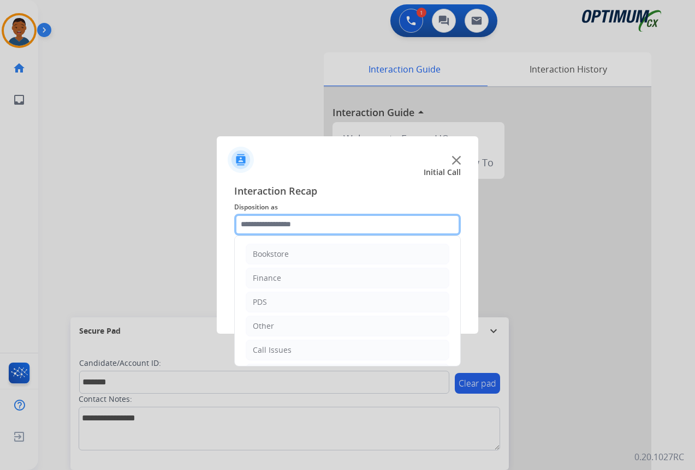
click at [261, 227] on input "text" at bounding box center [347, 225] width 227 height 22
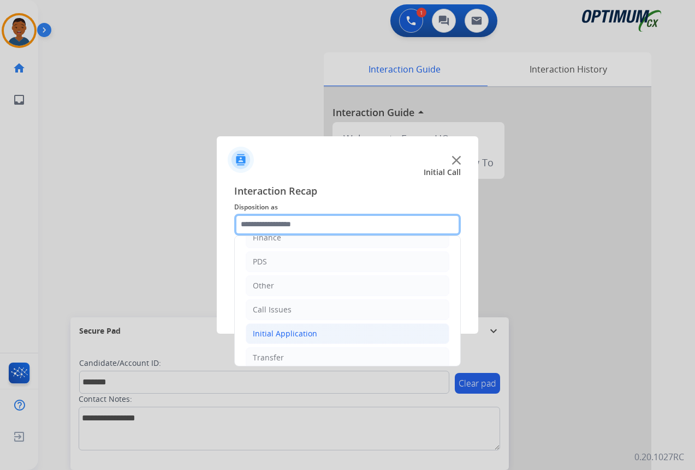
scroll to position [74, 0]
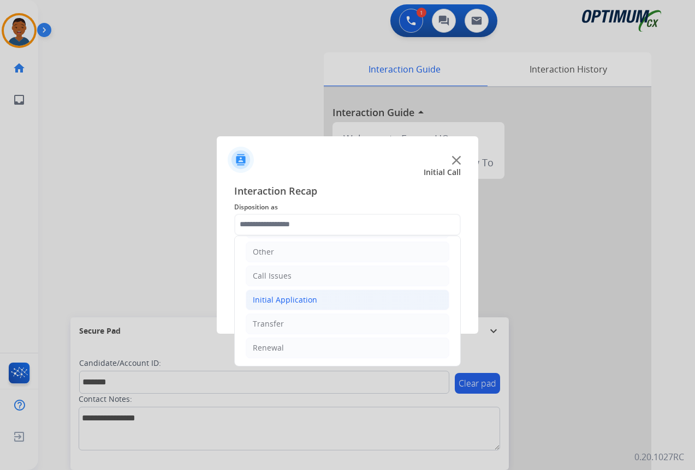
click at [276, 301] on div "Initial Application" at bounding box center [285, 300] width 64 height 11
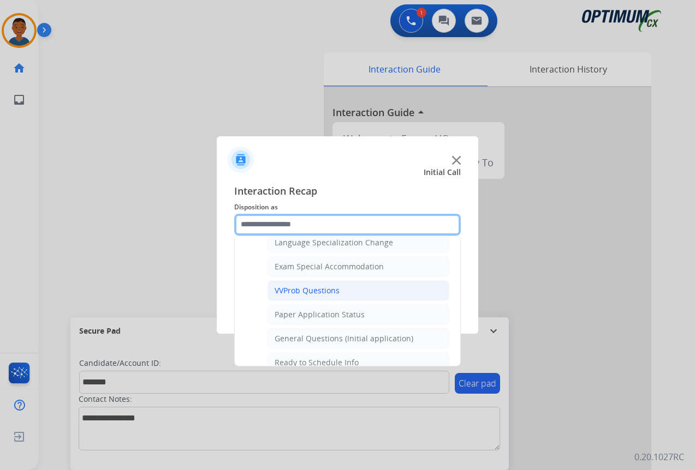
scroll to position [565, 0]
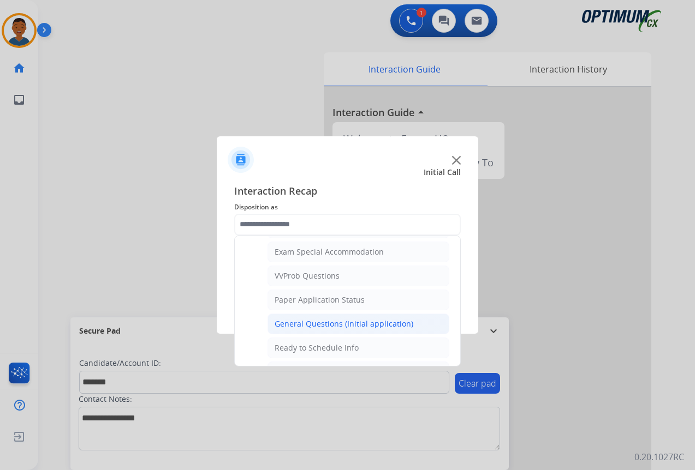
click at [296, 321] on div "General Questions (Initial application)" at bounding box center [344, 324] width 139 height 11
type input "**********"
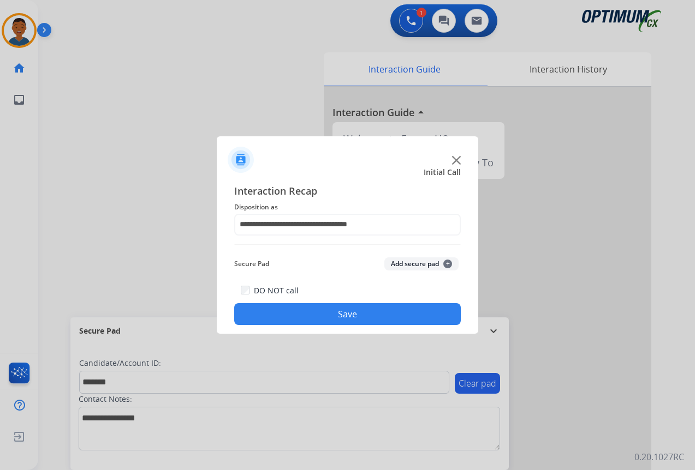
click at [406, 264] on button "Add secure pad +" at bounding box center [421, 264] width 74 height 13
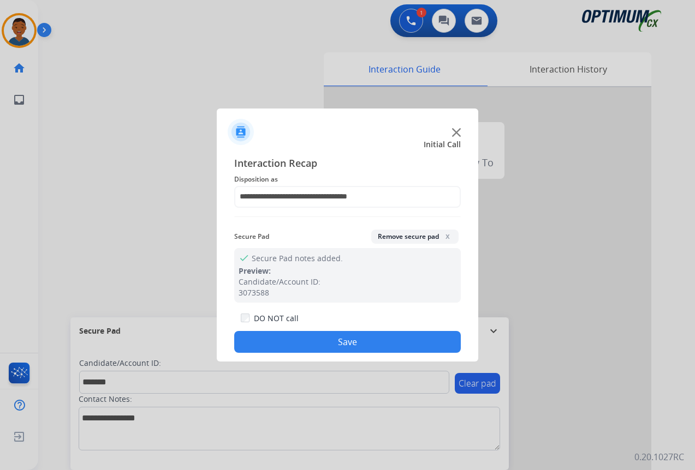
click at [353, 348] on button "Save" at bounding box center [347, 342] width 227 height 22
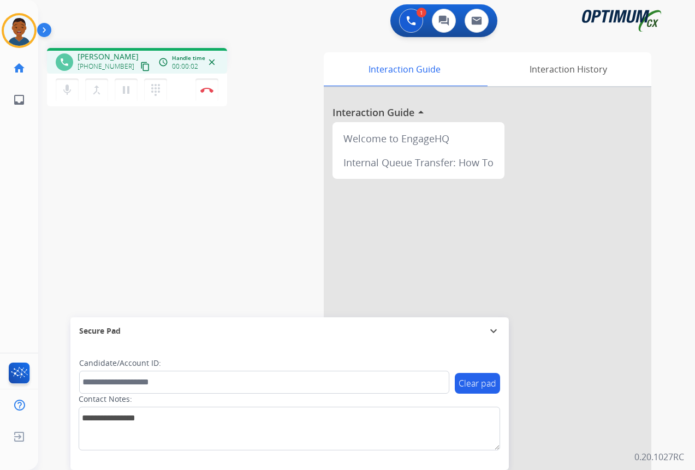
click at [140, 66] on mat-icon "content_copy" at bounding box center [145, 67] width 10 height 10
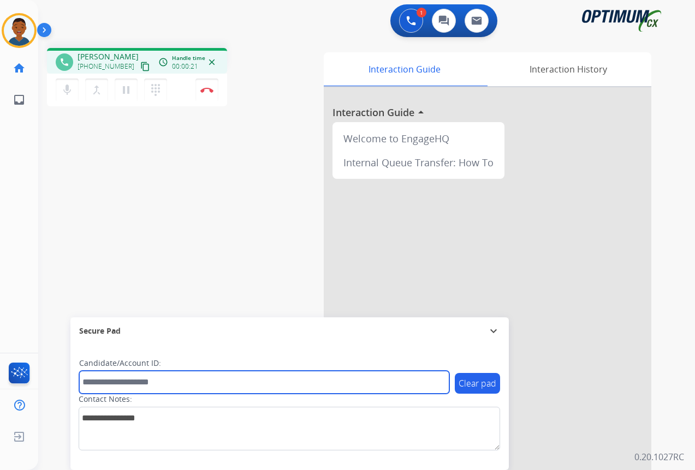
click at [140, 384] on input "text" at bounding box center [264, 382] width 370 height 23
paste input "*******"
type input "*******"
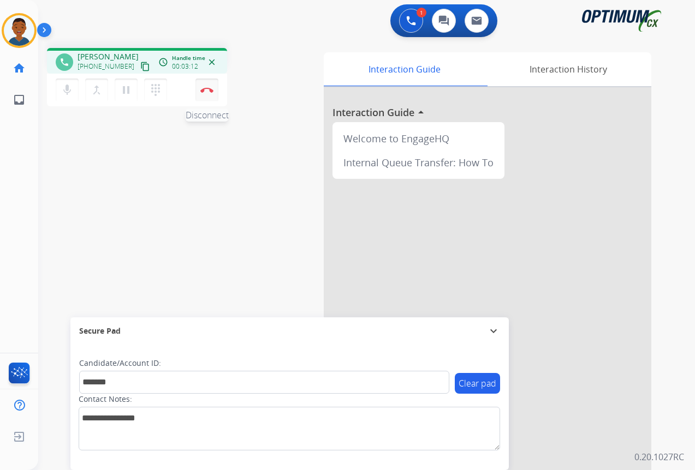
click at [207, 93] on button "Disconnect" at bounding box center [206, 90] width 23 height 23
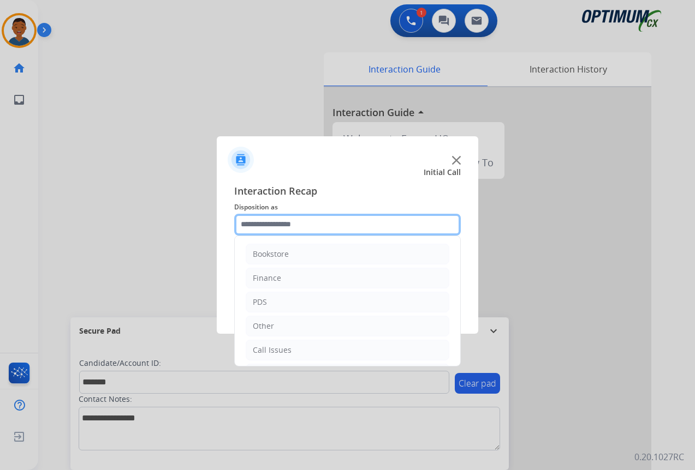
click at [249, 223] on input "text" at bounding box center [347, 225] width 227 height 22
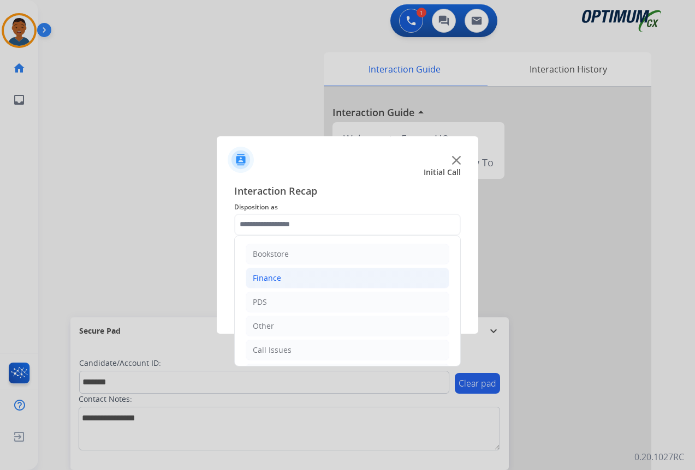
click at [272, 280] on div "Finance" at bounding box center [267, 278] width 28 height 11
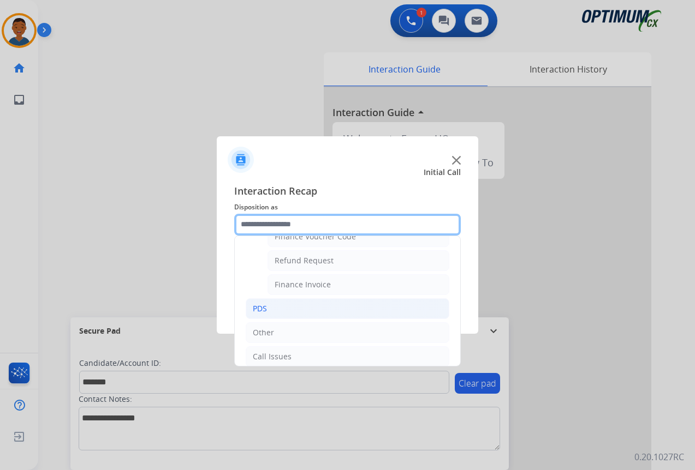
scroll to position [109, 0]
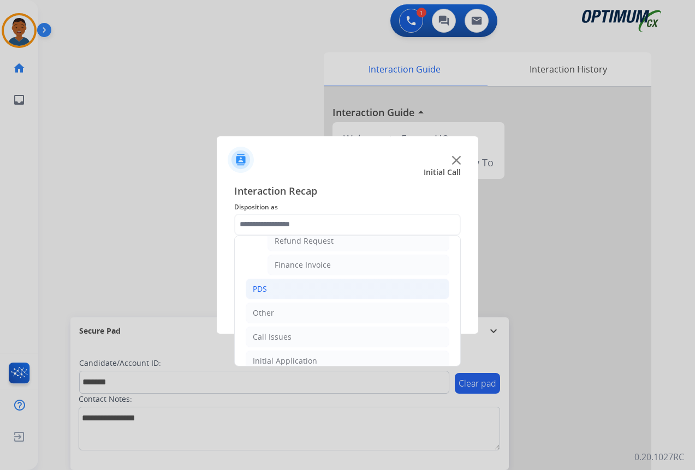
click at [269, 291] on li "PDS" at bounding box center [348, 289] width 204 height 21
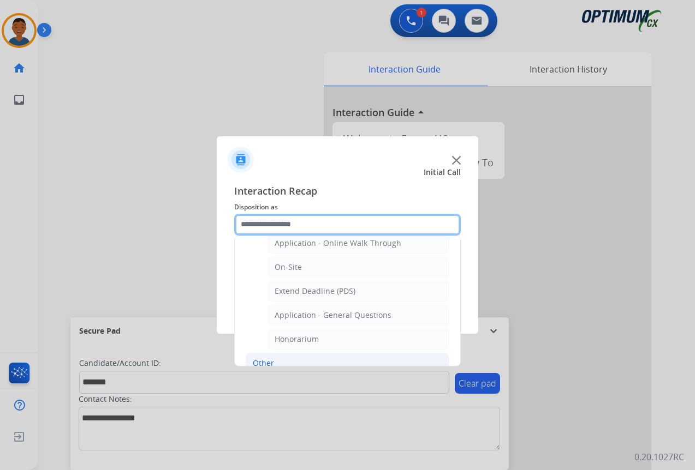
scroll to position [327, 0]
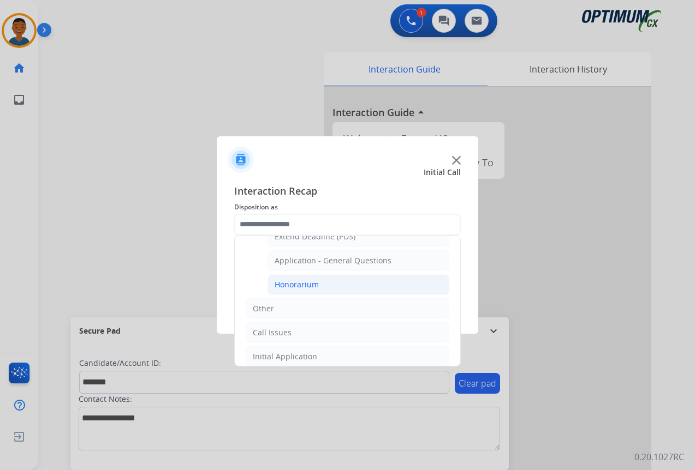
click at [291, 285] on div "Honorarium" at bounding box center [297, 284] width 44 height 11
type input "**********"
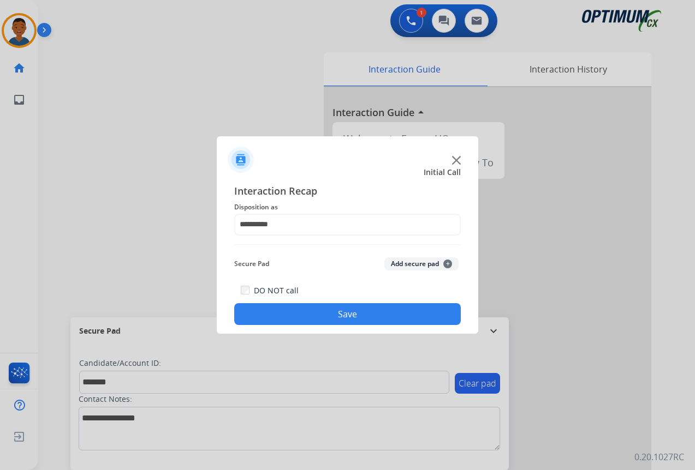
click at [406, 266] on button "Add secure pad +" at bounding box center [421, 264] width 74 height 13
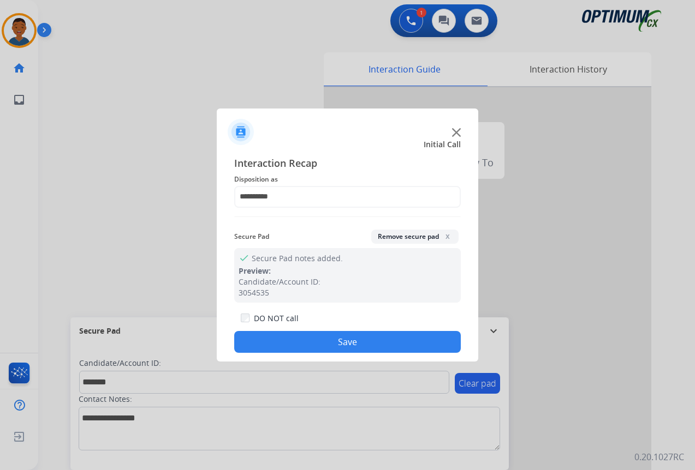
click at [376, 342] on button "Save" at bounding box center [347, 342] width 227 height 22
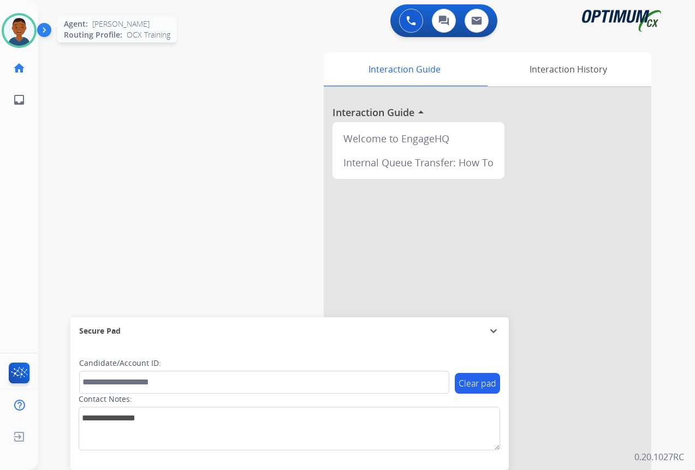
click at [16, 34] on img at bounding box center [19, 30] width 31 height 31
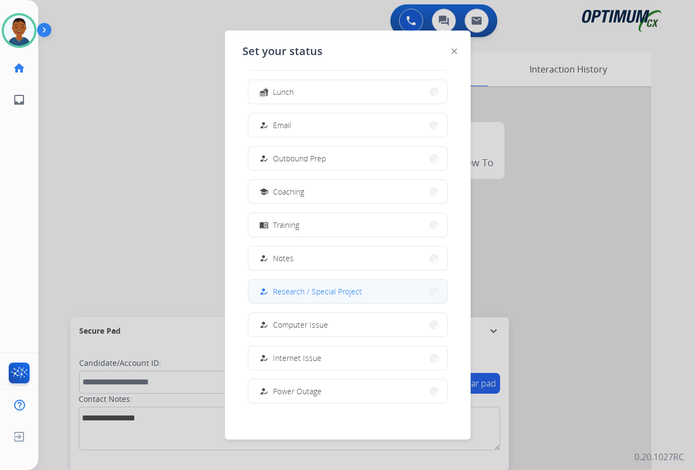
scroll to position [103, 0]
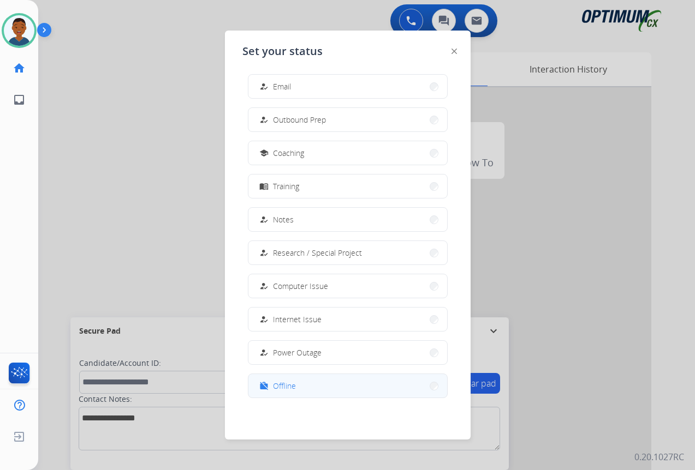
click at [295, 382] on button "work_off Offline" at bounding box center [347, 385] width 199 height 23
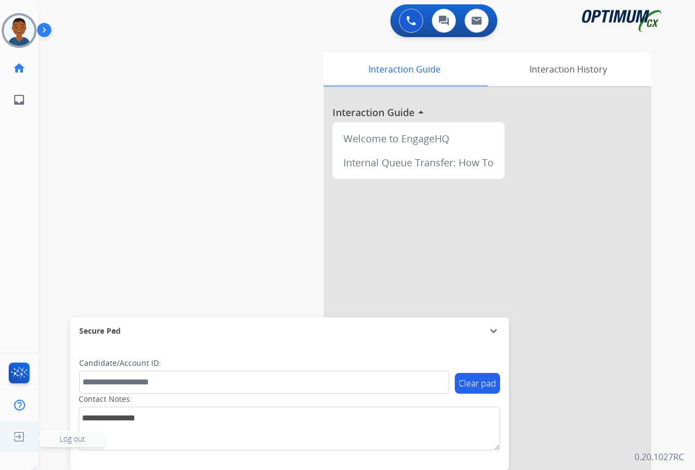
click at [64, 438] on span "Log out" at bounding box center [72, 439] width 26 height 10
